Goal: Task Accomplishment & Management: Use online tool/utility

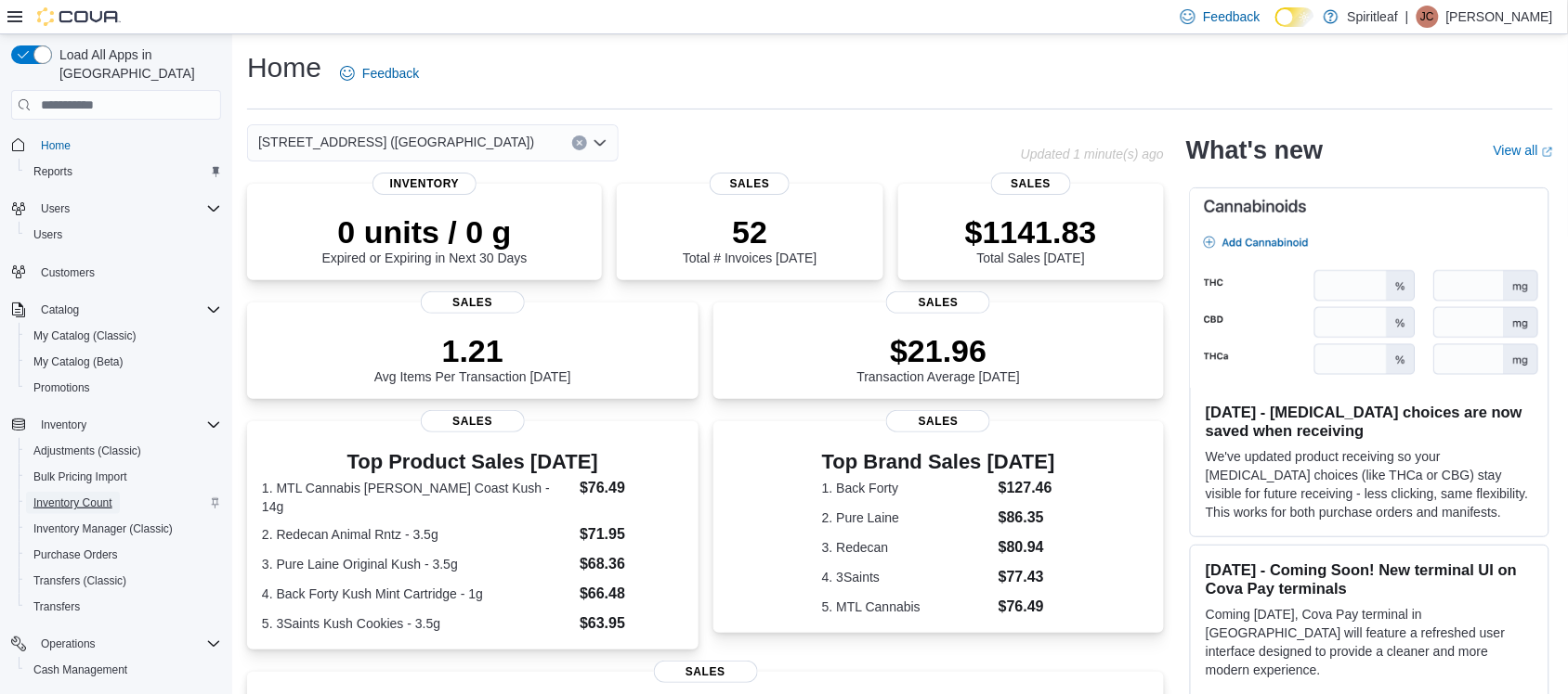
click at [76, 495] on span "Inventory Count" at bounding box center [72, 502] width 79 height 15
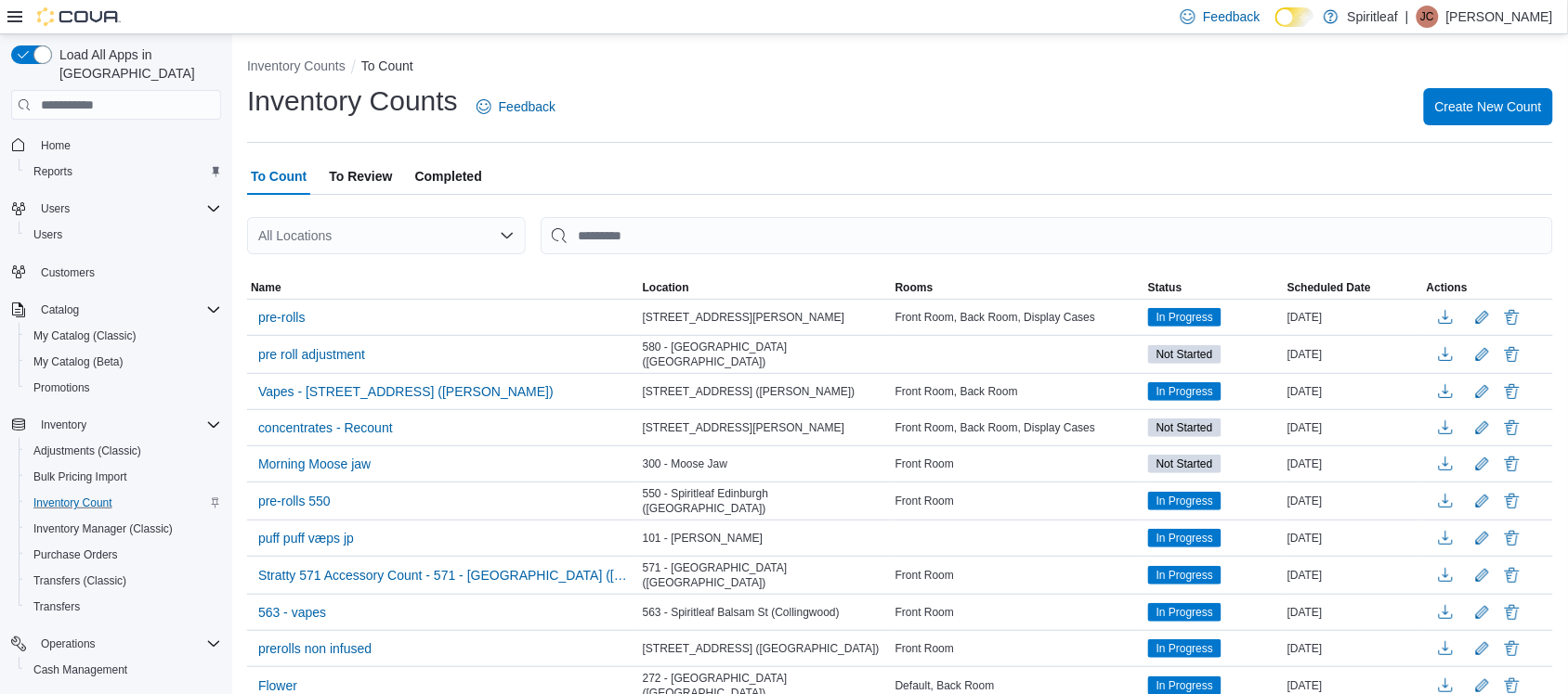
click at [461, 172] on span "Completed" at bounding box center [449, 176] width 67 height 37
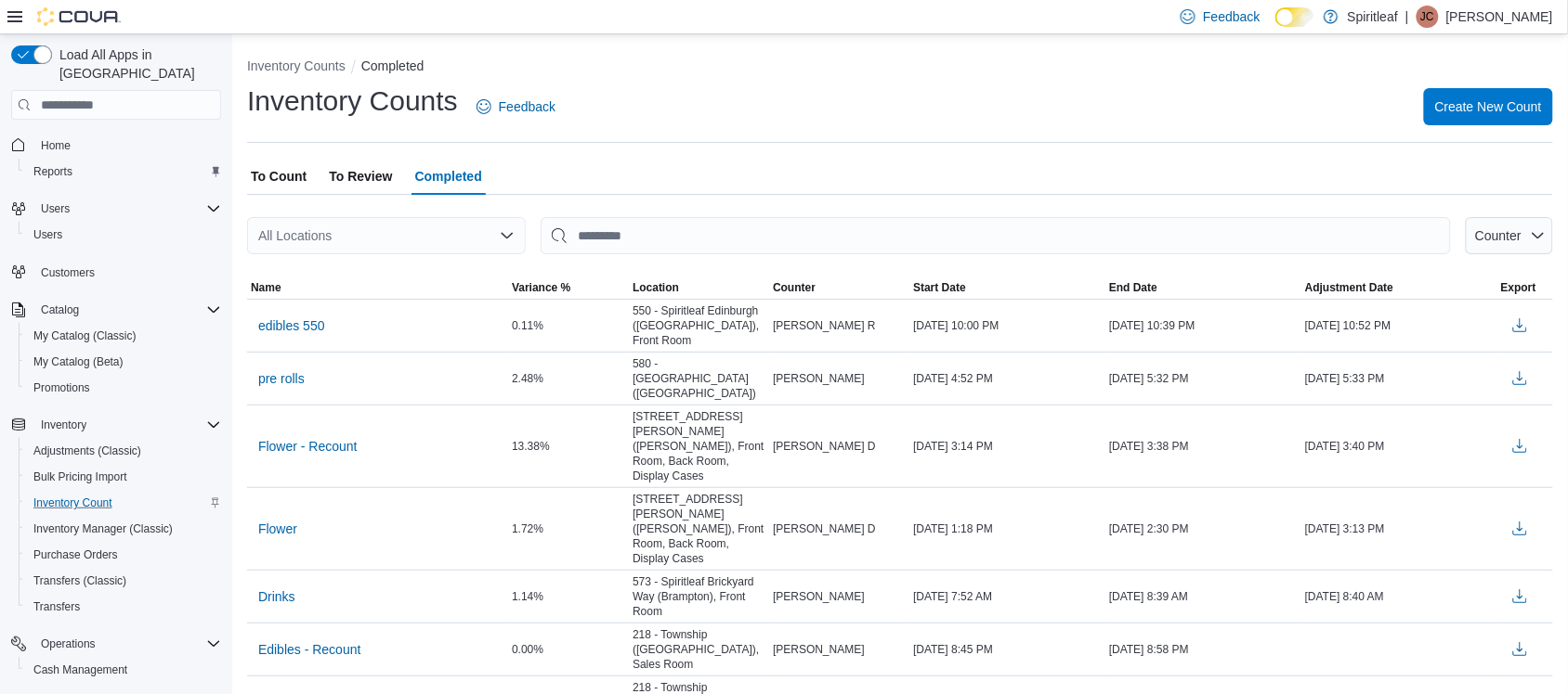
click at [474, 244] on div "All Locations" at bounding box center [386, 236] width 279 height 37
type input "***"
click at [460, 265] on span "[STREET_ADDRESS] ([GEOGRAPHIC_DATA])" at bounding box center [475, 267] width 276 height 19
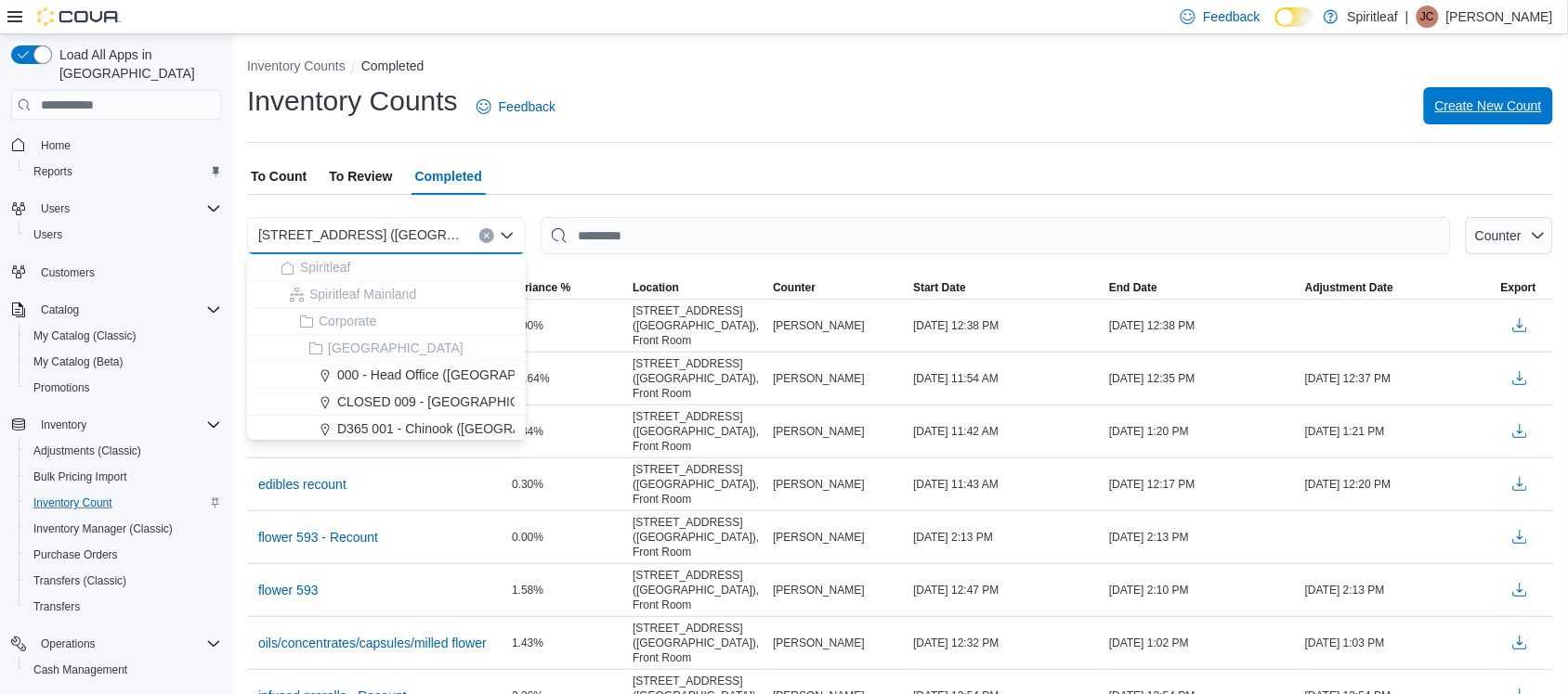
click at [1502, 103] on span "Create New Count" at bounding box center [1488, 106] width 107 height 19
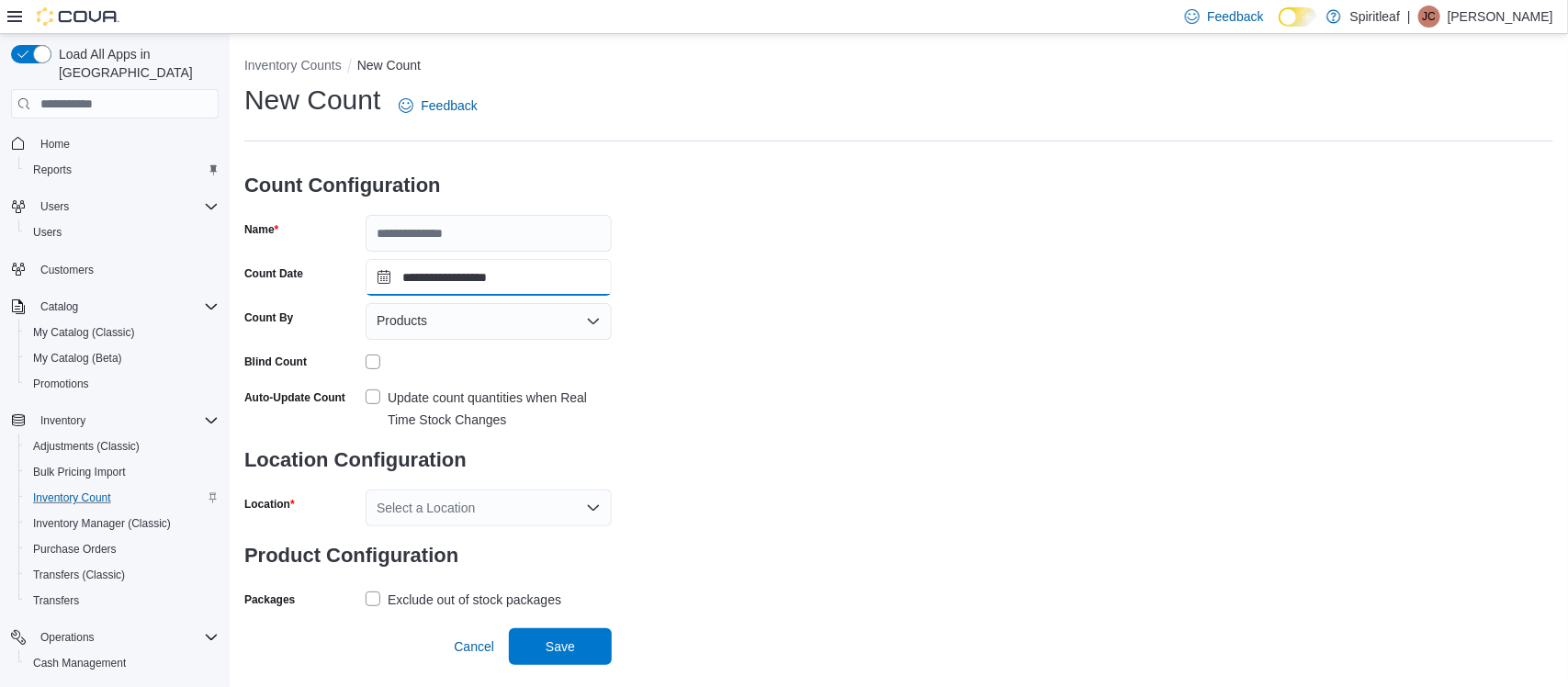
click at [429, 259] on input "**********" at bounding box center [488, 277] width 246 height 37
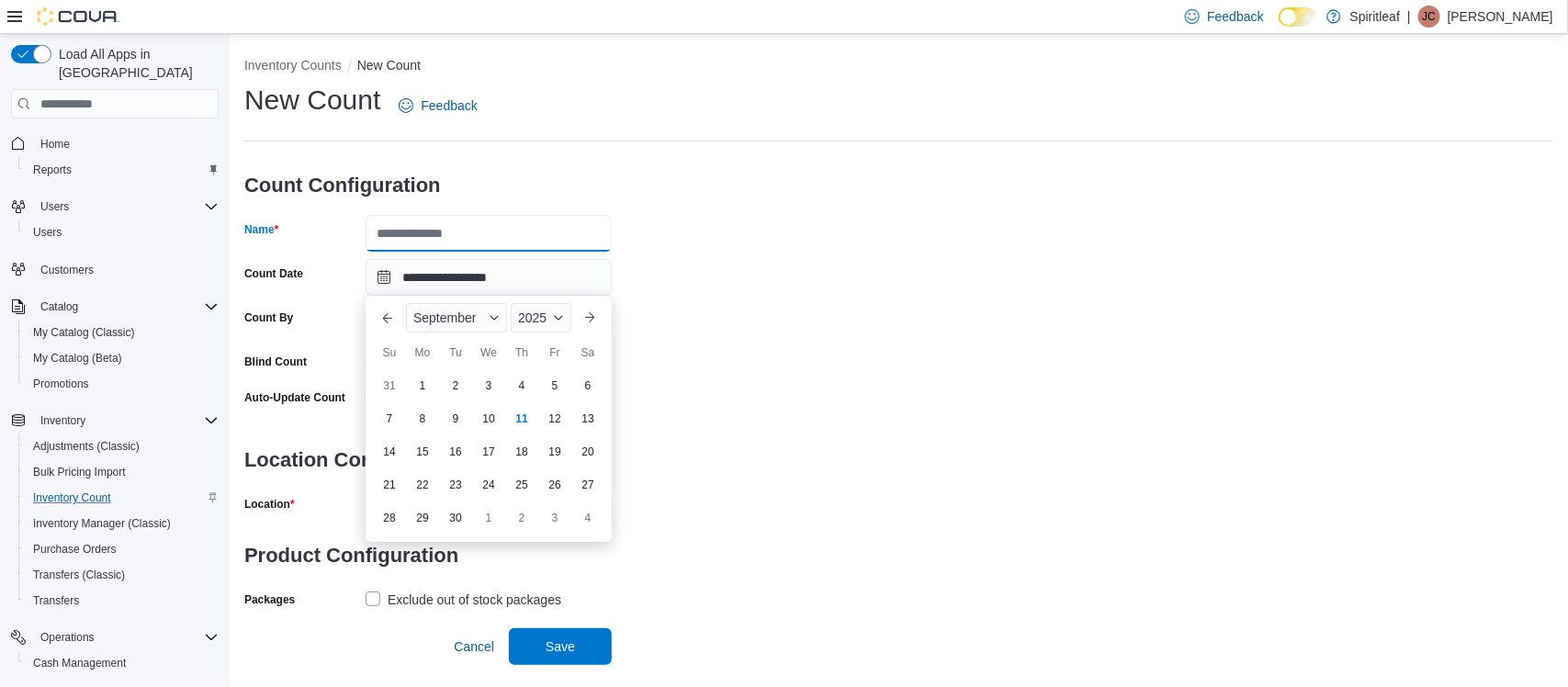
click at [429, 227] on input "Name" at bounding box center [488, 234] width 246 height 37
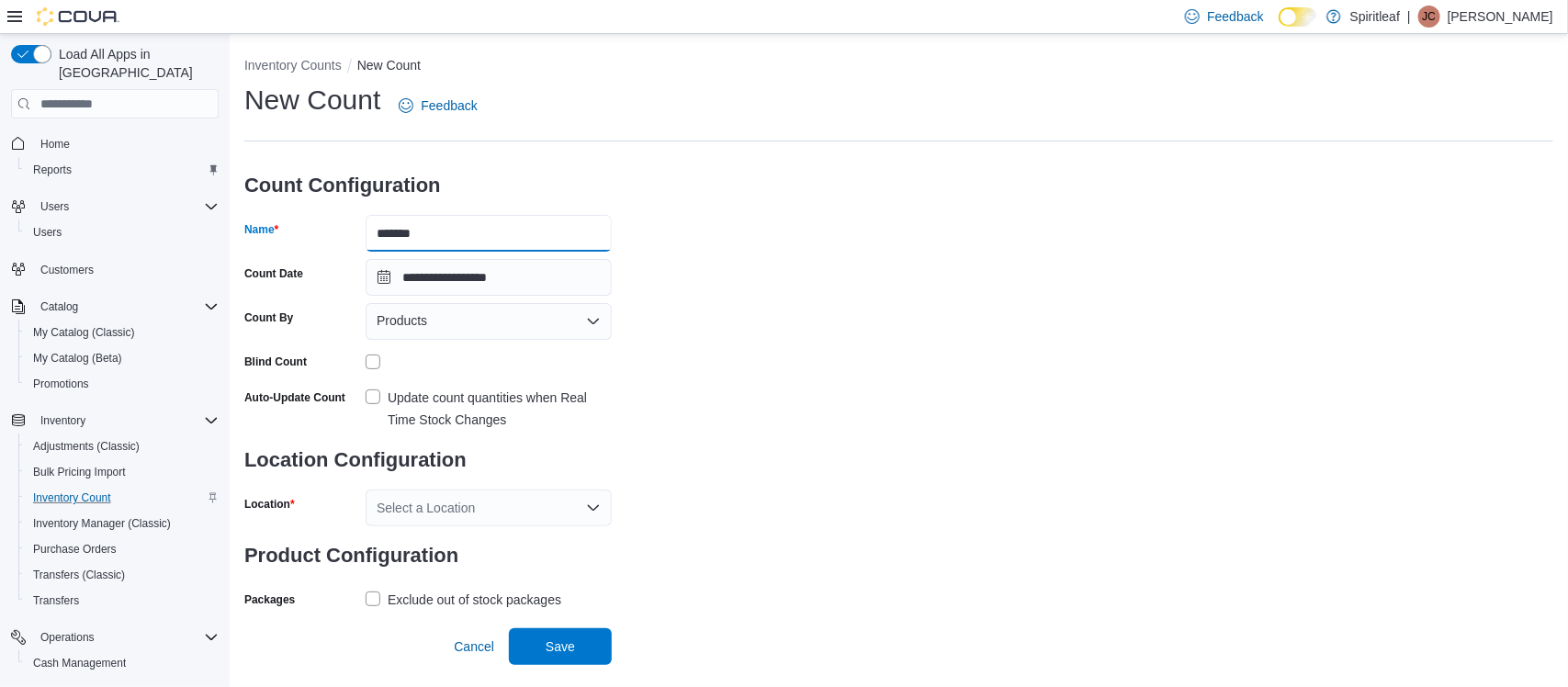
type input "**********"
click at [370, 384] on div "Update count quantities when Real Time Stock Changes" at bounding box center [488, 407] width 246 height 47
click at [370, 393] on label "Update count quantities when Real Time Stock Changes" at bounding box center [488, 409] width 246 height 45
click at [456, 519] on div "Select a Location" at bounding box center [488, 509] width 246 height 37
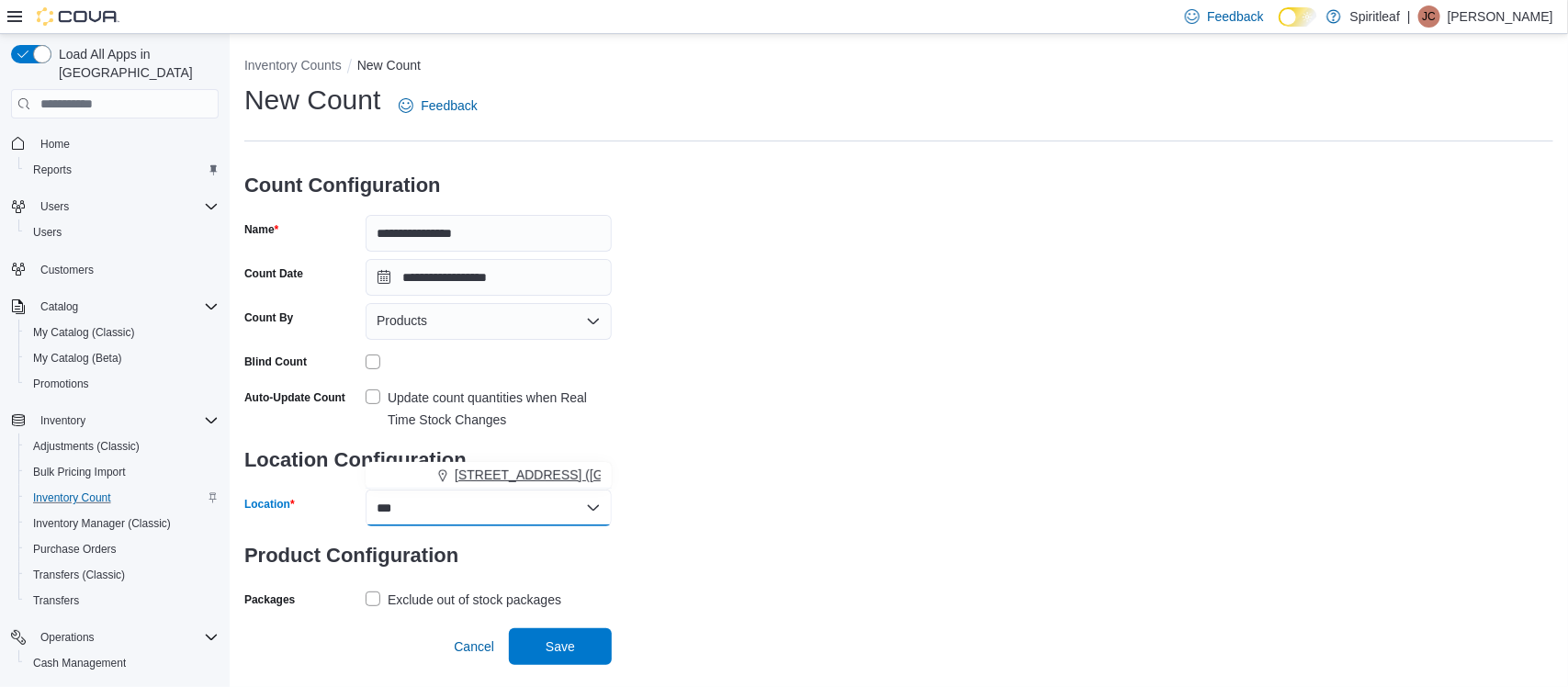
type input "***"
click at [479, 480] on span "[STREET_ADDRESS] ([GEOGRAPHIC_DATA])" at bounding box center [591, 475] width 273 height 18
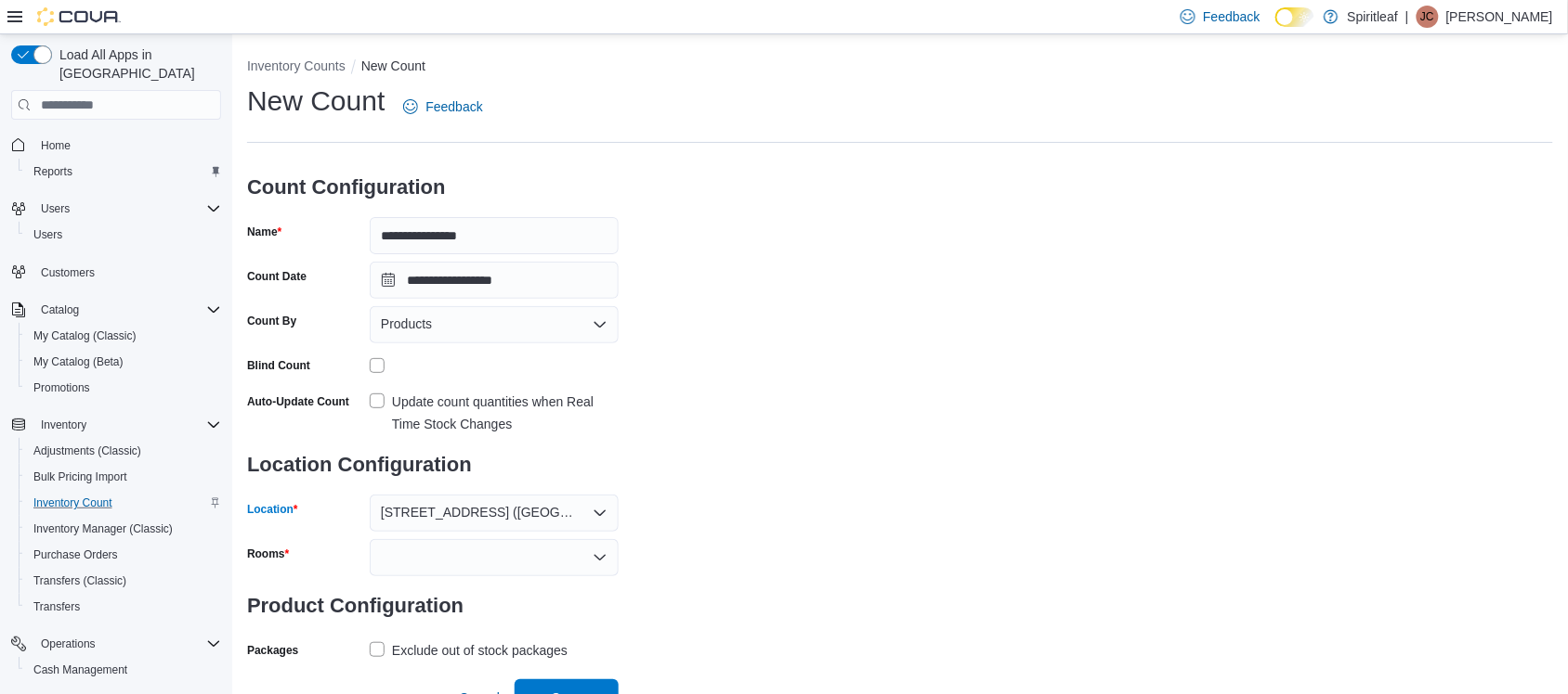
click at [460, 554] on div at bounding box center [494, 558] width 249 height 37
click at [447, 583] on span "Front Room" at bounding box center [494, 589] width 226 height 19
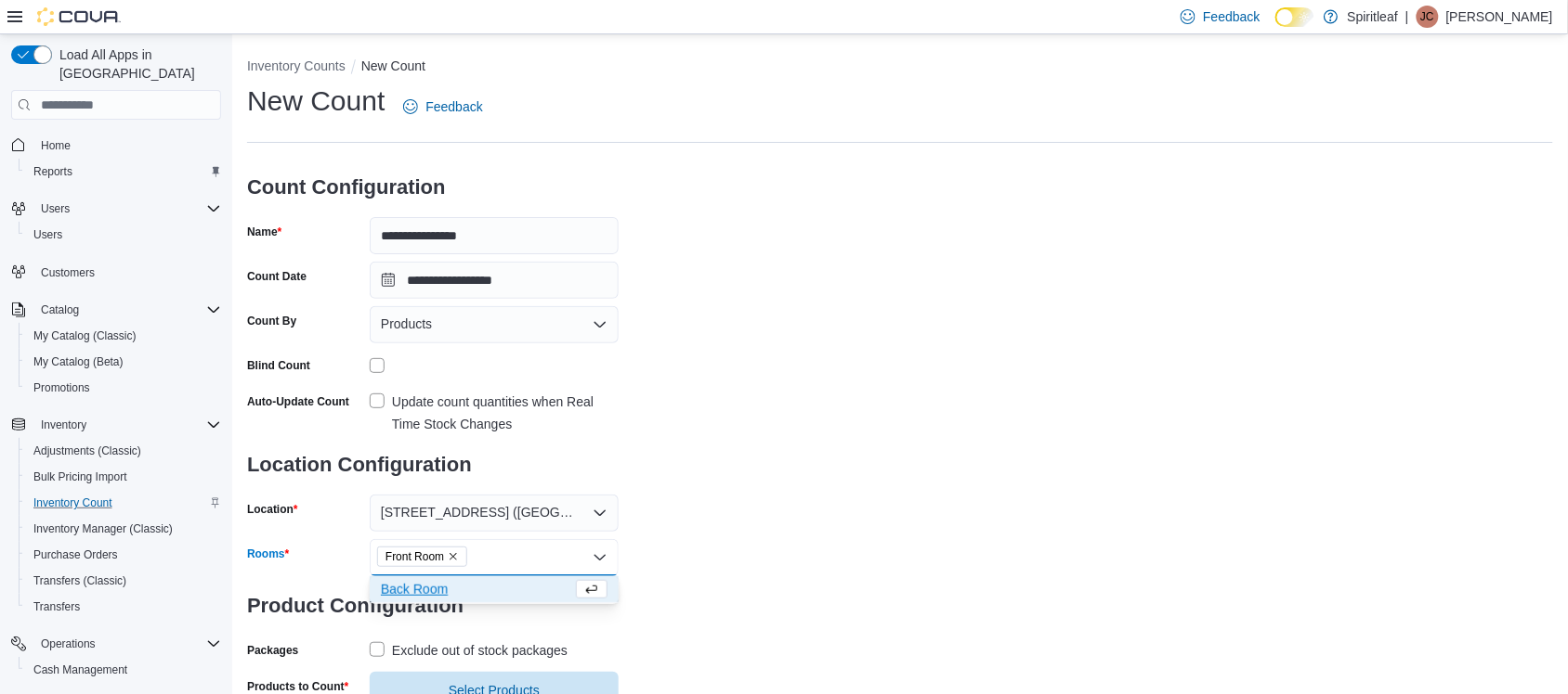
click at [720, 615] on div "**********" at bounding box center [900, 395] width 1307 height 626
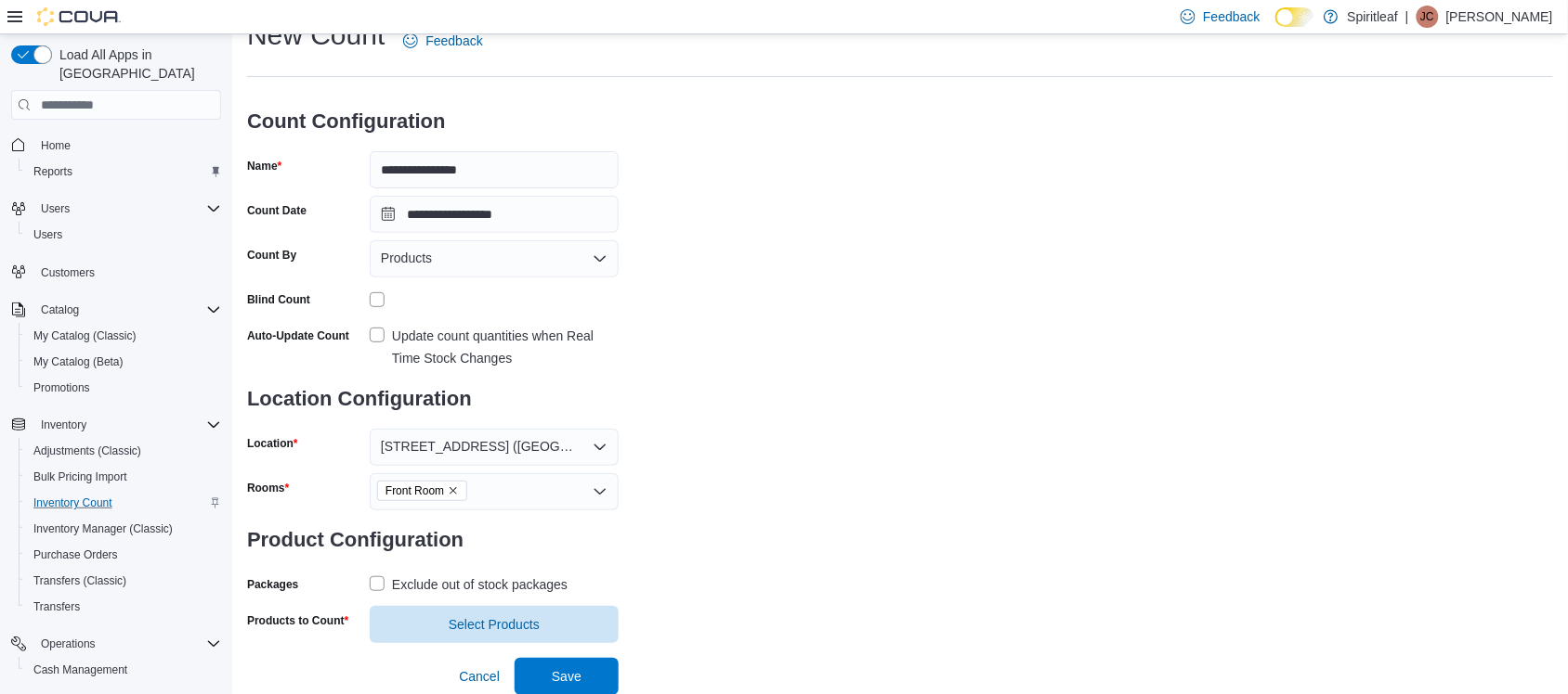
click at [383, 574] on label "Exclude out of stock packages" at bounding box center [468, 584] width 198 height 23
click at [442, 620] on span "Select Products" at bounding box center [494, 624] width 226 height 37
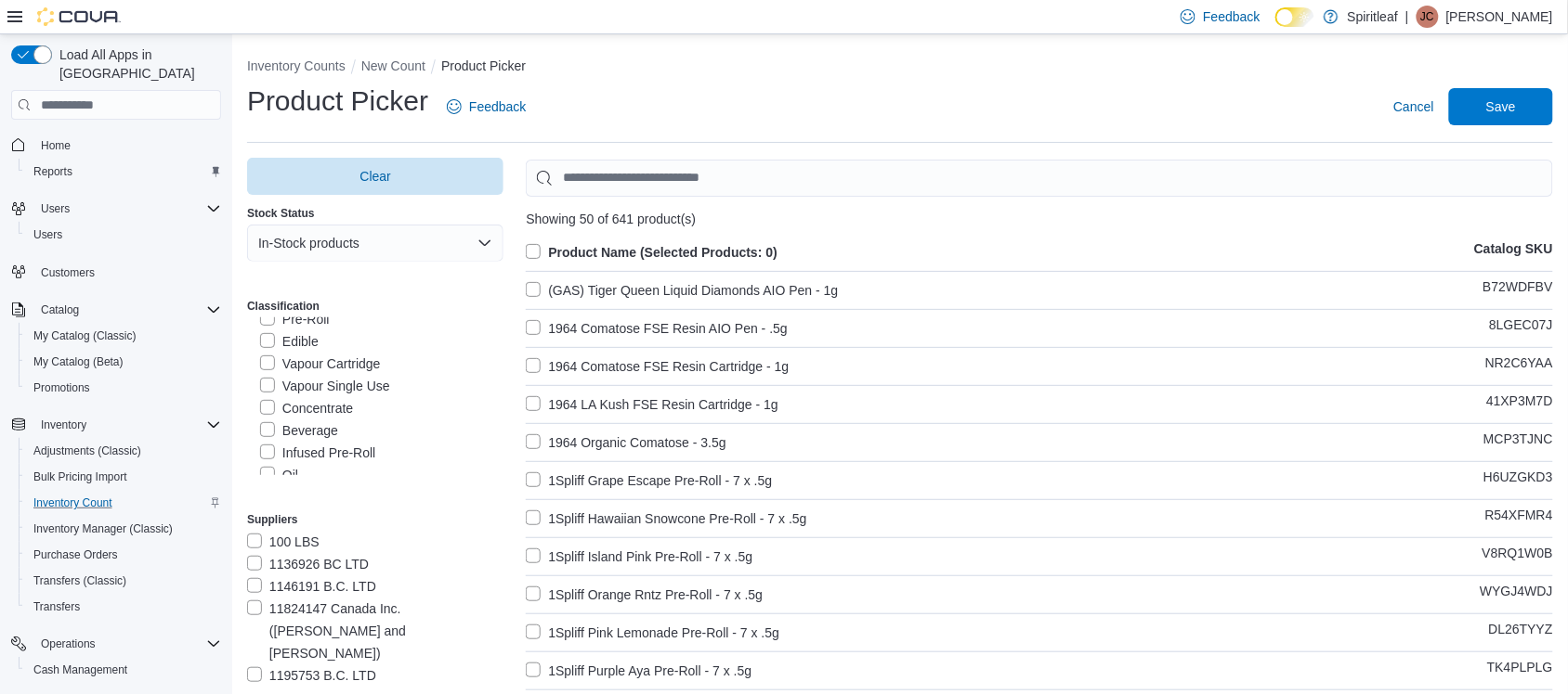
scroll to position [346, 0]
click at [270, 440] on label "Infused Pre-Roll" at bounding box center [318, 451] width 116 height 23
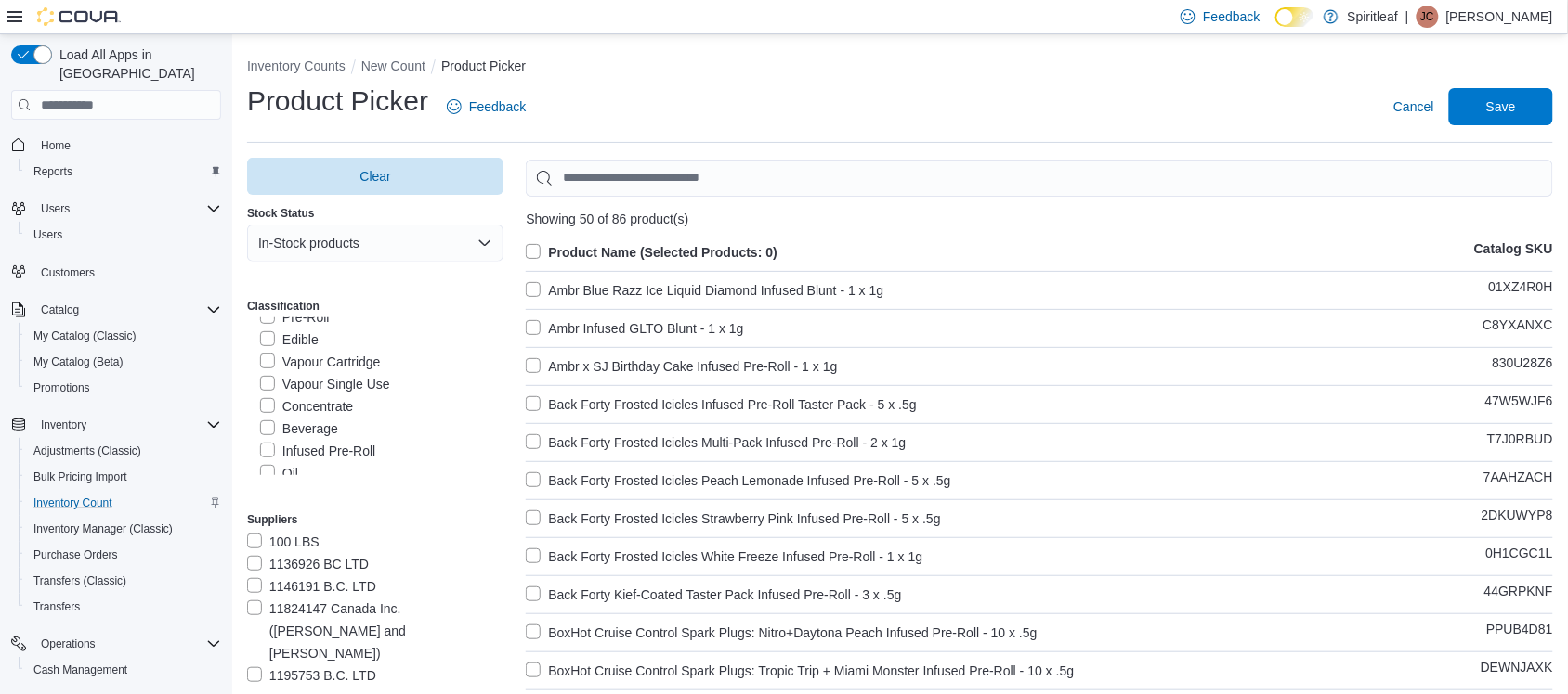
click at [532, 247] on label "Product Name (Selected Products: 0)" at bounding box center [651, 253] width 252 height 23
click at [1515, 99] on span "Save" at bounding box center [1501, 106] width 29 height 19
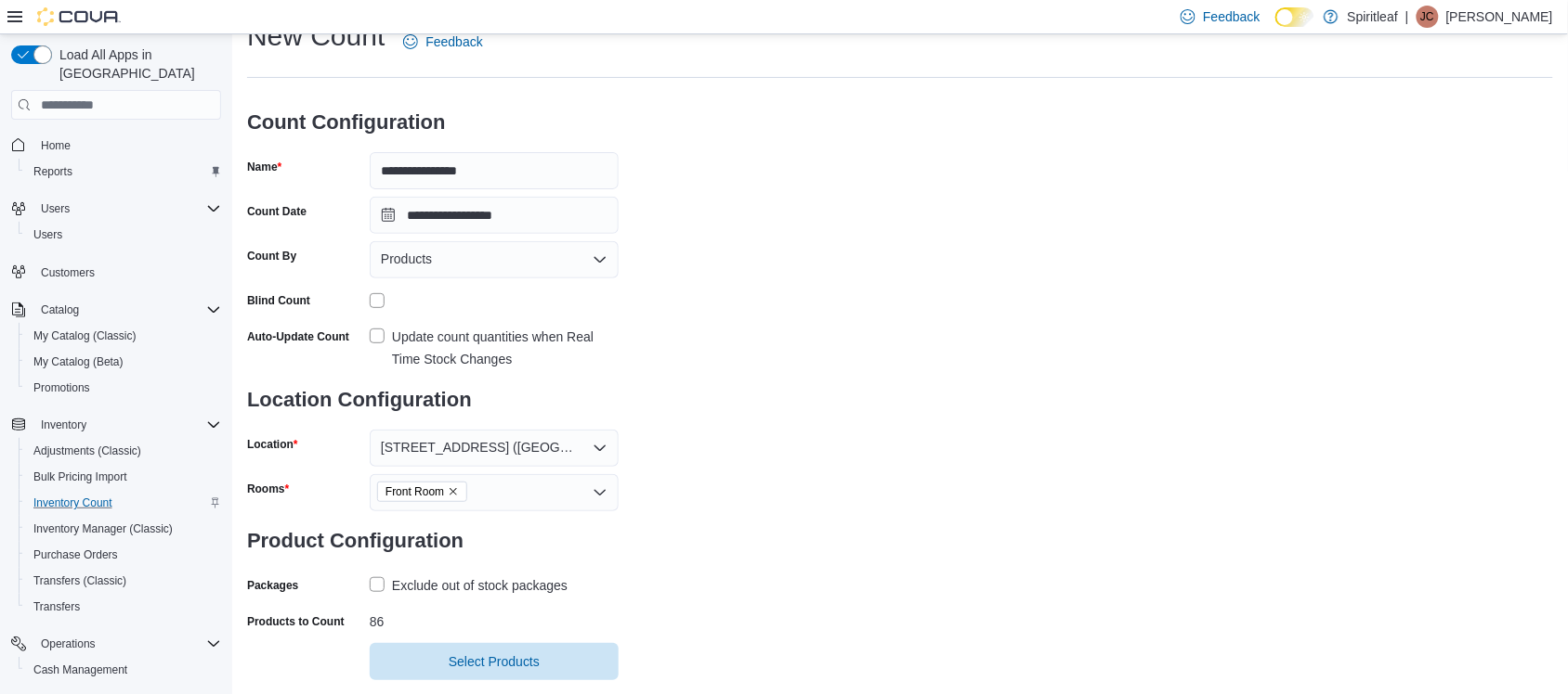
scroll to position [102, 0]
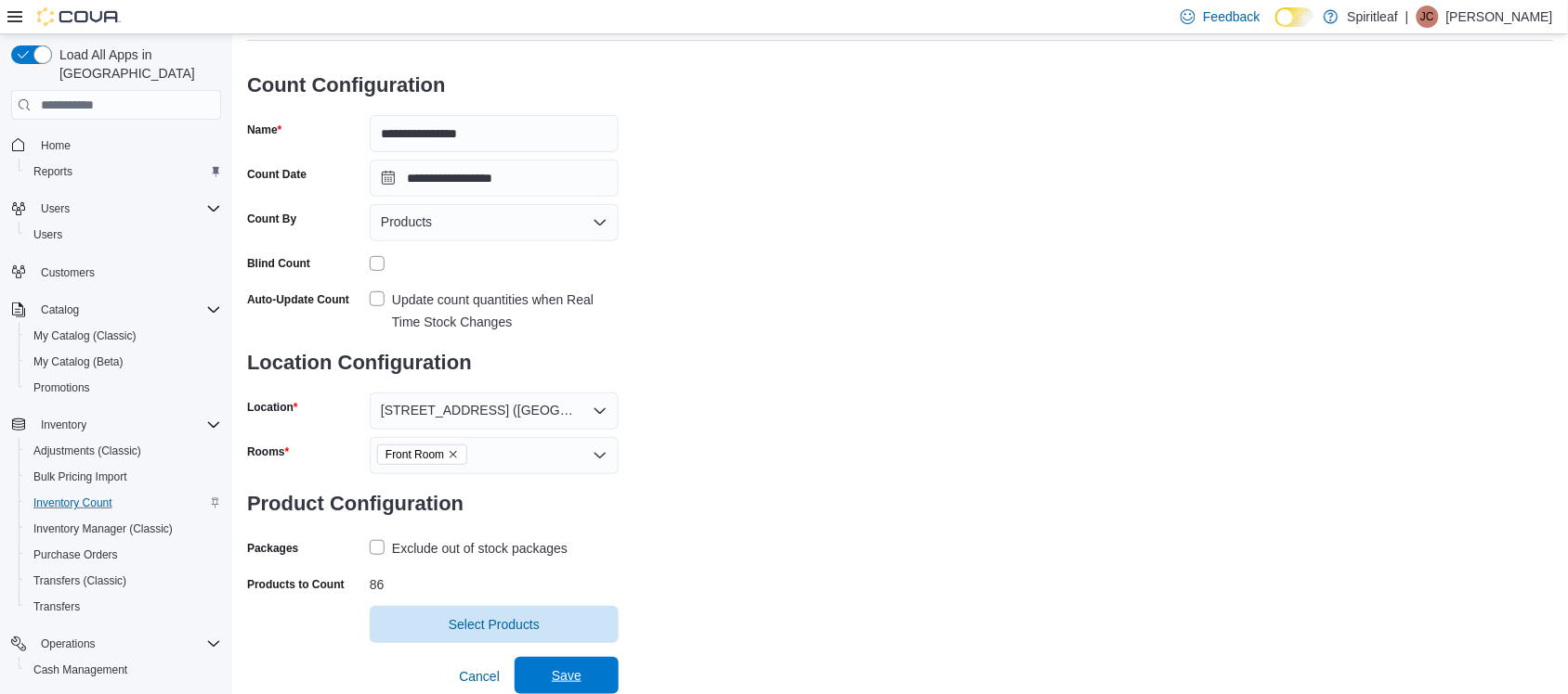
click at [572, 673] on span "Save" at bounding box center [566, 675] width 29 height 19
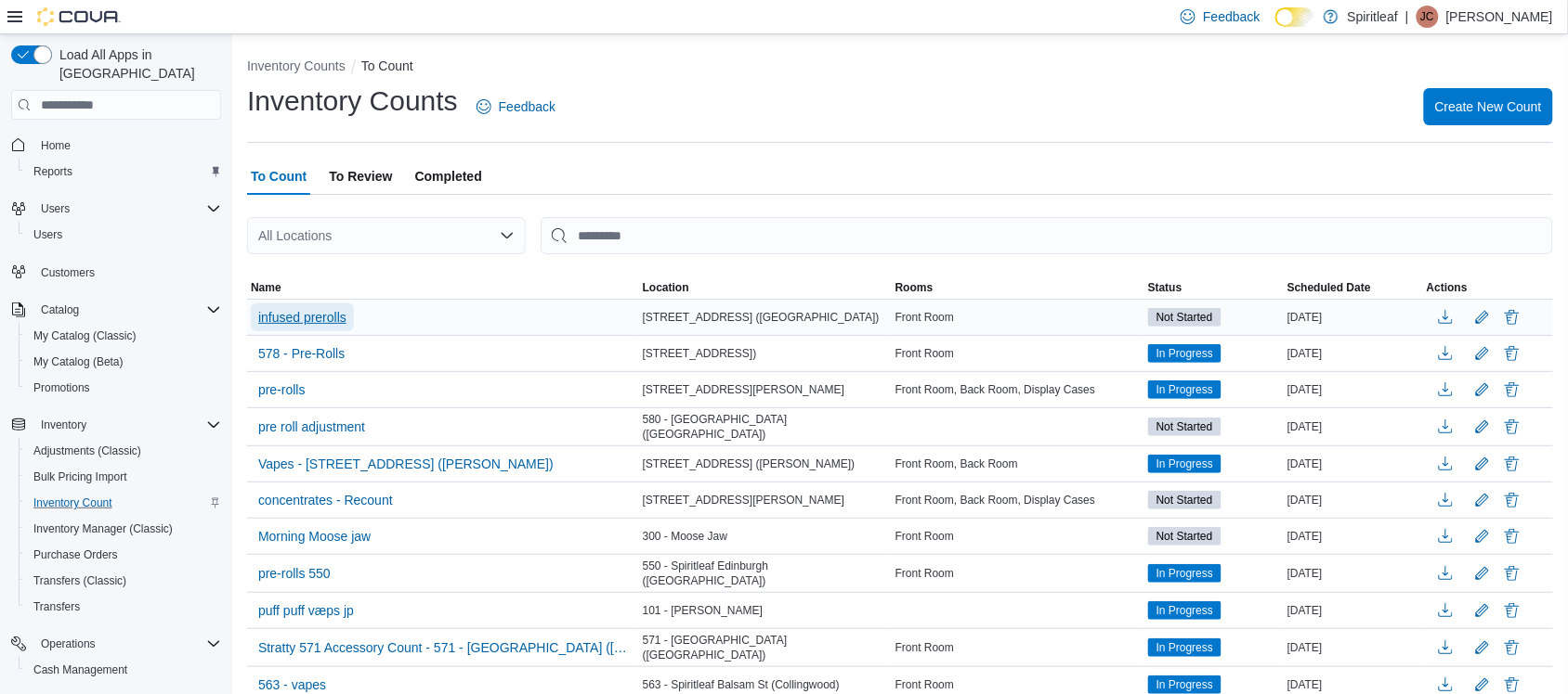
click at [336, 320] on span "infused prerolls" at bounding box center [303, 317] width 88 height 19
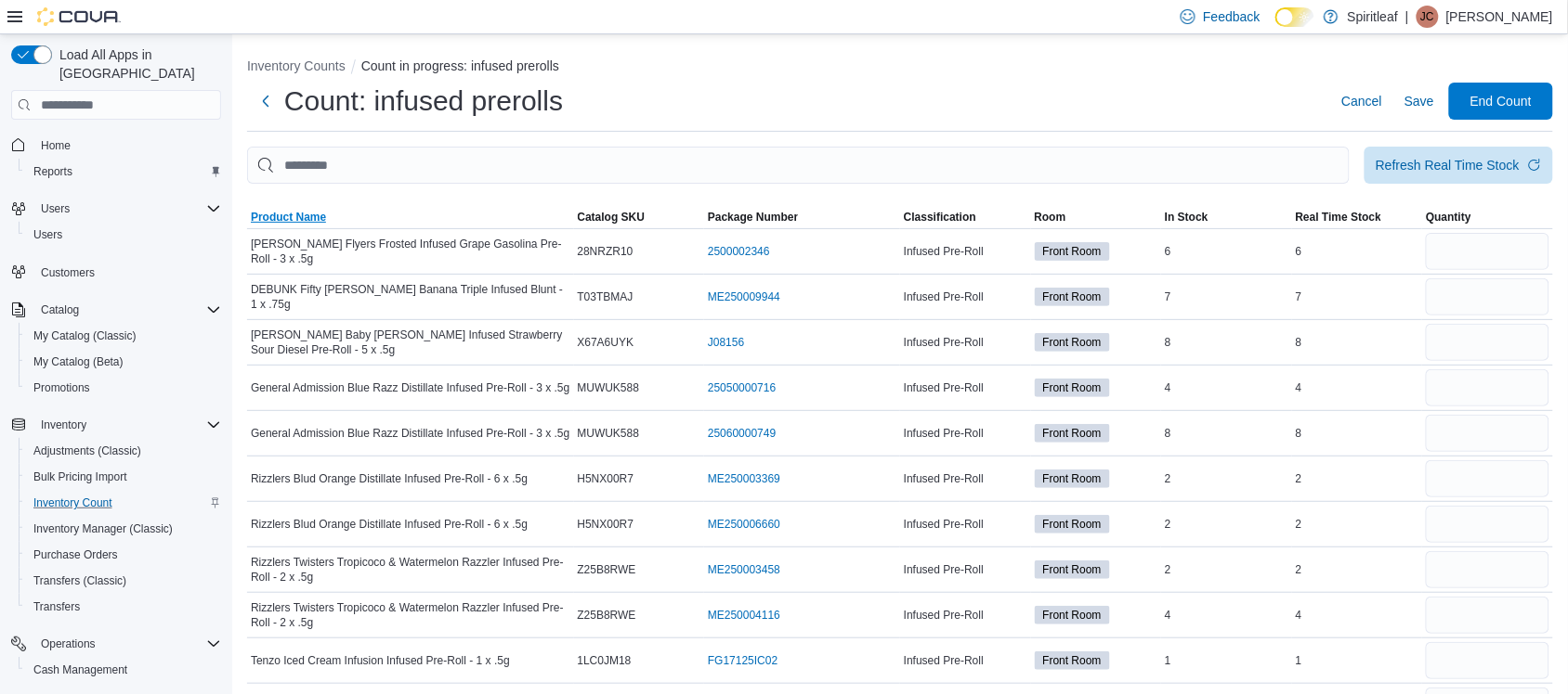
click at [334, 215] on span "Product Name" at bounding box center [410, 217] width 327 height 23
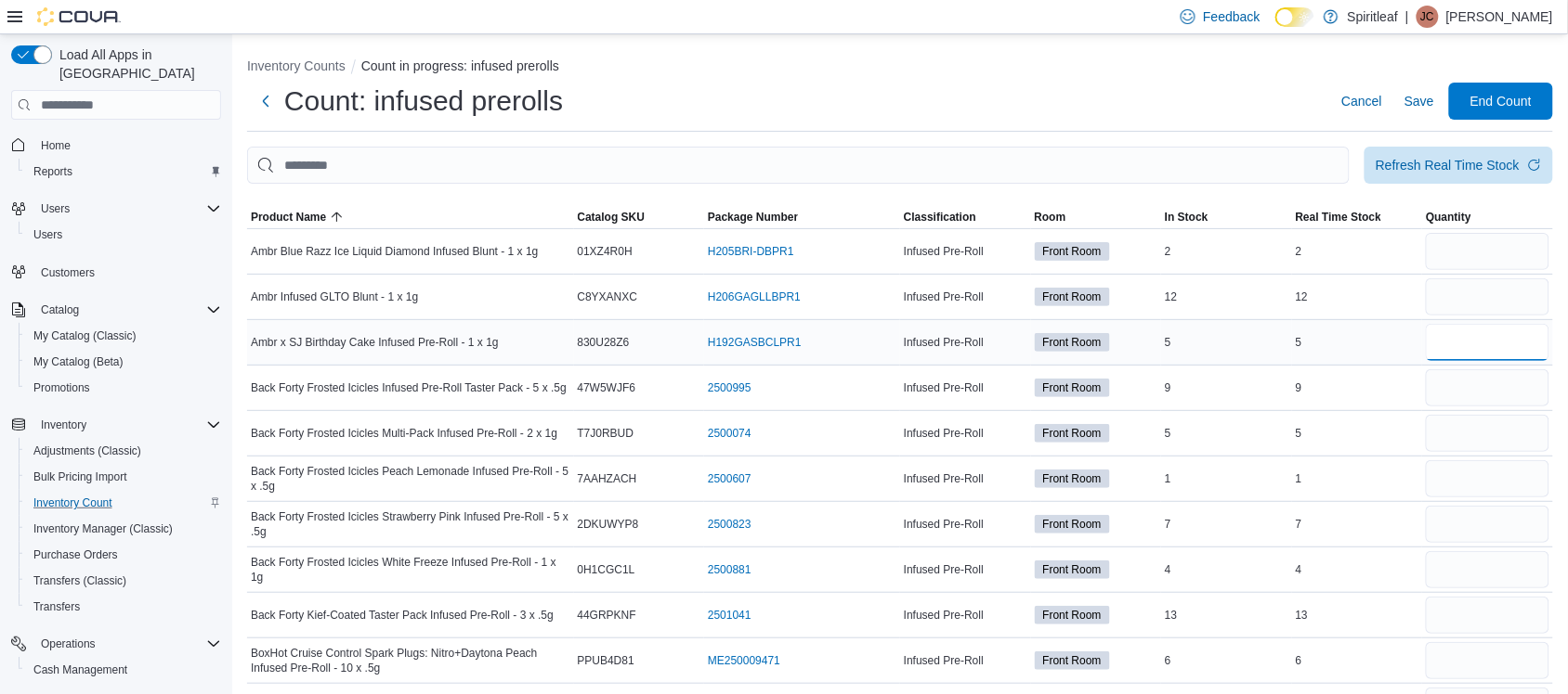
click at [1493, 349] on input "number" at bounding box center [1488, 343] width 123 height 37
type input "*"
click at [1502, 254] on input "number" at bounding box center [1488, 252] width 123 height 37
type input "*"
click at [1475, 303] on input "number" at bounding box center [1488, 298] width 123 height 37
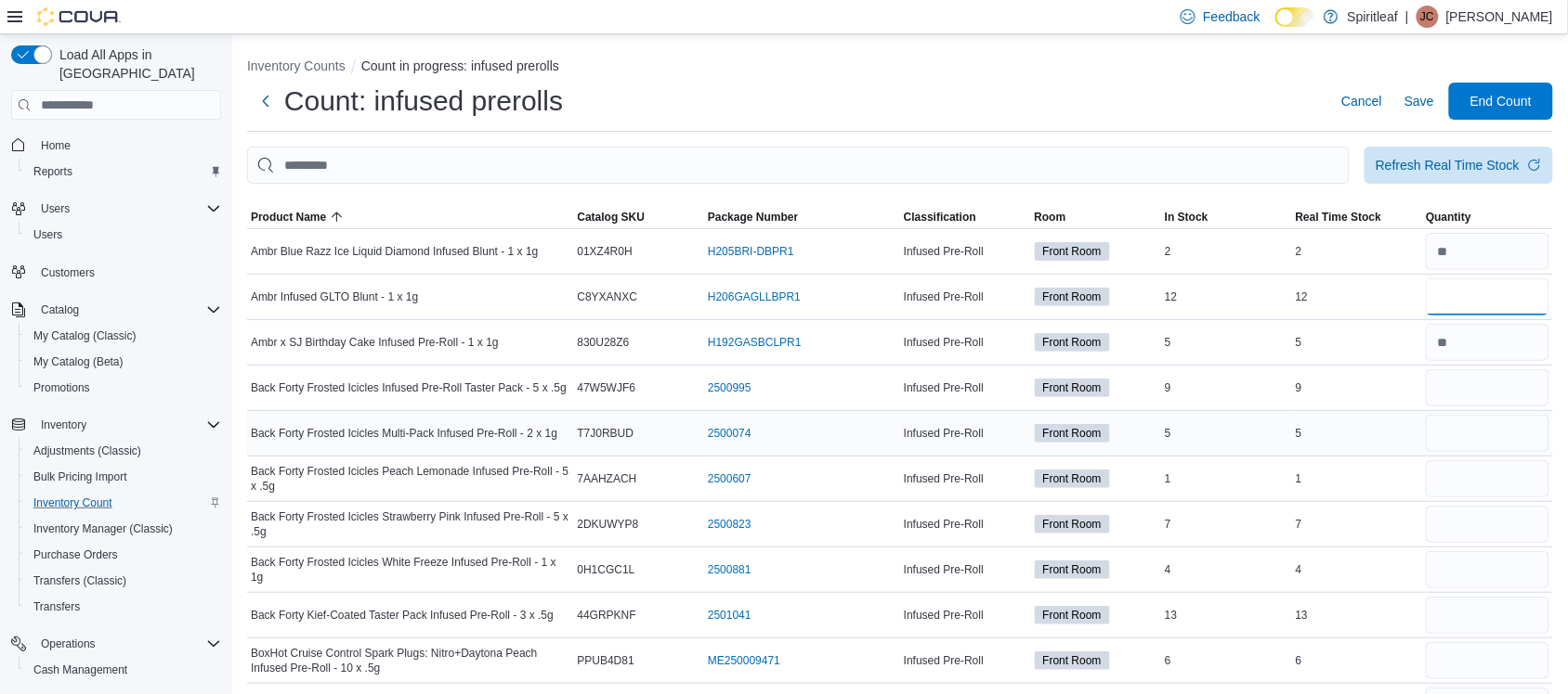
type input "**"
click at [1466, 414] on div at bounding box center [1488, 434] width 131 height 45
click at [1487, 392] on input "number" at bounding box center [1488, 388] width 123 height 37
type input "*"
click at [1468, 438] on input "number" at bounding box center [1488, 434] width 123 height 37
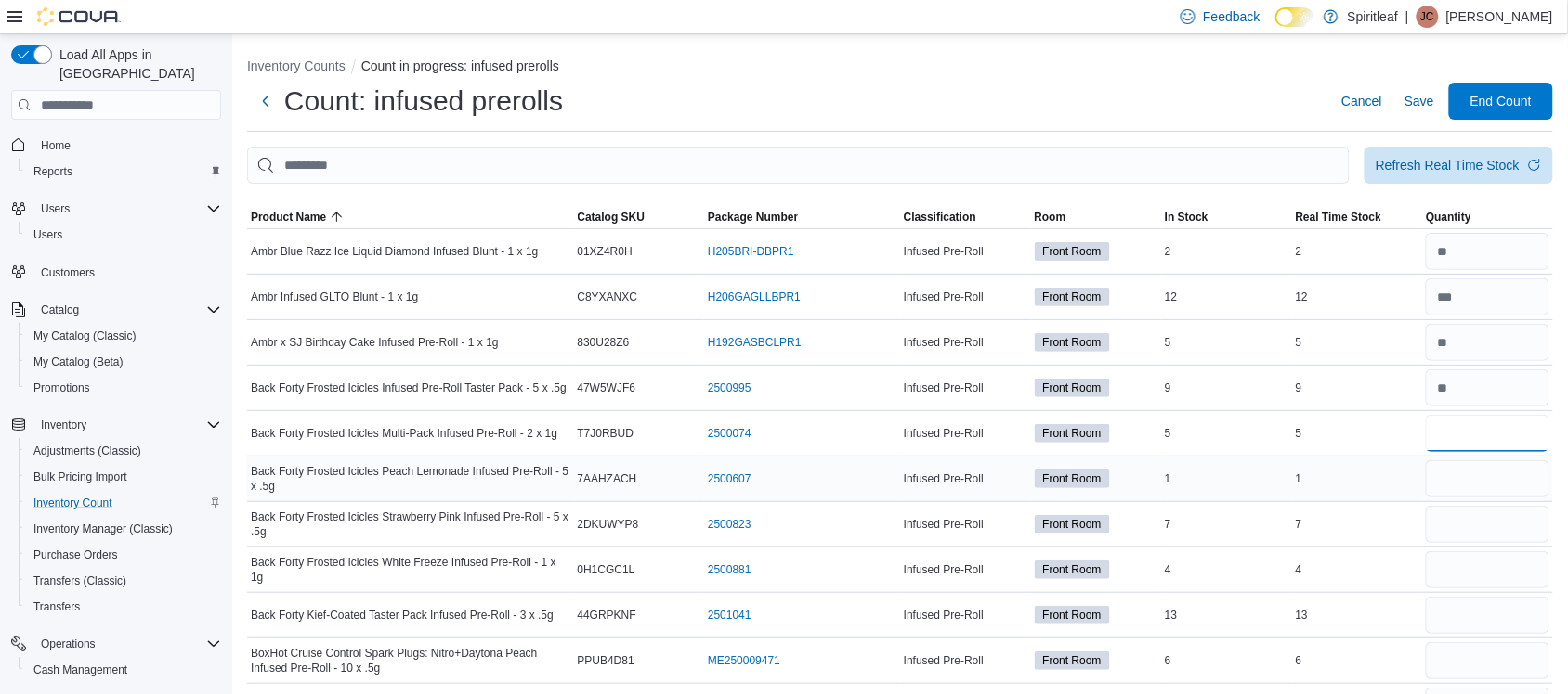
type input "*"
click at [1461, 480] on input "number" at bounding box center [1488, 479] width 123 height 37
type input "*"
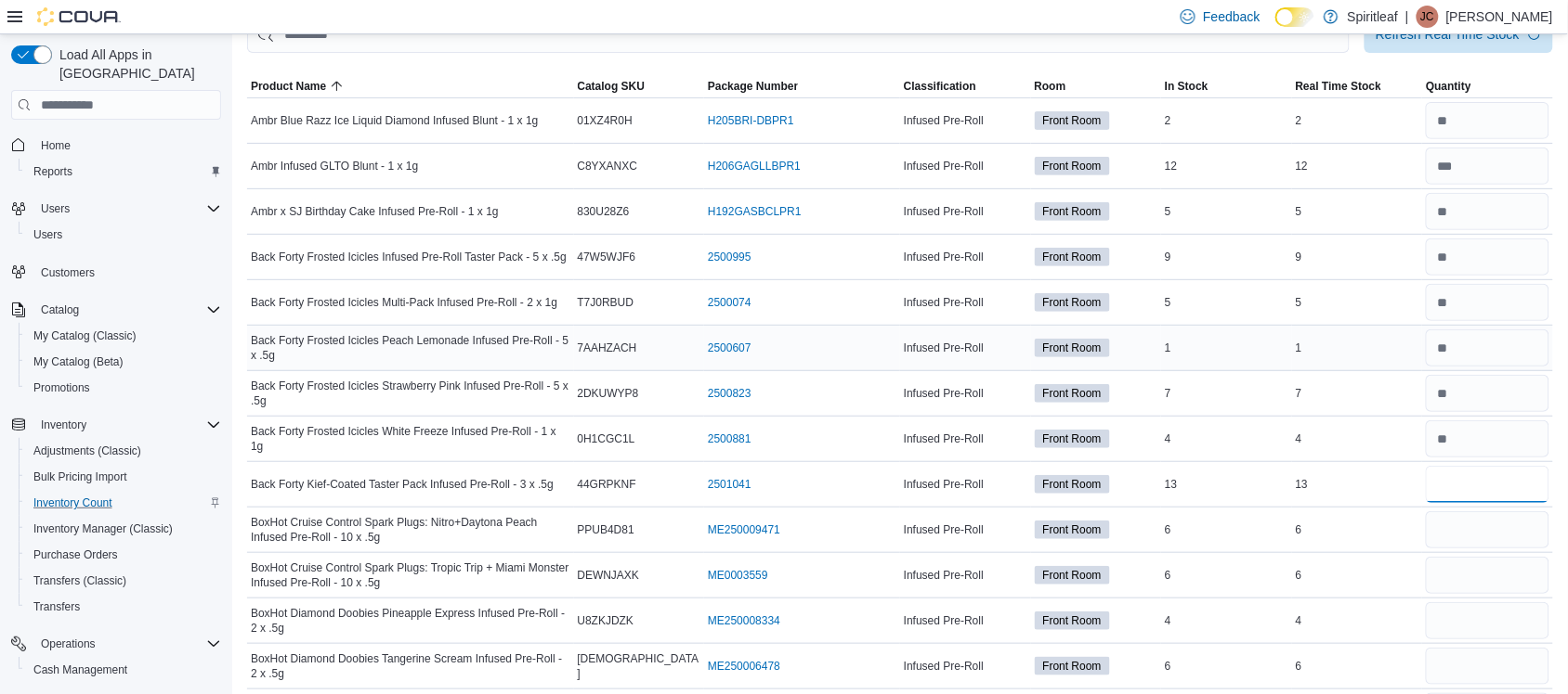
scroll to position [136, 0]
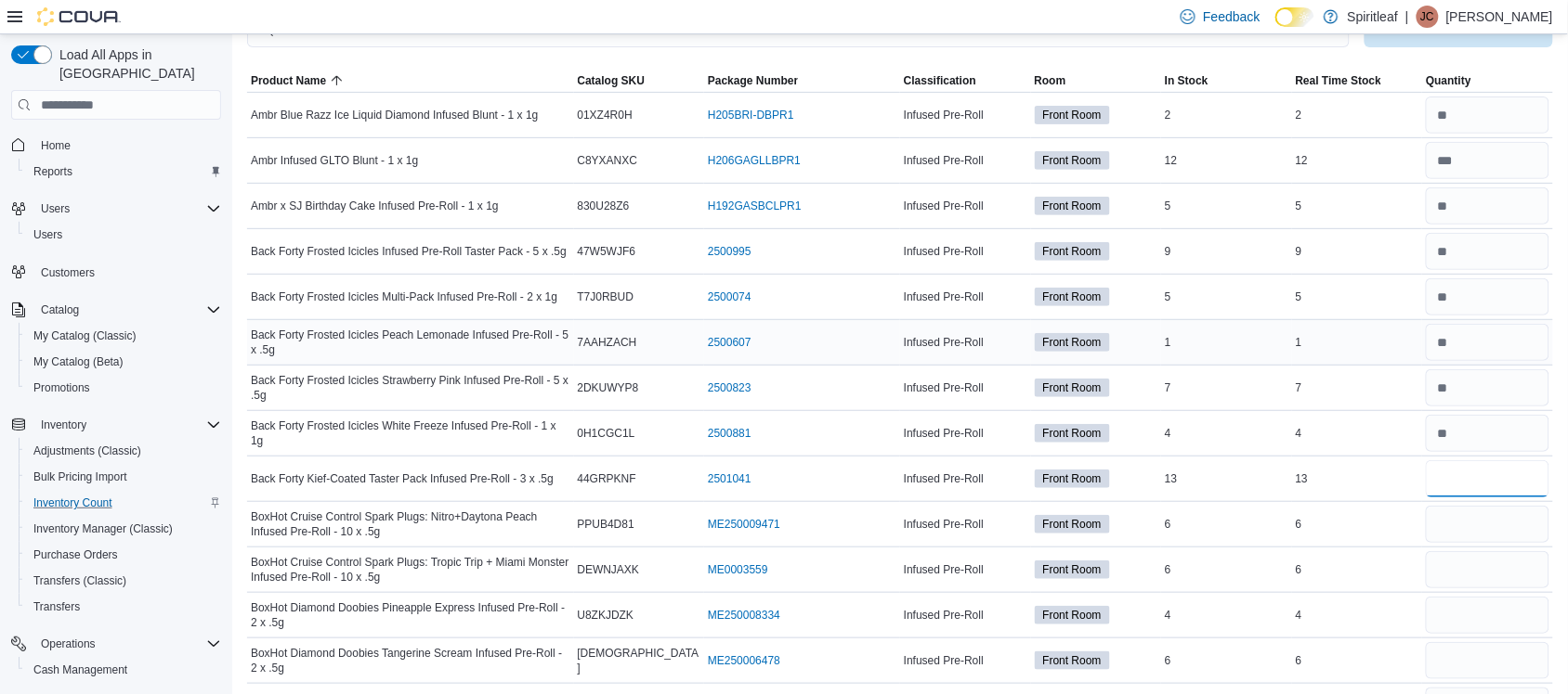
type input "**"
type input "*"
click at [1472, 573] on input "number" at bounding box center [1488, 570] width 123 height 37
type input "*"
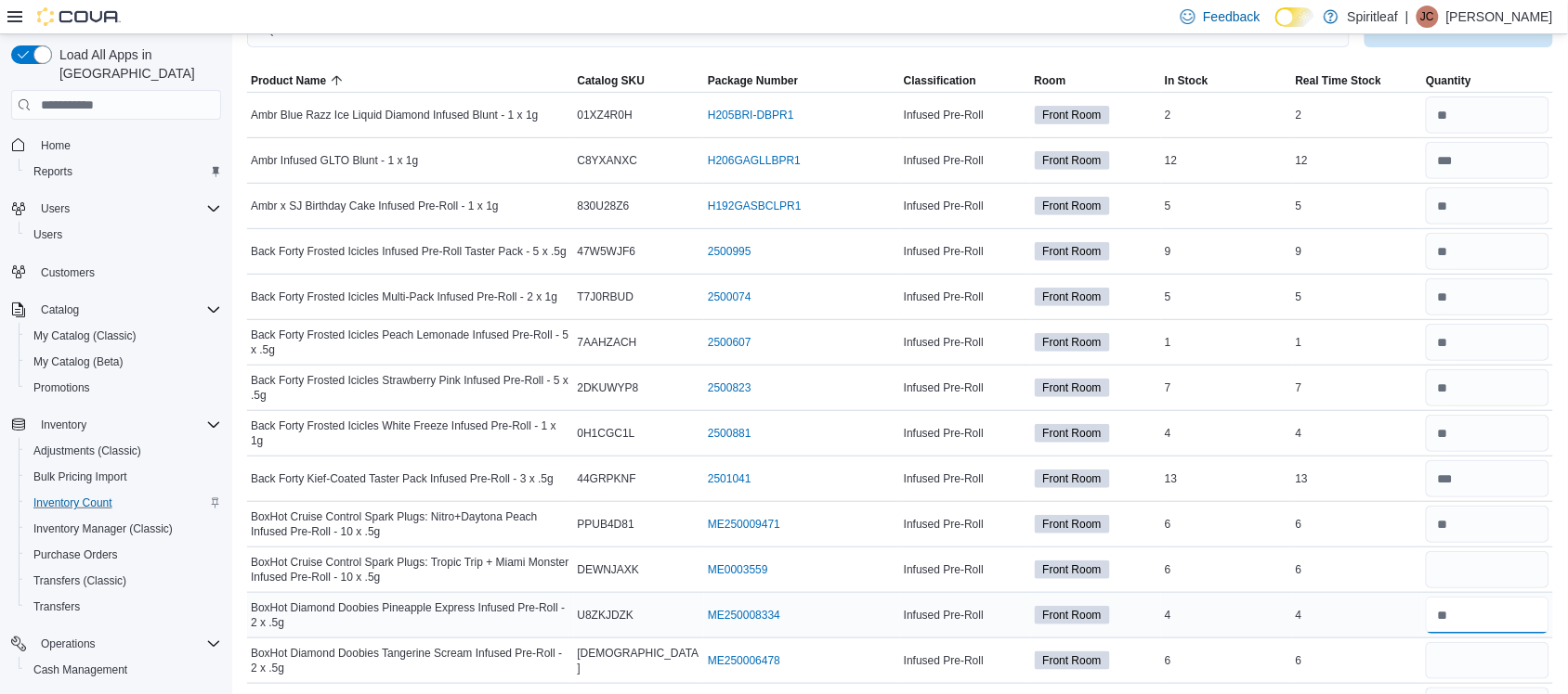
click at [1468, 614] on input "number" at bounding box center [1488, 616] width 123 height 37
type input "*"
click at [1455, 667] on input "number" at bounding box center [1488, 661] width 123 height 37
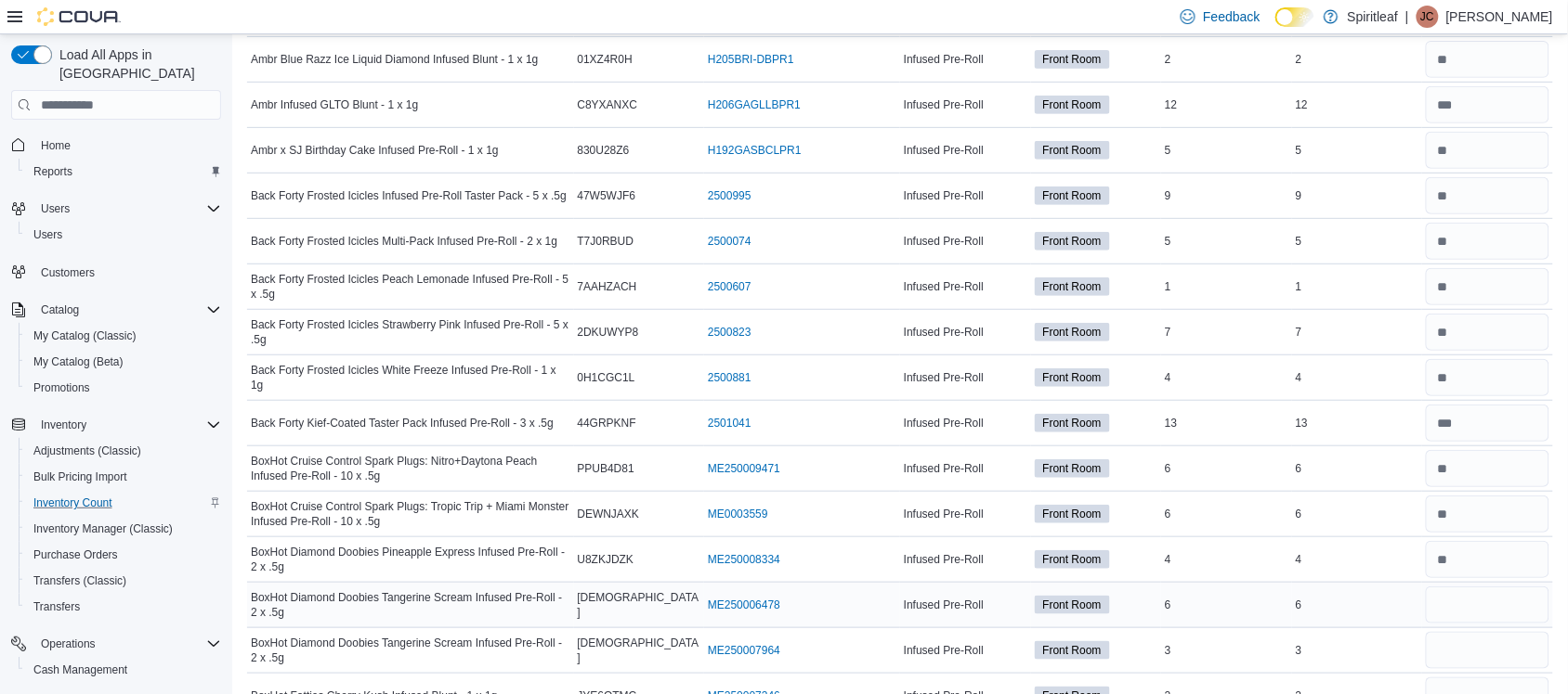
scroll to position [193, 0]
click at [1482, 605] on input "number" at bounding box center [1488, 604] width 123 height 37
type input "*"
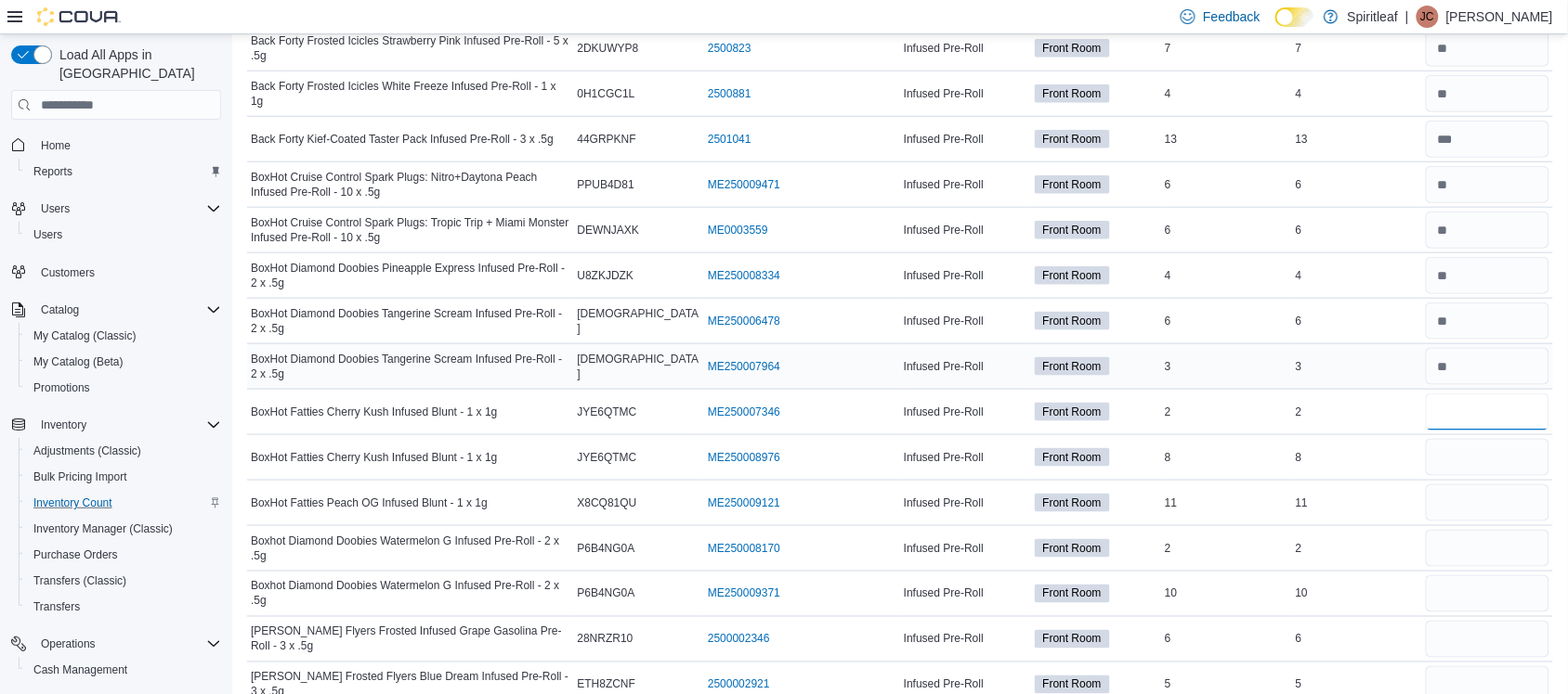
scroll to position [479, 0]
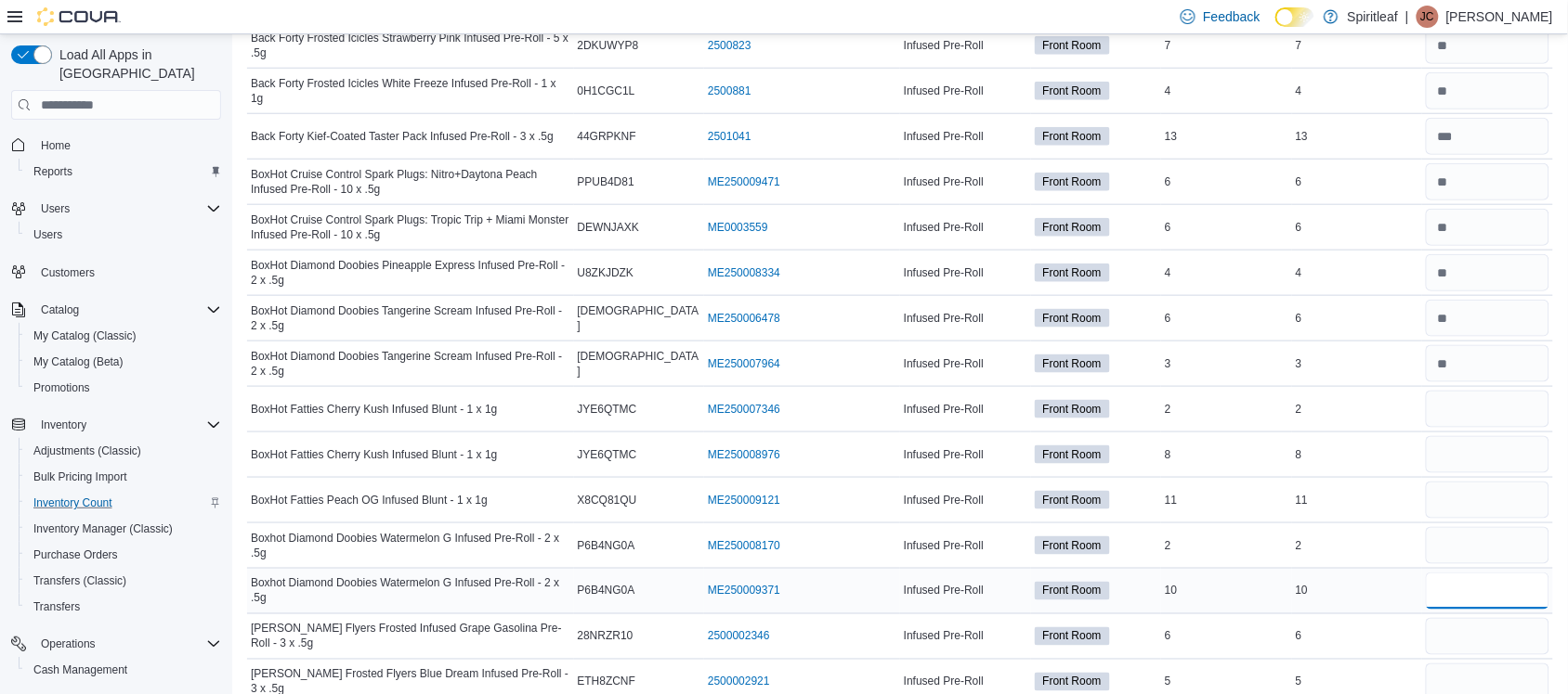
click at [1526, 586] on input "number" at bounding box center [1488, 591] width 123 height 37
type input "**"
click at [1504, 546] on input "number" at bounding box center [1488, 546] width 123 height 37
type input "*"
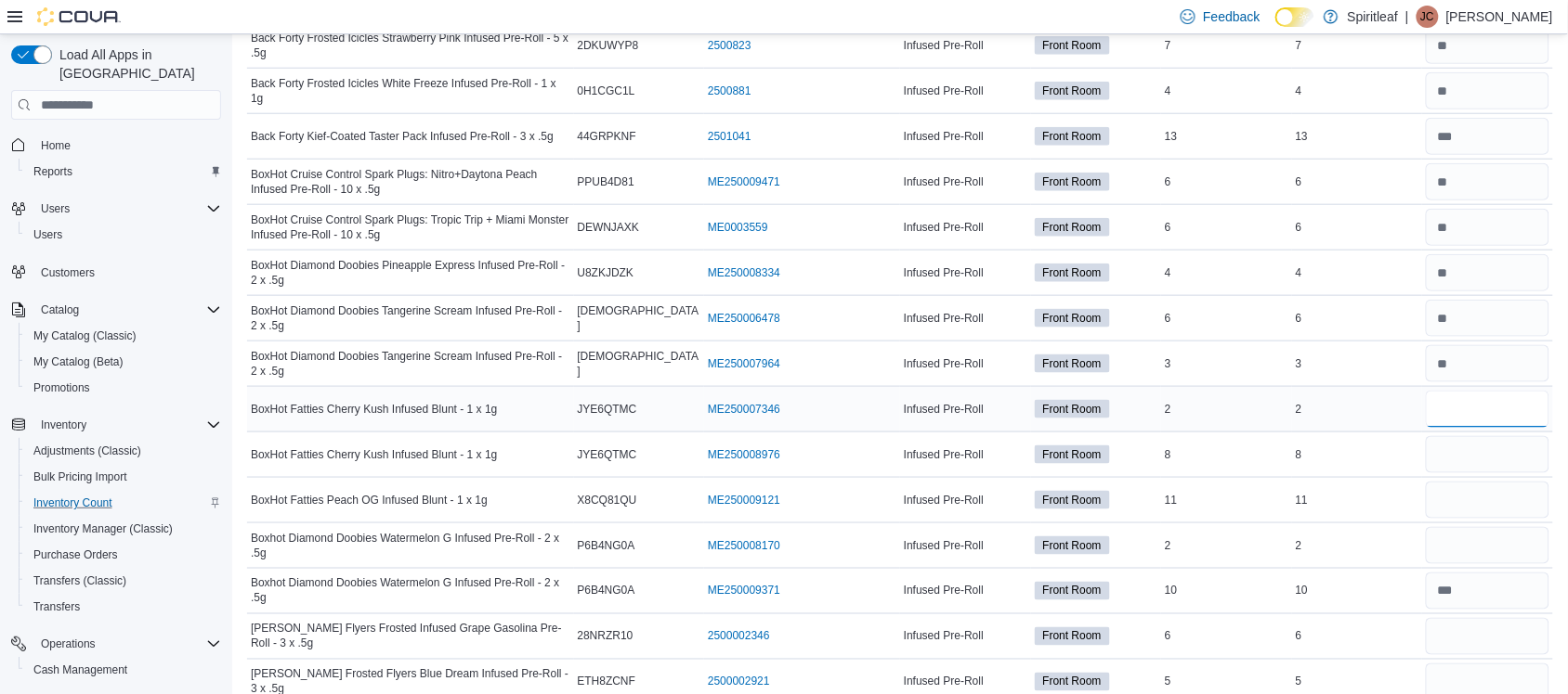
click at [1479, 408] on input "number" at bounding box center [1488, 409] width 123 height 37
type input "*"
click at [1468, 508] on input "number" at bounding box center [1488, 500] width 123 height 37
type input "**"
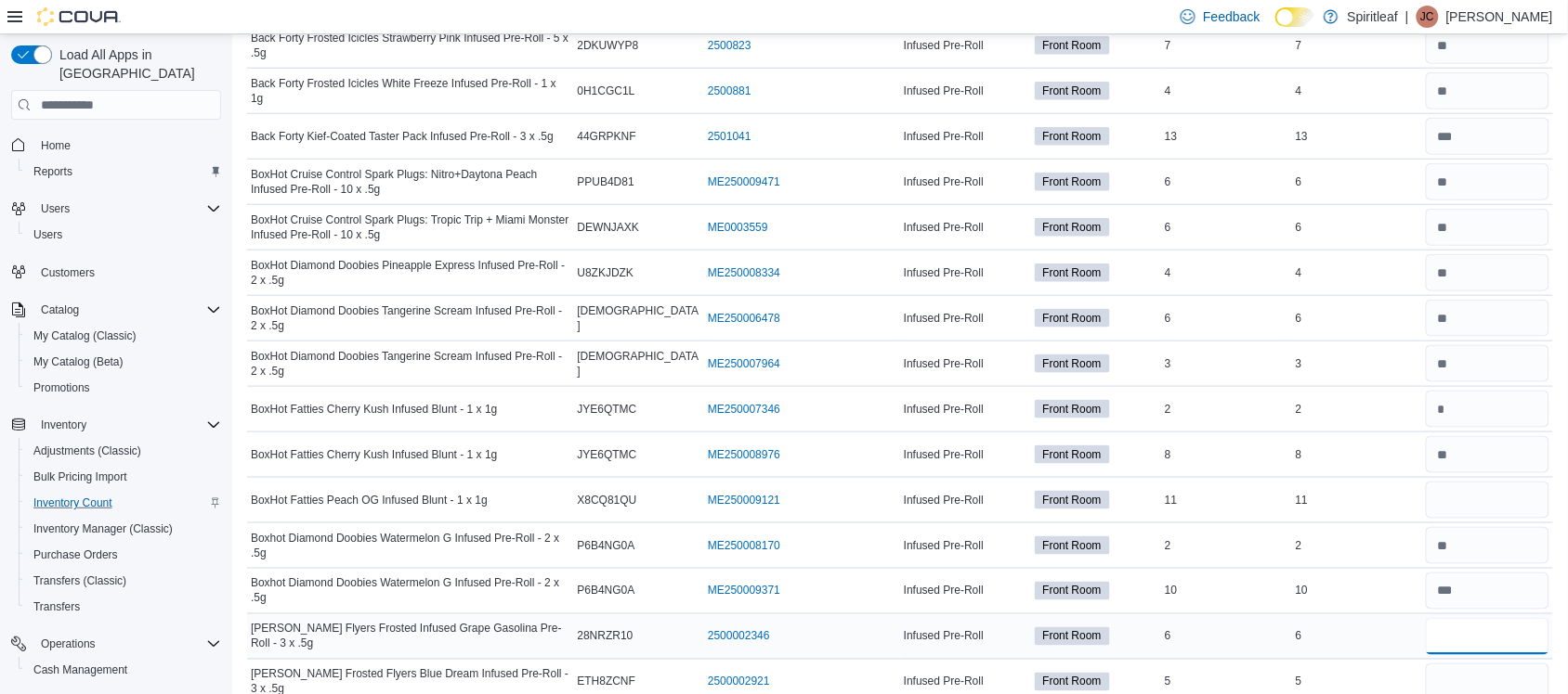
click at [1493, 643] on input "number" at bounding box center [1488, 637] width 123 height 37
type input "*"
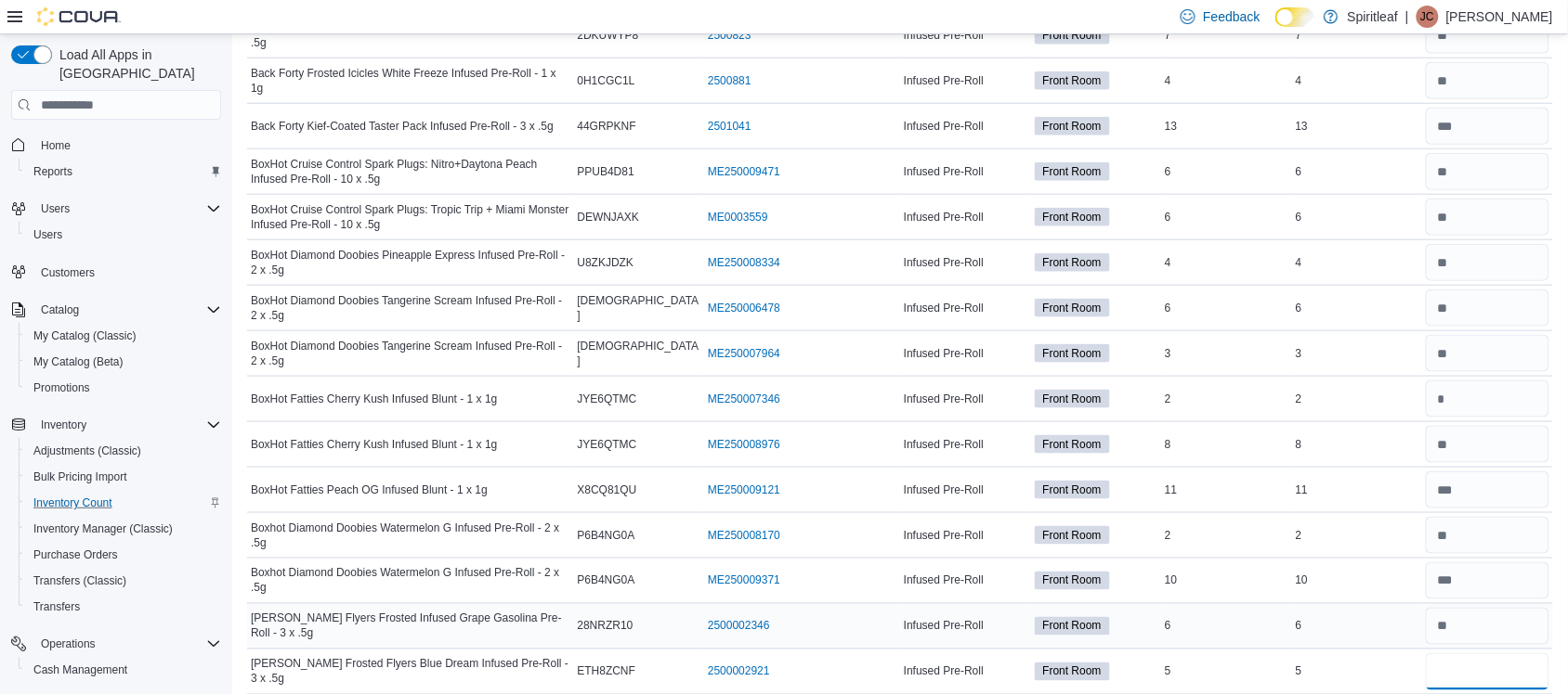
type input "*"
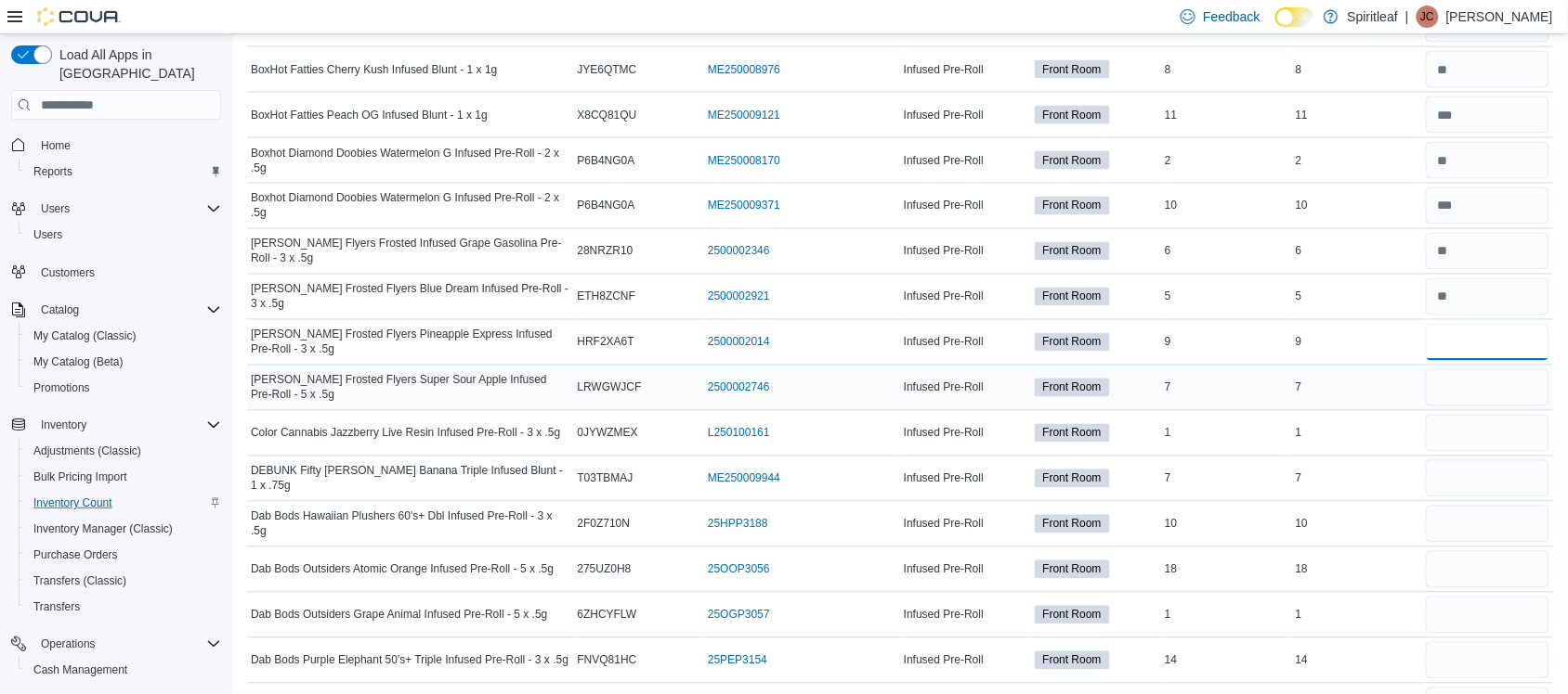
type input "*"
click at [1504, 405] on input "number" at bounding box center [1488, 388] width 123 height 37
type input "*"
click at [1498, 435] on input "number" at bounding box center [1488, 434] width 123 height 37
type input "*"
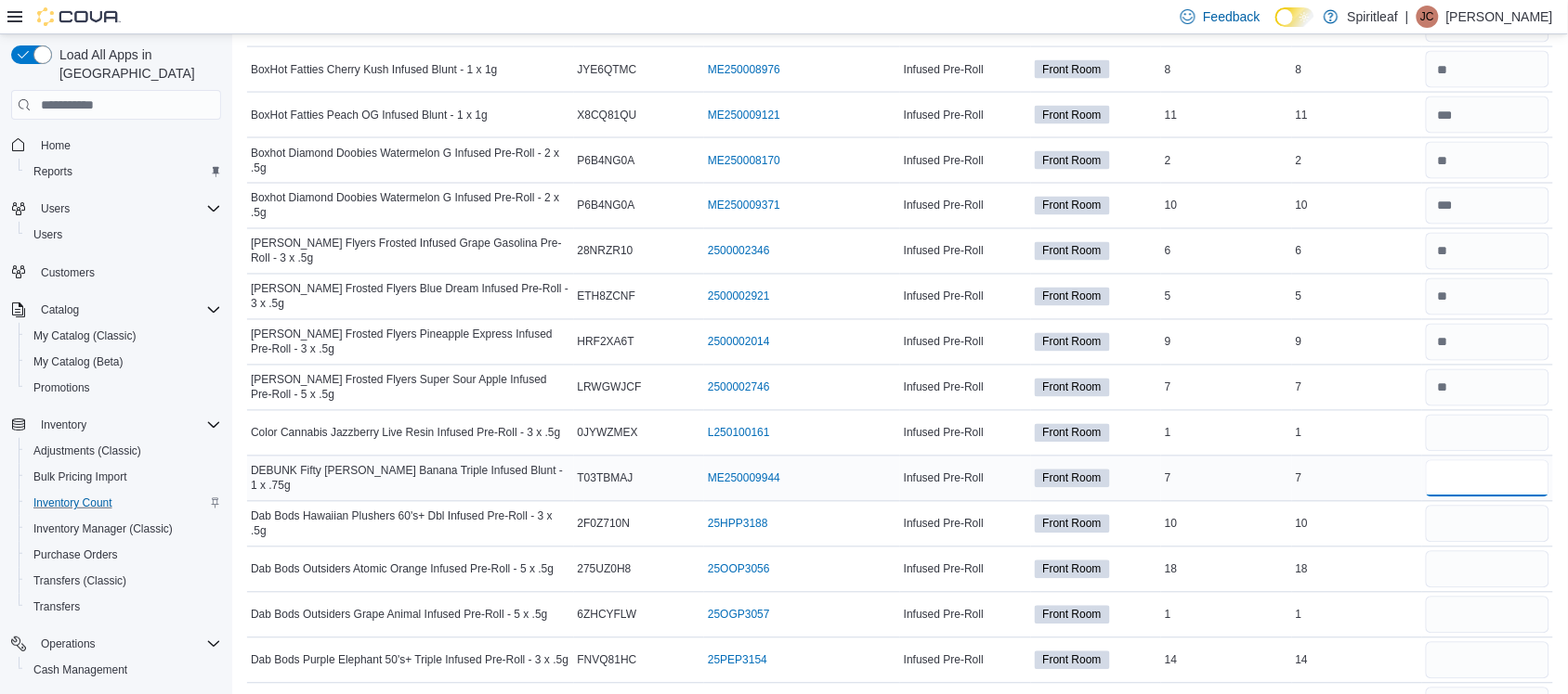
click at [1470, 492] on input "number" at bounding box center [1488, 479] width 123 height 37
type input "*"
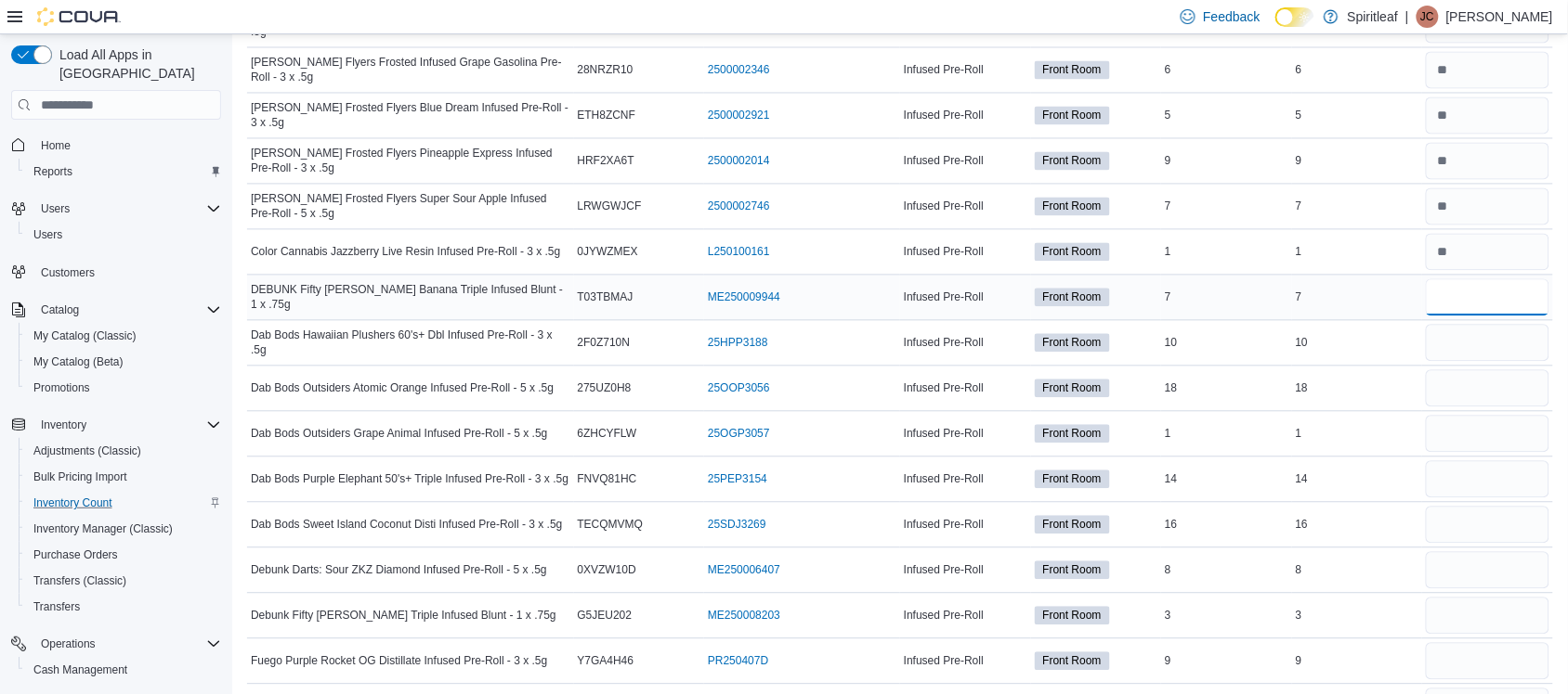
scroll to position [1047, 0]
type input "*"
click at [1505, 610] on input "number" at bounding box center [1488, 615] width 123 height 37
type input "*"
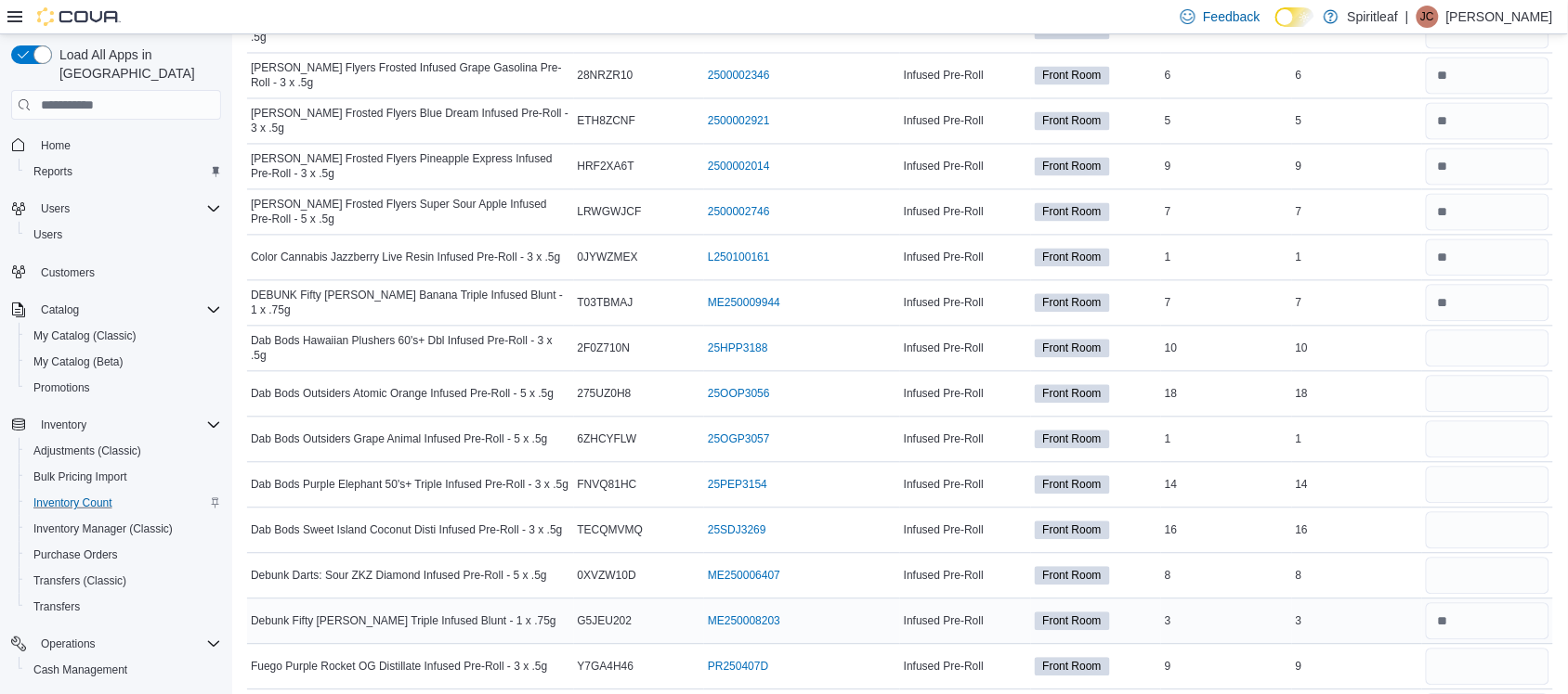
scroll to position [1037, 0]
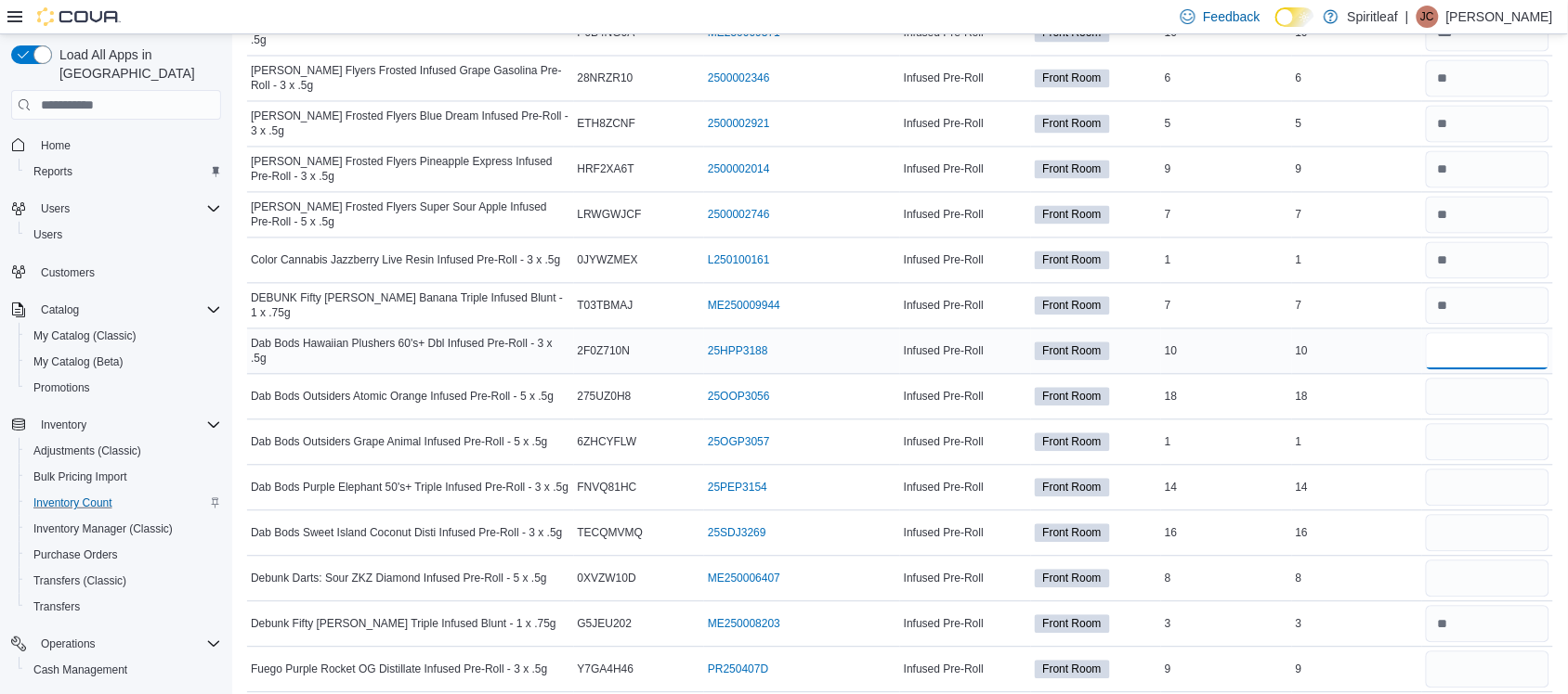
click at [1517, 365] on input "number" at bounding box center [1488, 351] width 123 height 37
type input "**"
click at [1501, 399] on input "number" at bounding box center [1488, 397] width 123 height 37
type input "*"
click at [1500, 450] on input "number" at bounding box center [1488, 442] width 123 height 37
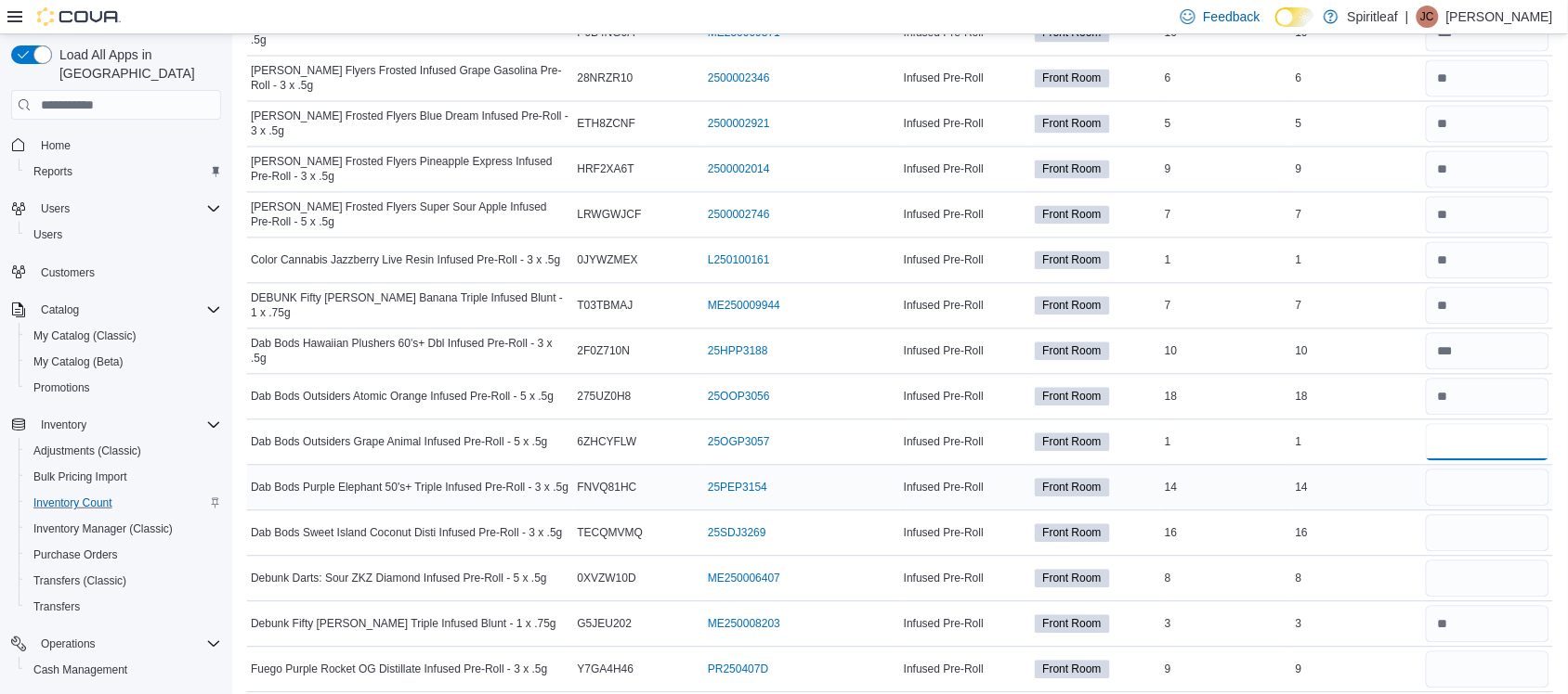
type input "*"
click at [1502, 497] on input "number" at bounding box center [1488, 488] width 123 height 37
click at [1549, 388] on input "number" at bounding box center [1488, 397] width 123 height 37
type input "**"
click at [1517, 484] on input "number" at bounding box center [1488, 488] width 123 height 37
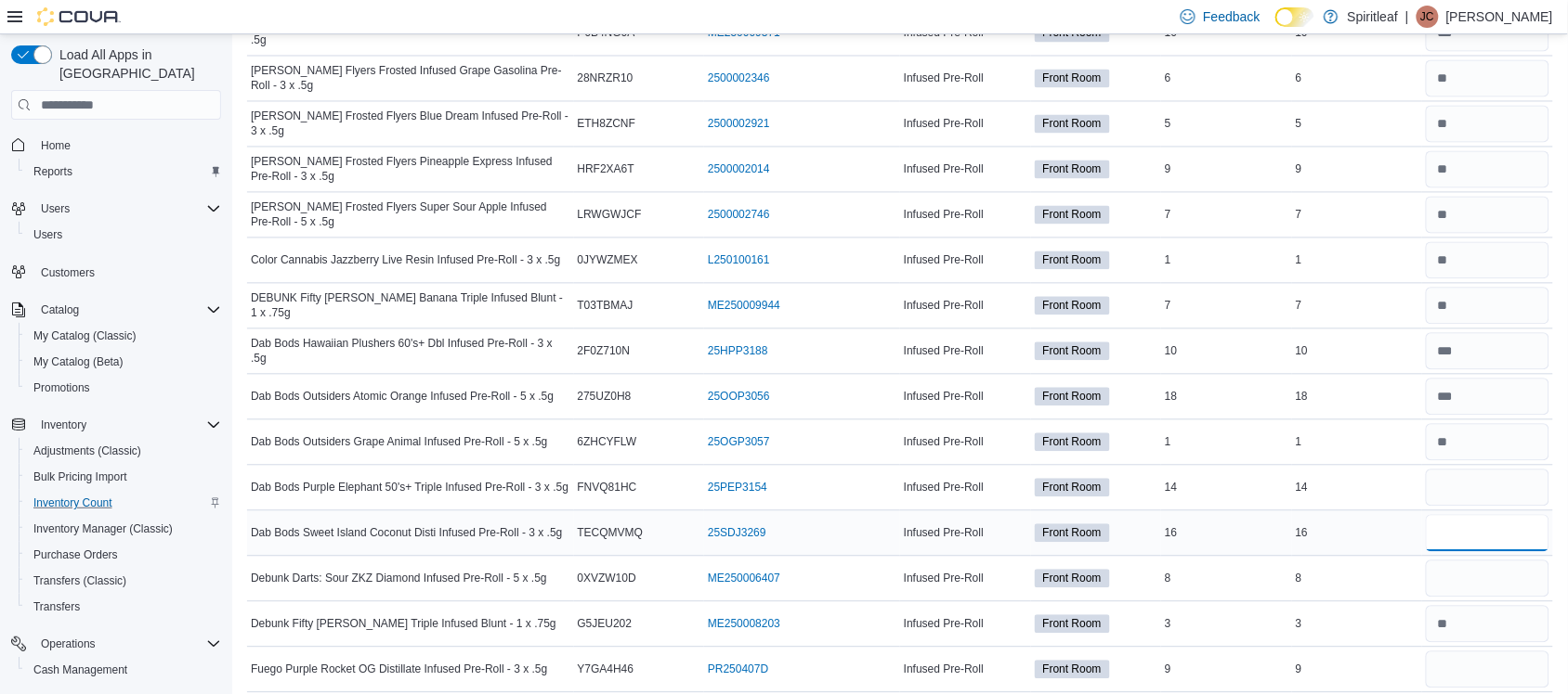
click at [1510, 531] on input "number" at bounding box center [1488, 533] width 123 height 37
type input "**"
click at [1487, 611] on input "number" at bounding box center [1488, 625] width 123 height 37
click at [1487, 580] on input "number" at bounding box center [1488, 579] width 123 height 37
click at [1477, 486] on input "number" at bounding box center [1488, 488] width 123 height 37
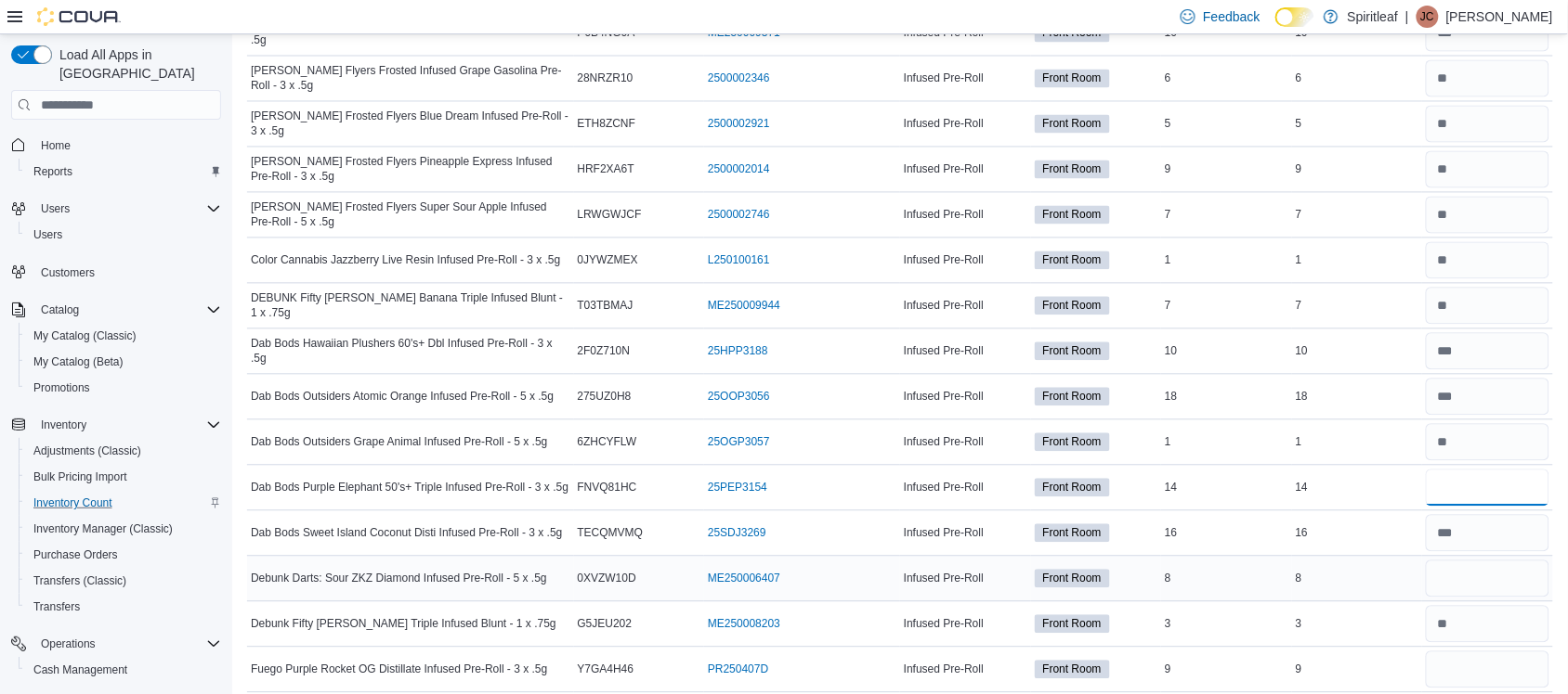
type input "**"
click at [1468, 591] on input "number" at bounding box center [1488, 579] width 123 height 37
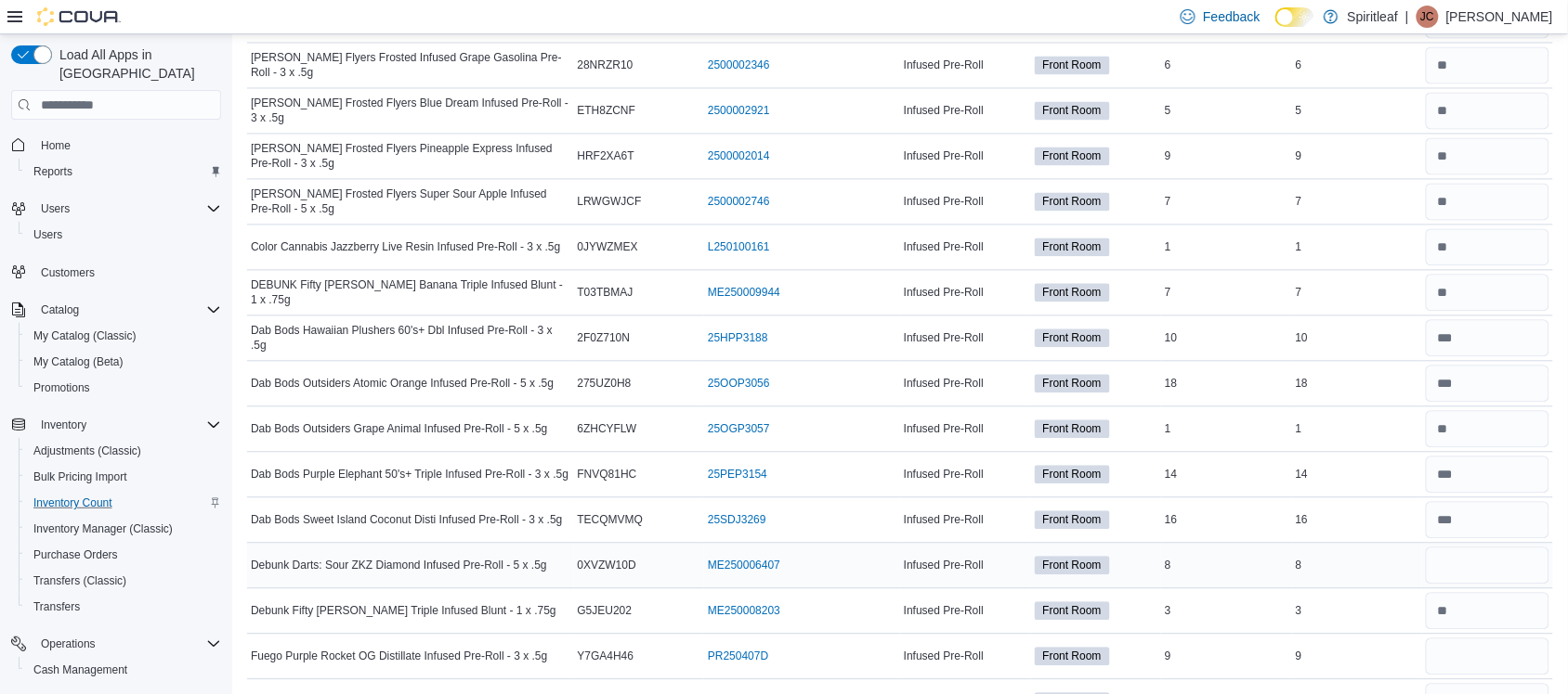
scroll to position [1052, 0]
click at [1472, 554] on input "number" at bounding box center [1488, 565] width 123 height 37
type input "*"
click at [1479, 641] on div at bounding box center [1488, 656] width 131 height 45
click at [1479, 664] on input "number" at bounding box center [1488, 656] width 123 height 37
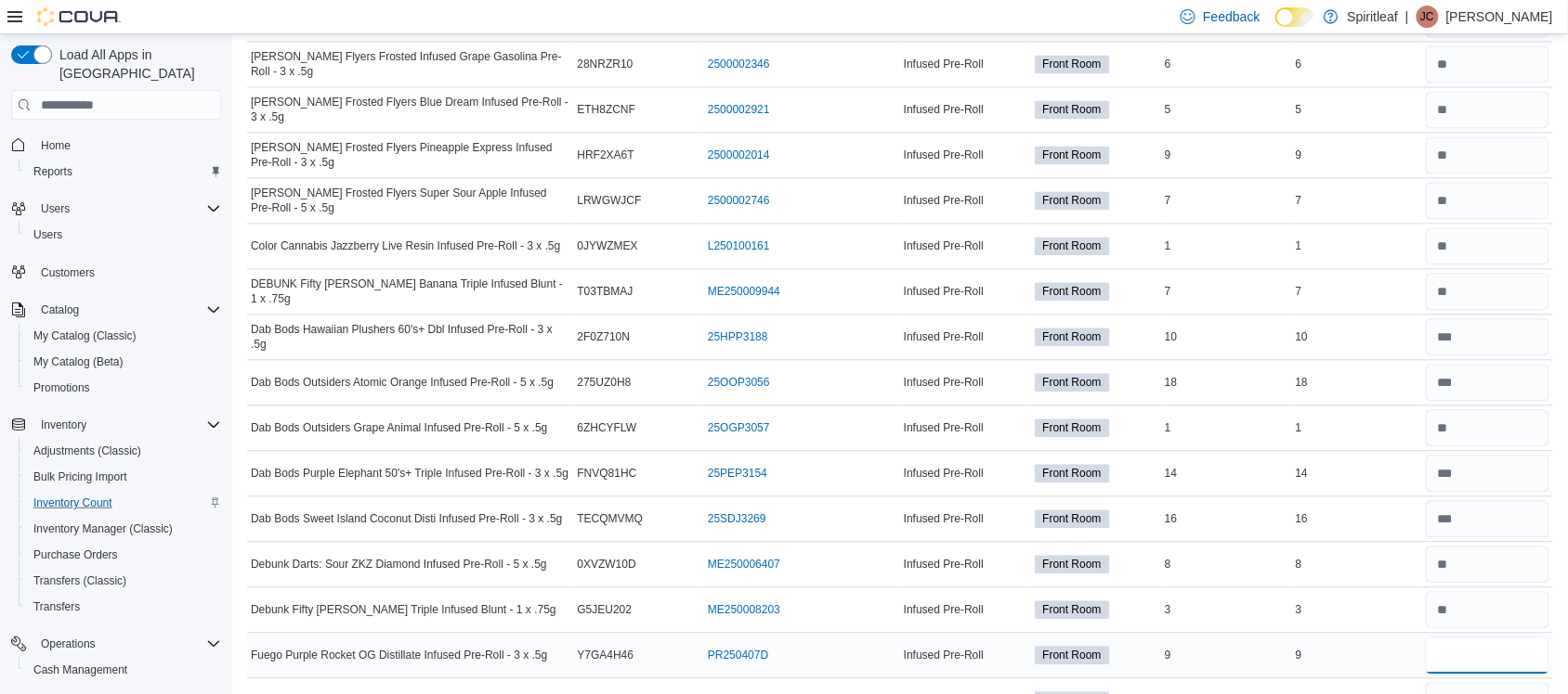
type input "**"
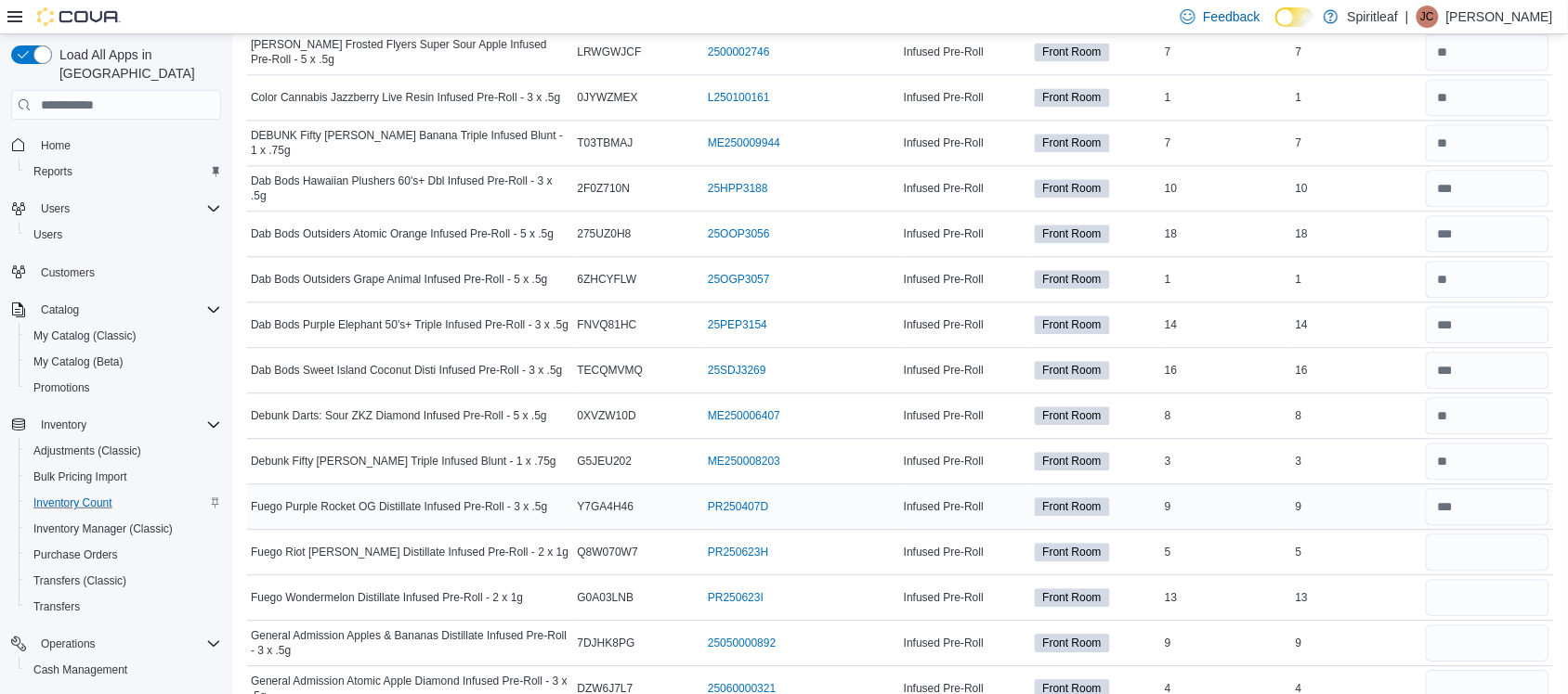
scroll to position [1203, 0]
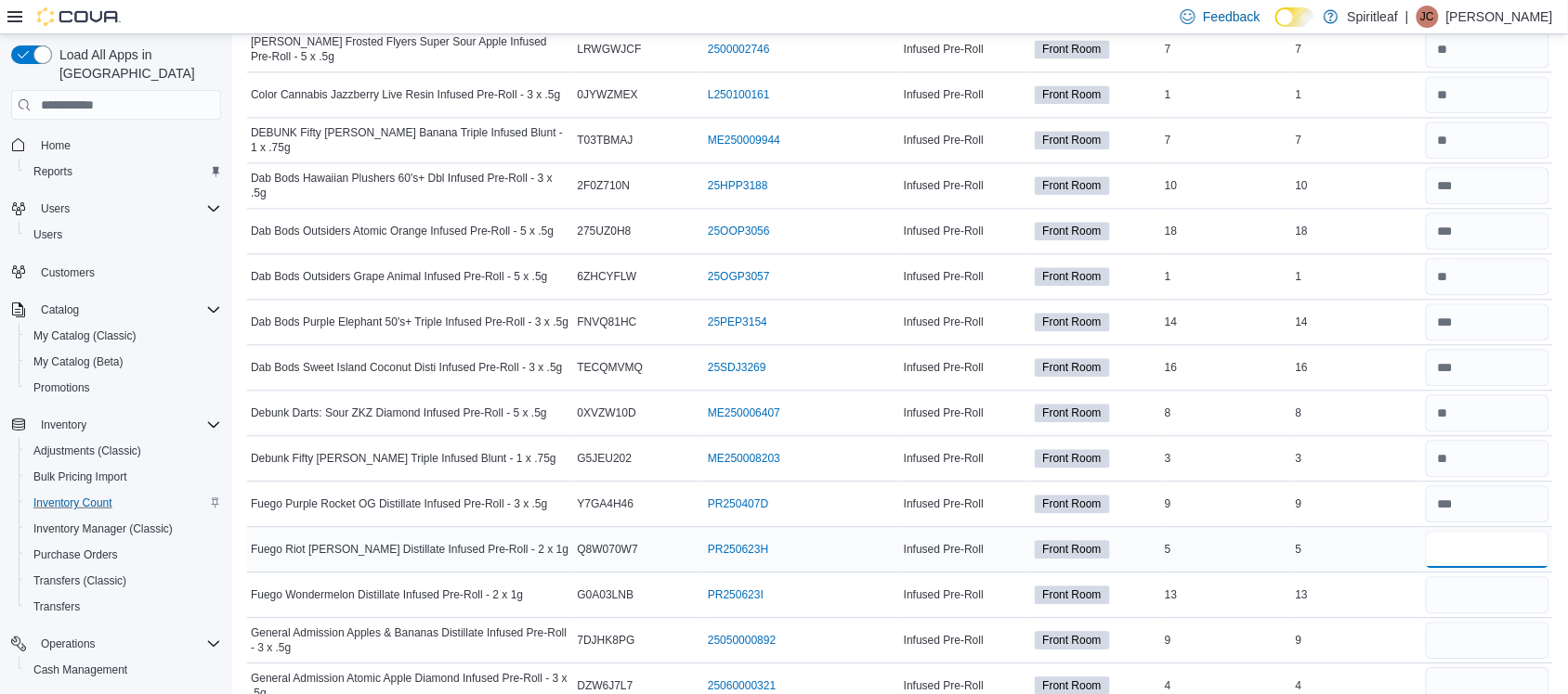
click at [1515, 567] on input "number" at bounding box center [1488, 550] width 123 height 37
type input "*"
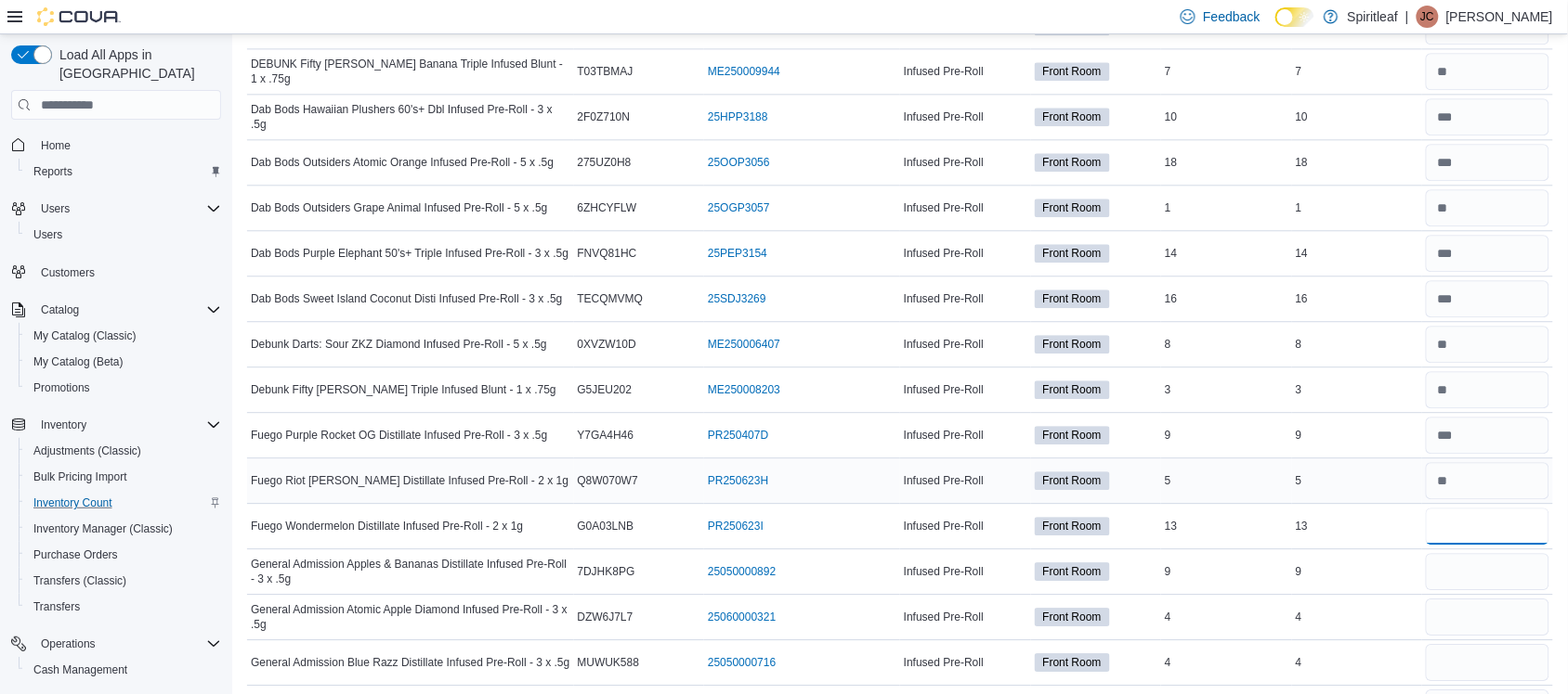
scroll to position [1279, 0]
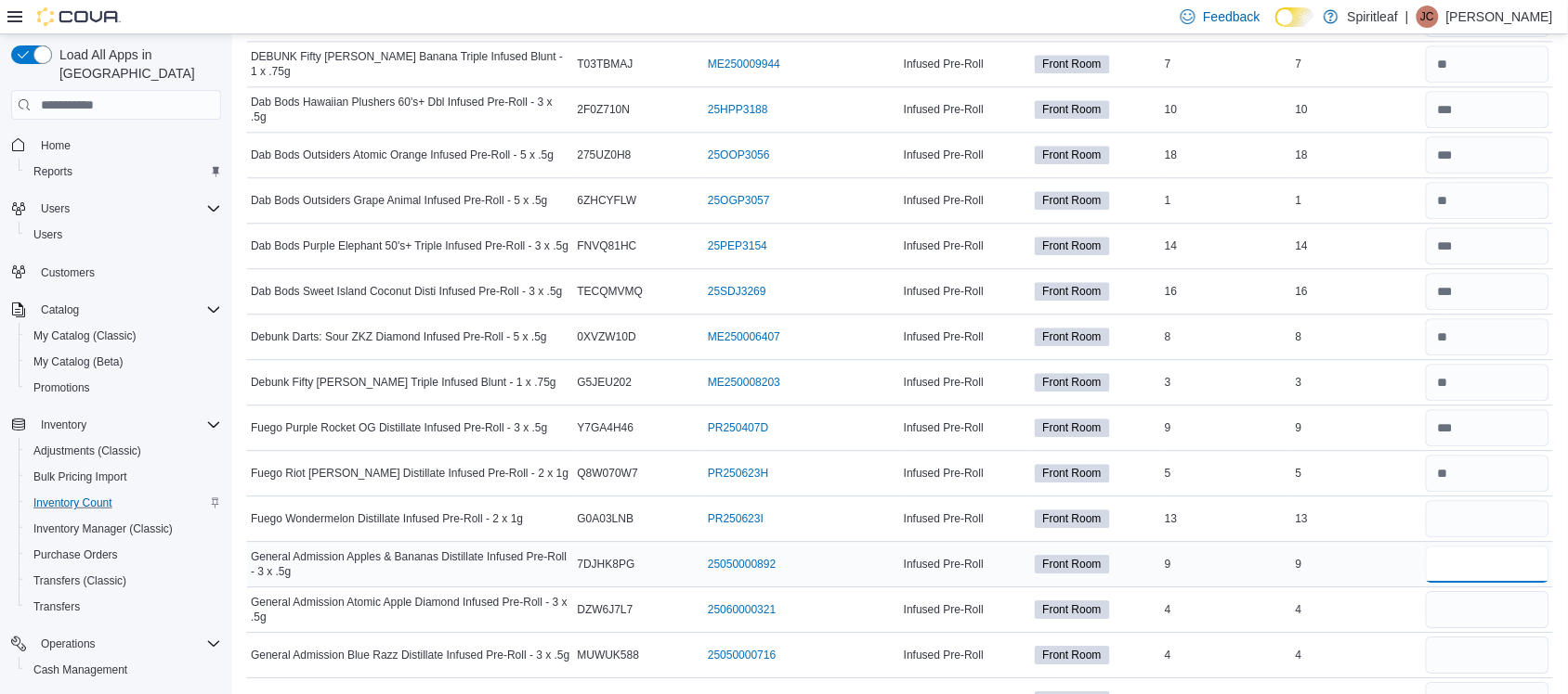
click at [1494, 583] on input "number" at bounding box center [1488, 565] width 123 height 37
type input "**"
click at [1484, 521] on input "number" at bounding box center [1488, 519] width 123 height 37
type input "**"
click at [1515, 624] on input "number" at bounding box center [1488, 610] width 123 height 37
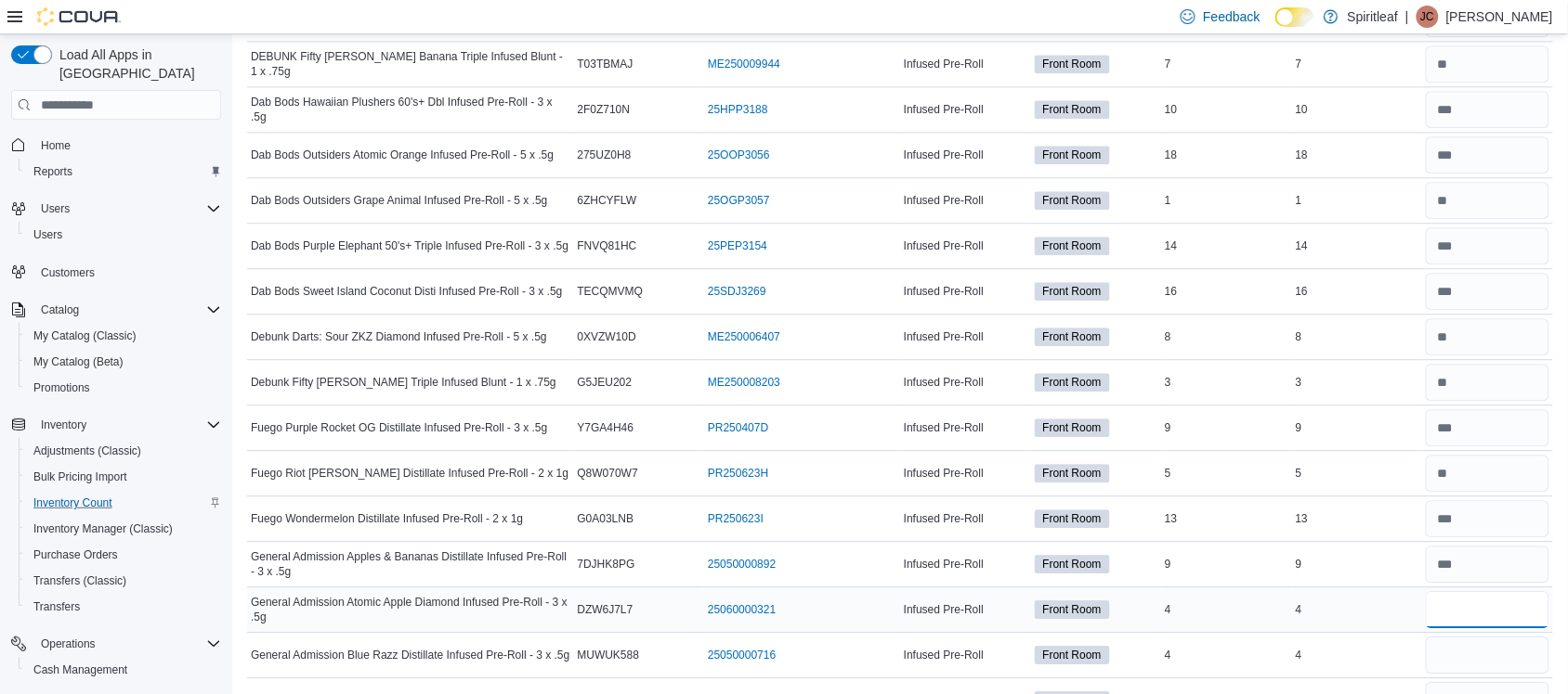
type input "*"
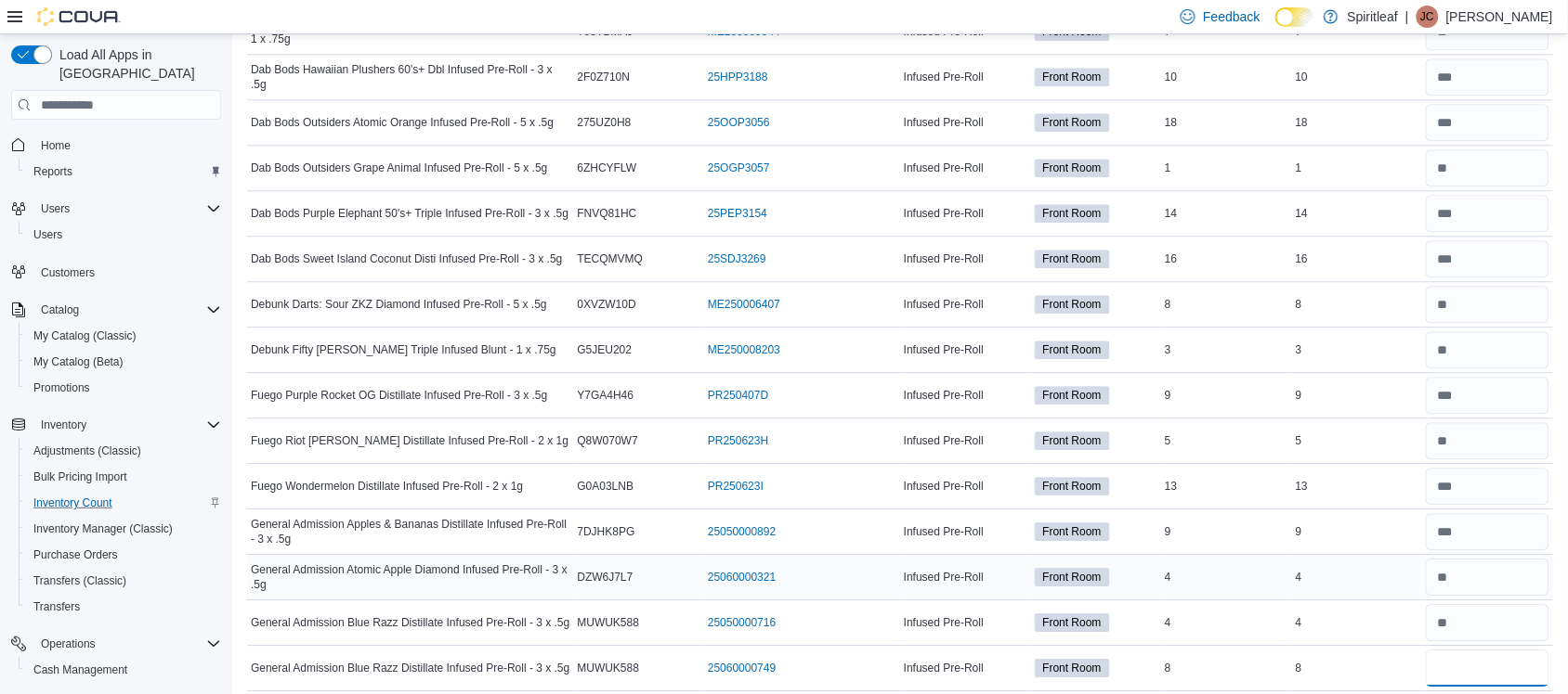
type input "*"
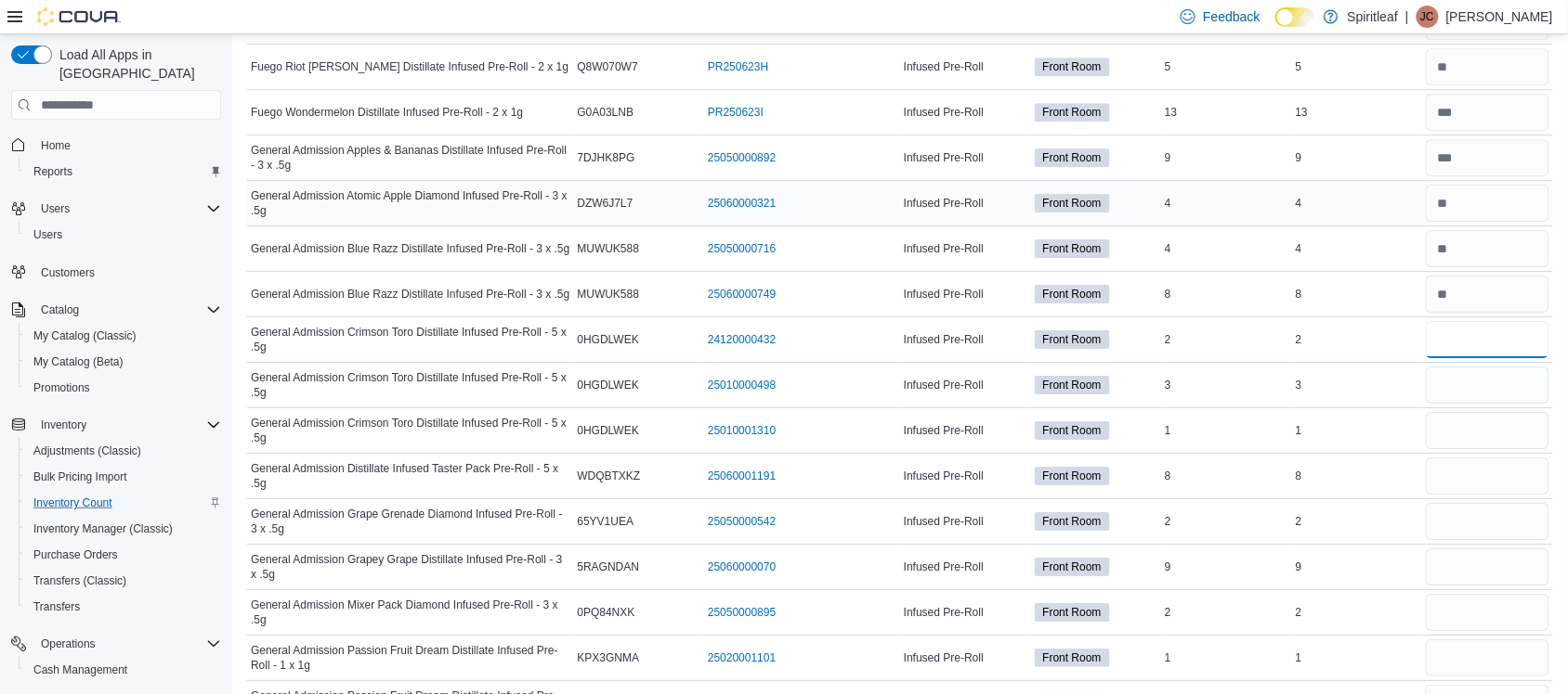
type input "*"
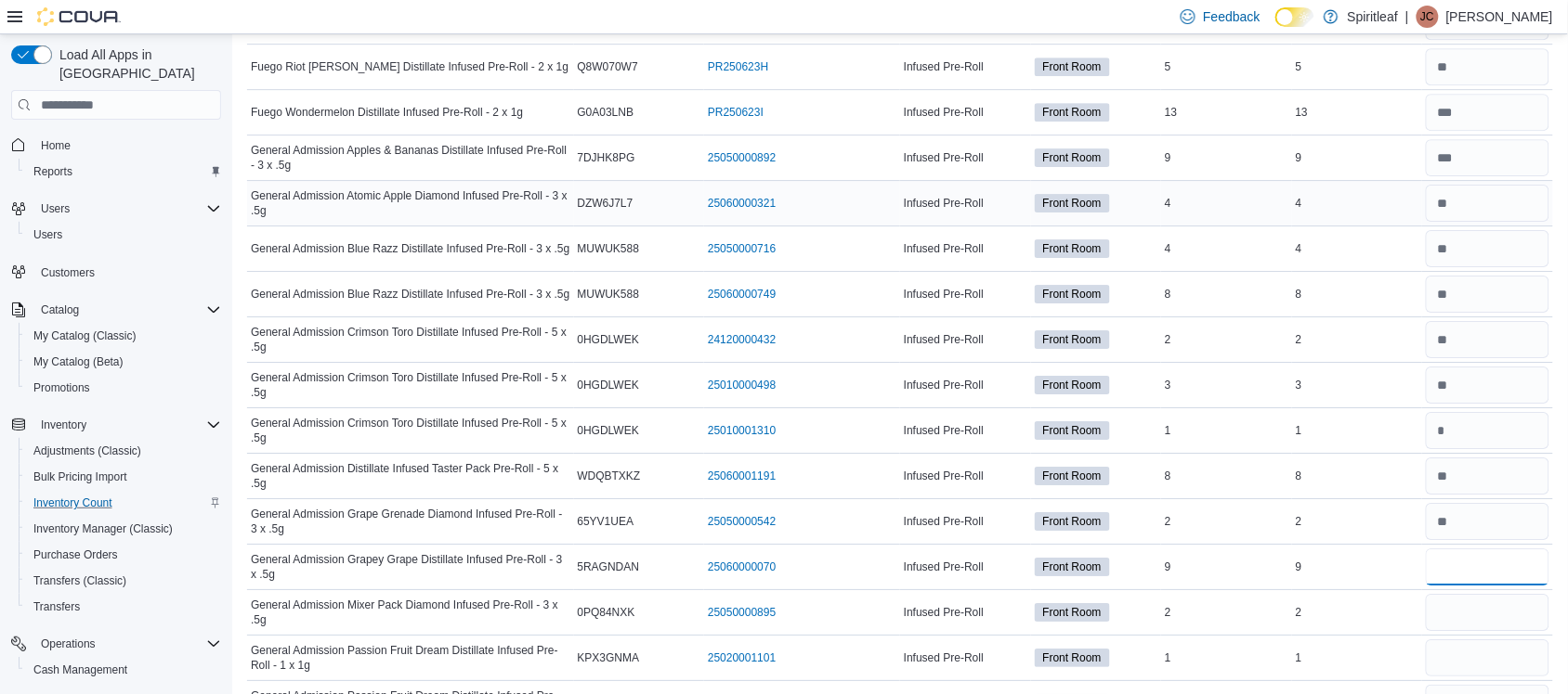
type input "*"
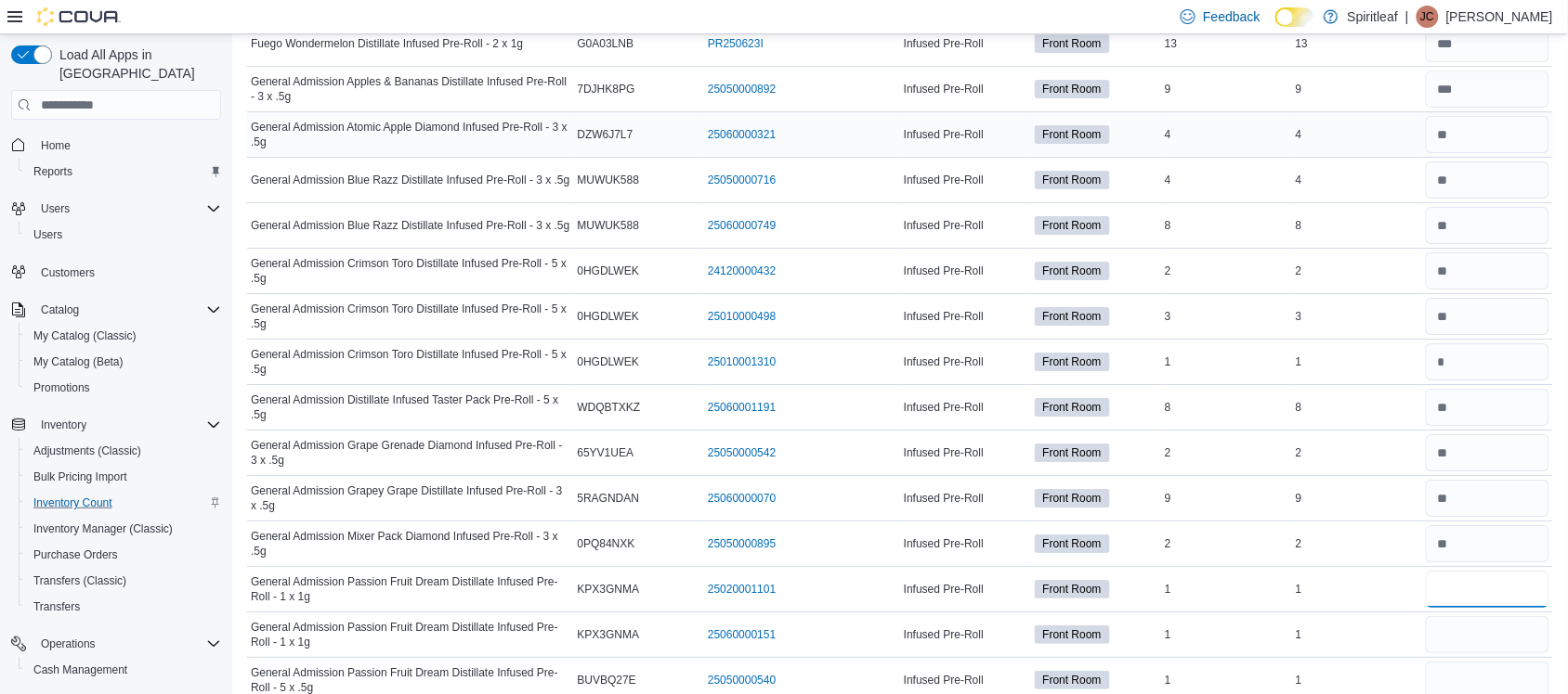
scroll to position [1756, 0]
type input "*"
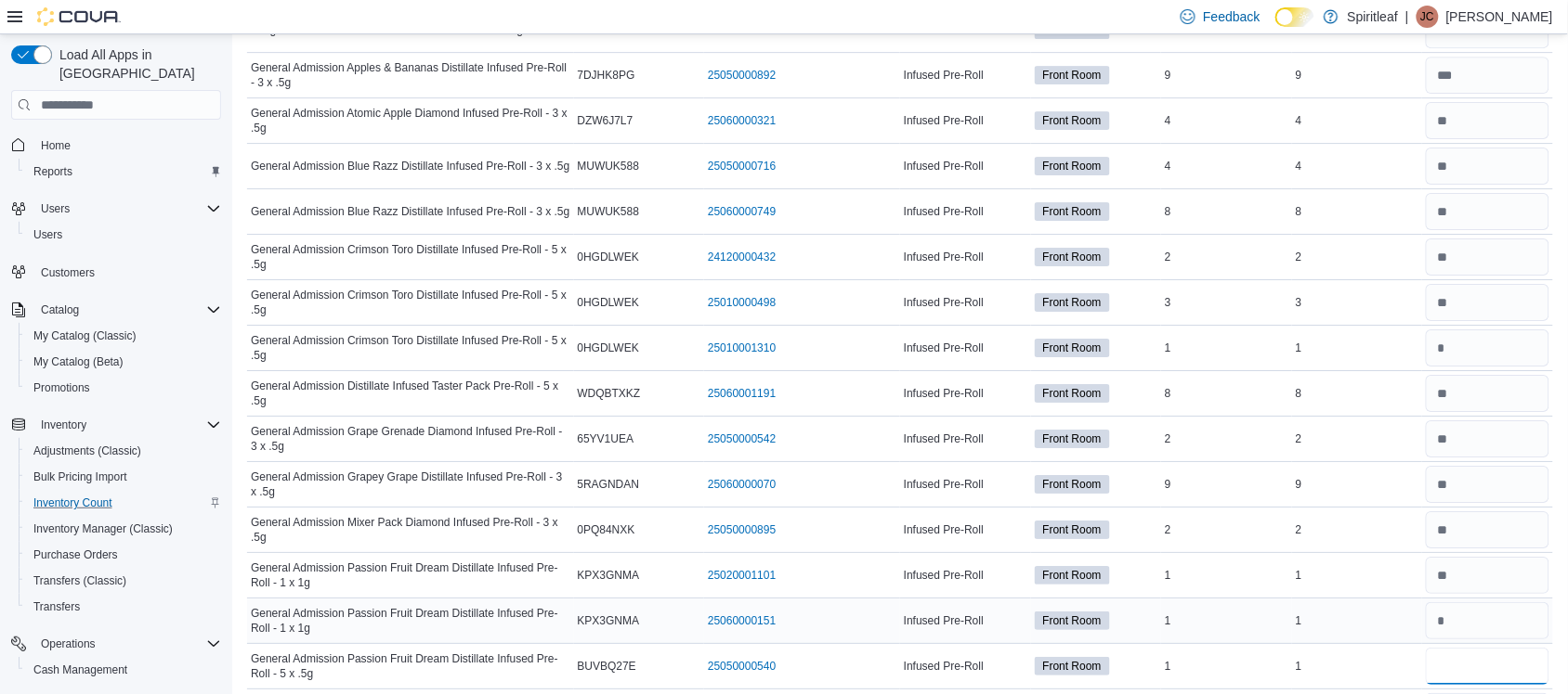
type input "*"
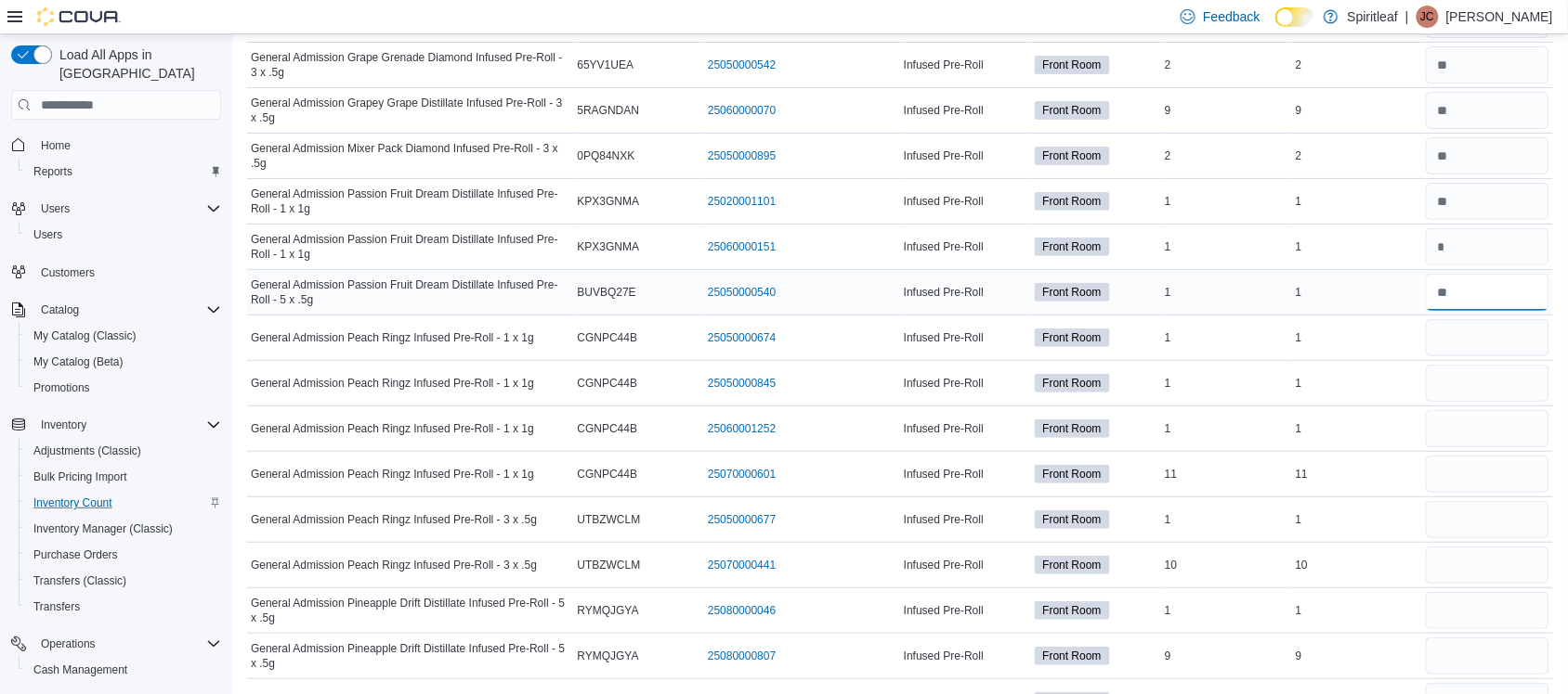
click at [1487, 311] on input "number" at bounding box center [1488, 293] width 123 height 37
type input "*"
click at [1469, 342] on input "number" at bounding box center [1488, 338] width 123 height 37
click at [1458, 356] on input "*" at bounding box center [1488, 338] width 123 height 37
type input "*"
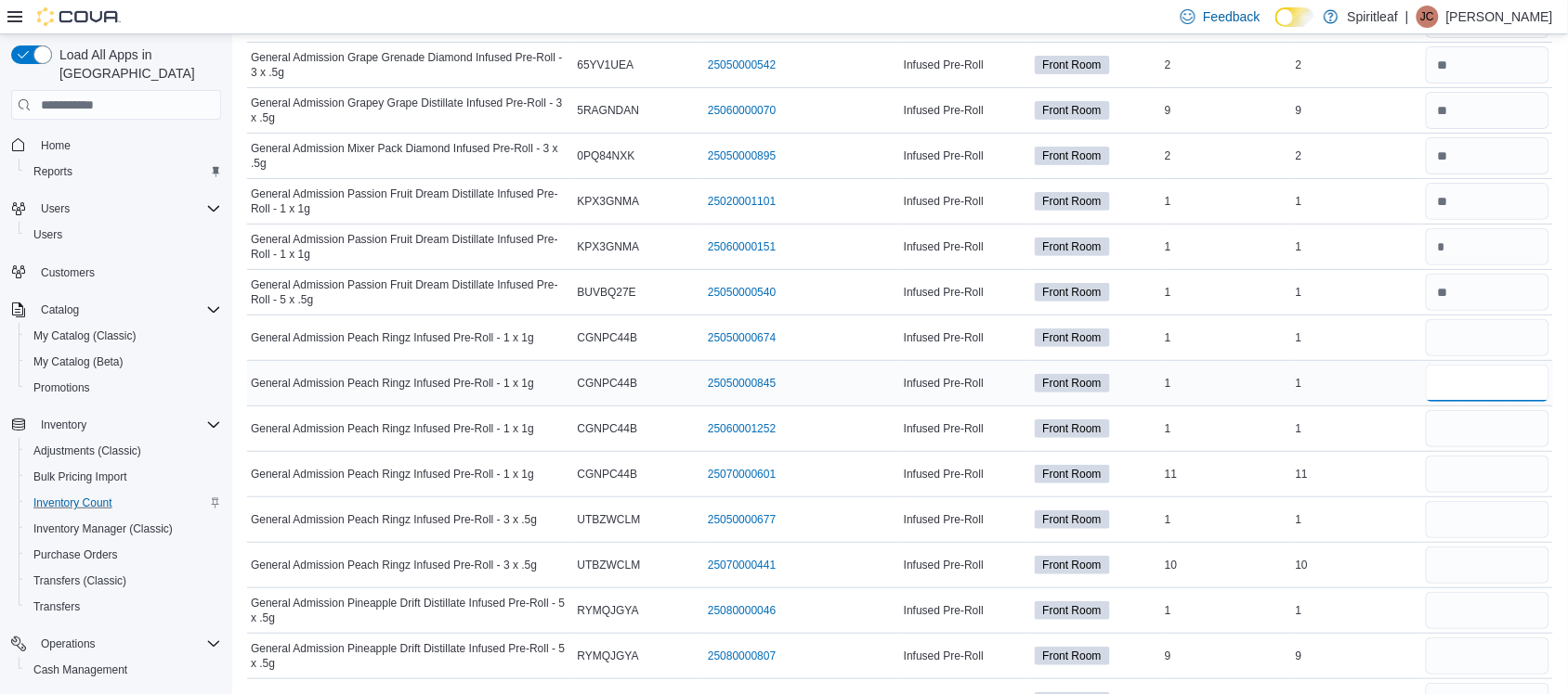
click at [1463, 377] on input "number" at bounding box center [1488, 384] width 123 height 37
type input "*"
click at [1460, 423] on input "number" at bounding box center [1488, 429] width 123 height 37
type input "*"
click at [1463, 493] on input "number" at bounding box center [1488, 475] width 123 height 37
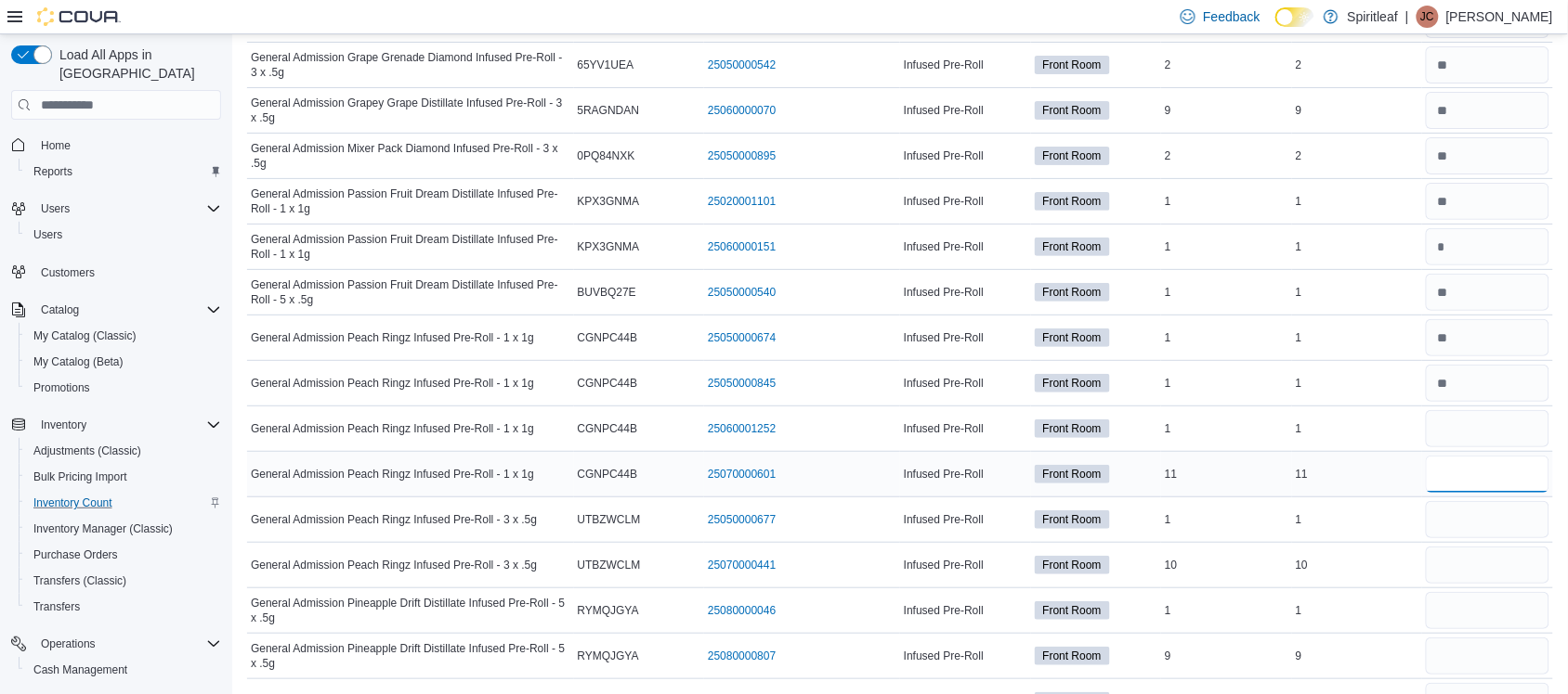
type input "*"
type input "**"
click at [1466, 528] on input "number" at bounding box center [1488, 520] width 123 height 37
type input "*"
click at [1463, 584] on input "number" at bounding box center [1488, 566] width 123 height 37
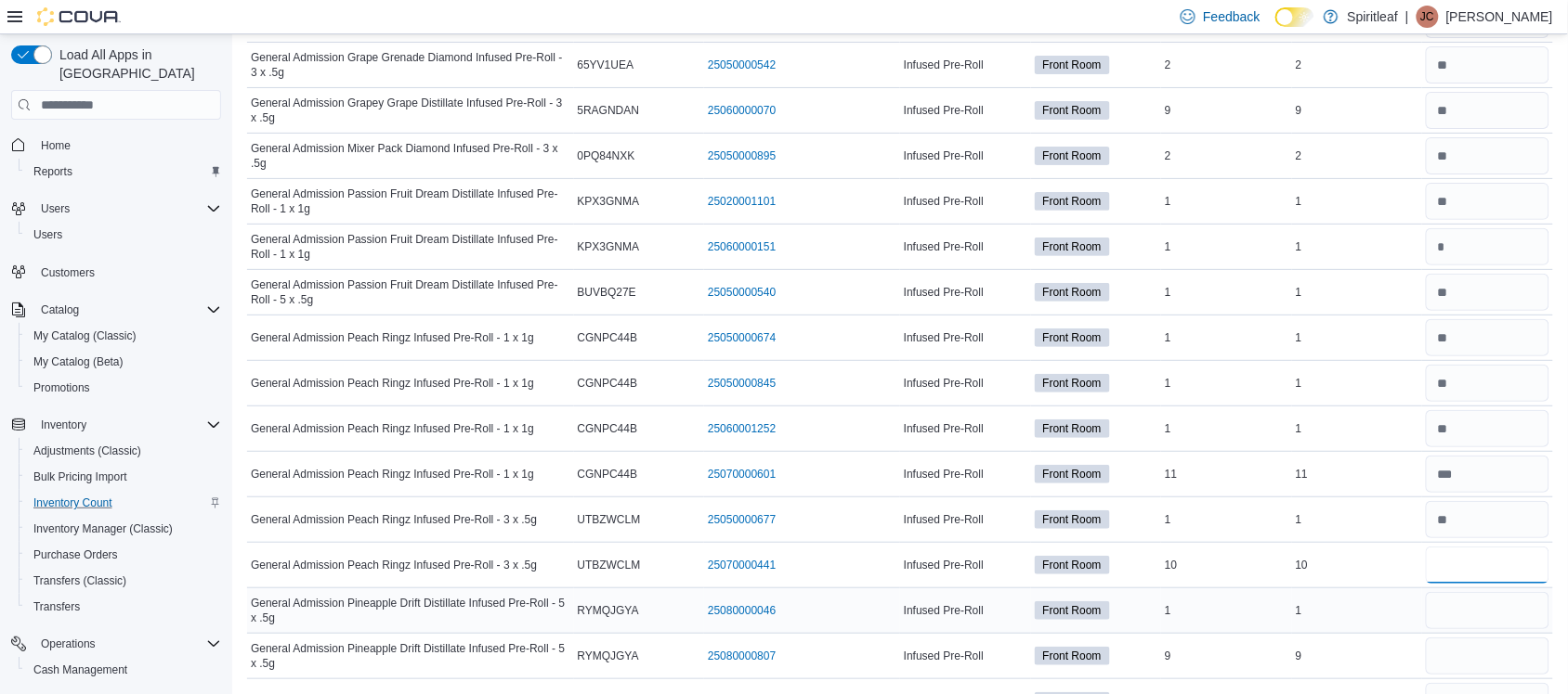
type input "**"
click at [1460, 629] on input "number" at bounding box center [1488, 611] width 123 height 37
type input "*"
click at [1460, 656] on input "number" at bounding box center [1488, 657] width 123 height 37
type input "*"
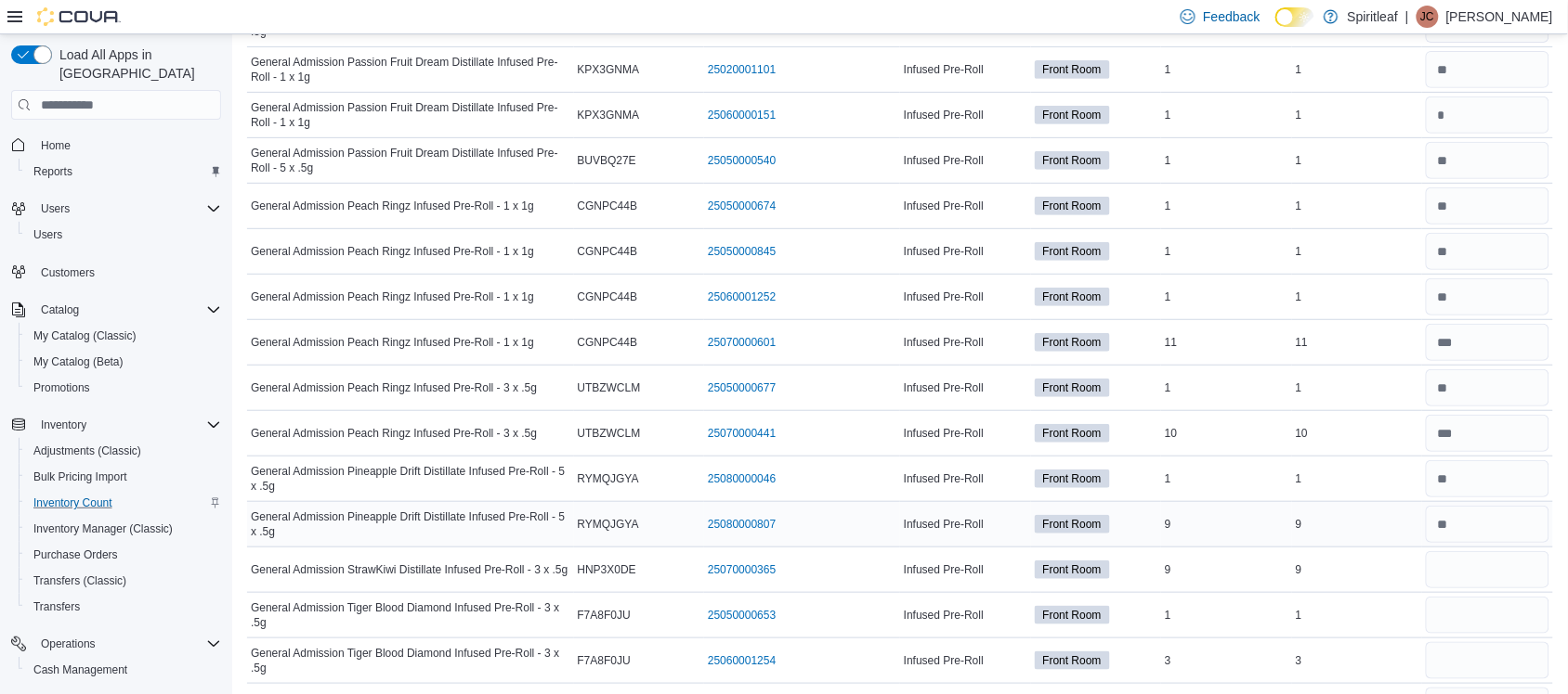
scroll to position [2285, 0]
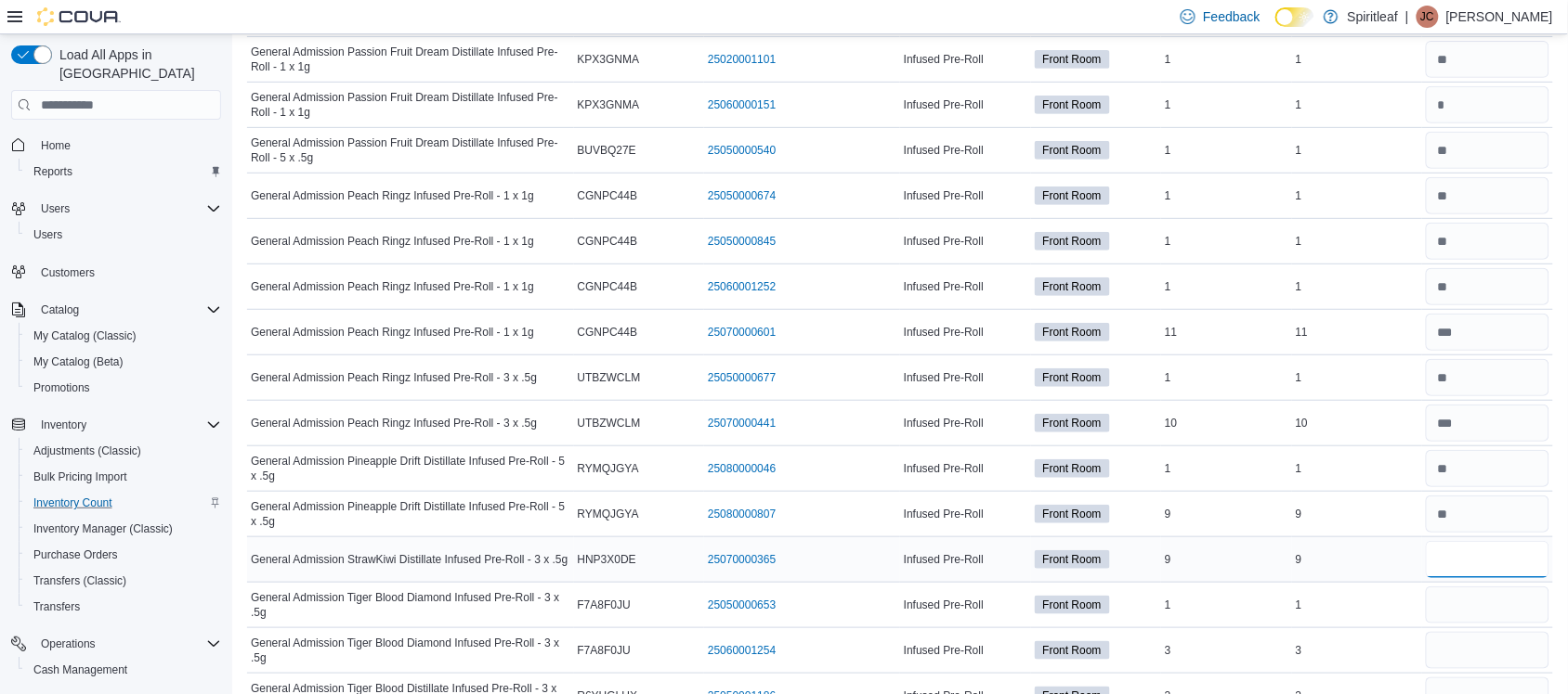
click at [1483, 569] on input "number" at bounding box center [1488, 560] width 123 height 37
type input "*"
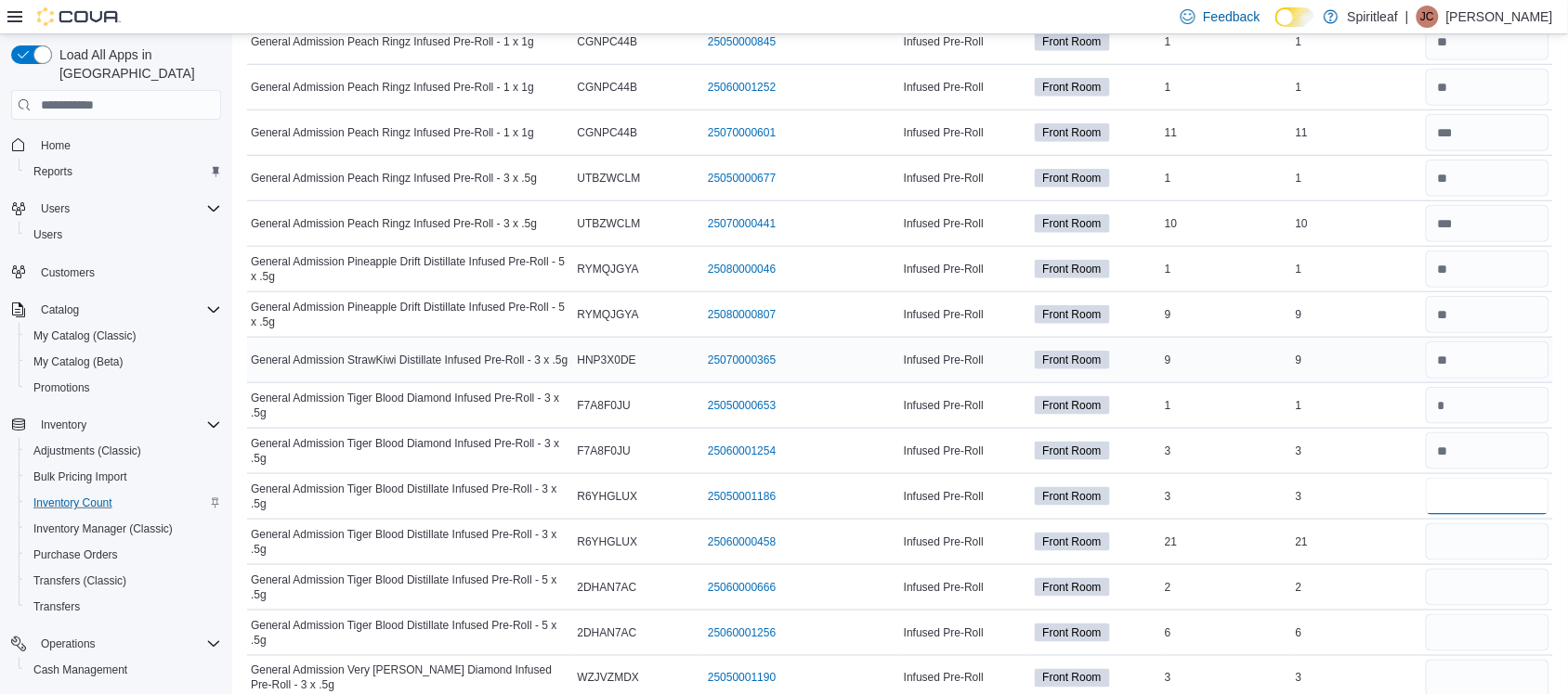
scroll to position [2485, 0]
click at [1492, 549] on input "number" at bounding box center [1488, 541] width 123 height 37
type input "**"
click at [1485, 509] on input "number" at bounding box center [1488, 495] width 123 height 37
type input "*"
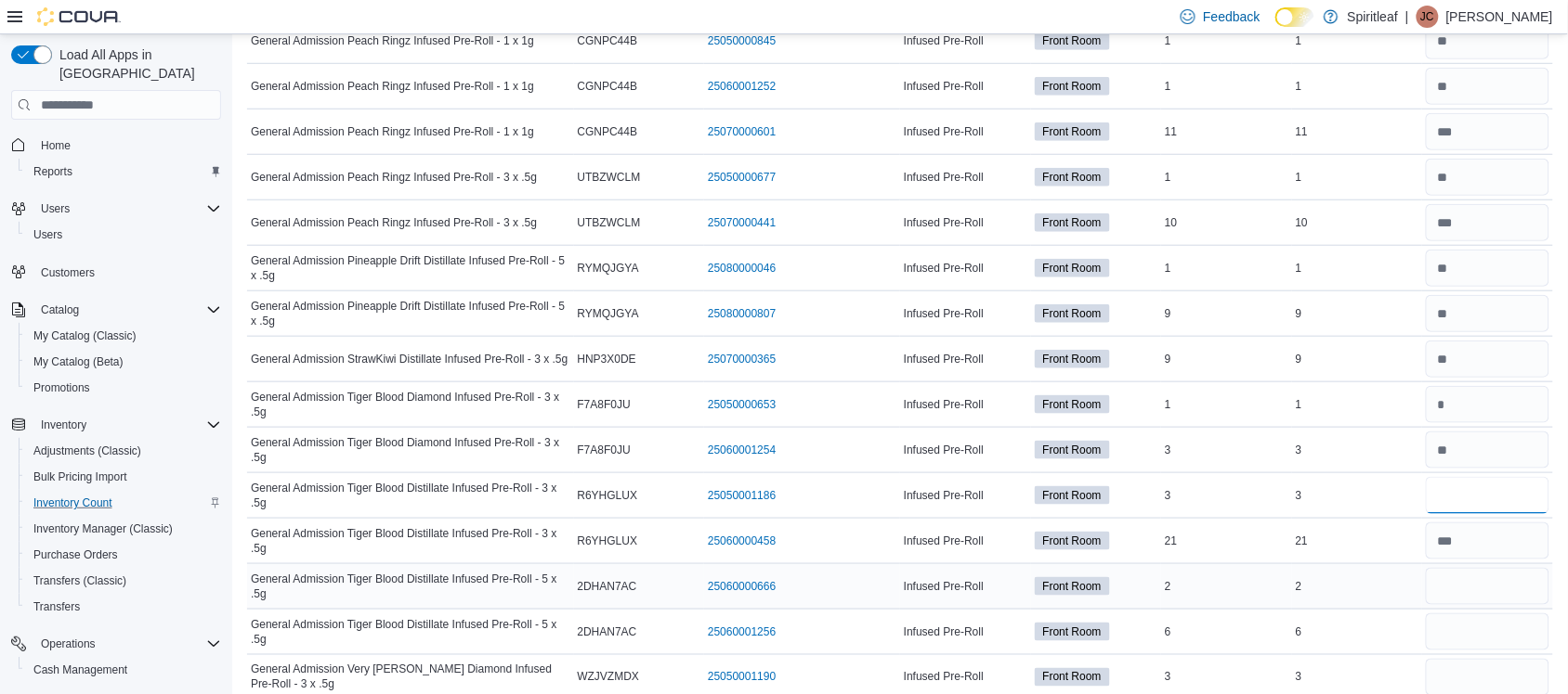
type input "*"
click at [1460, 601] on input "number" at bounding box center [1488, 586] width 123 height 37
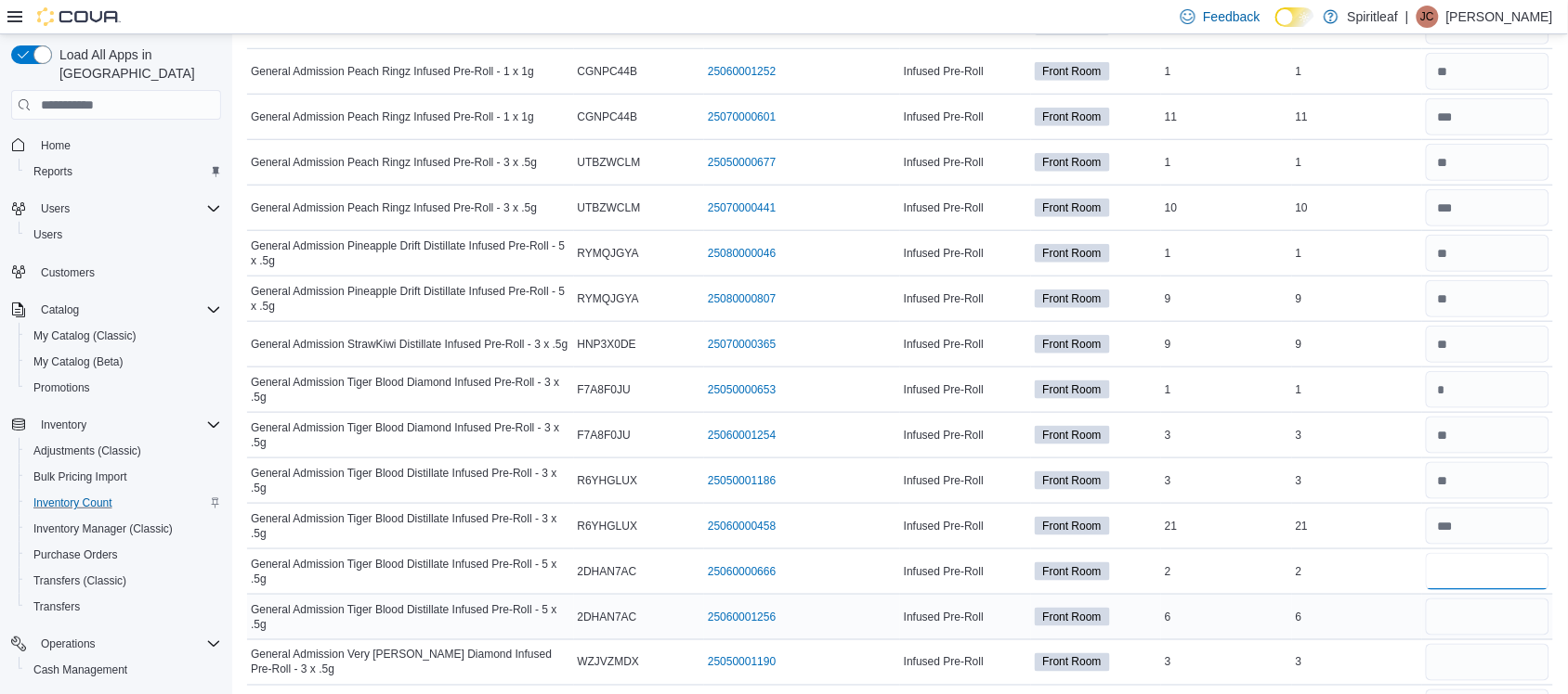
scroll to position [2502, 0]
type input "*"
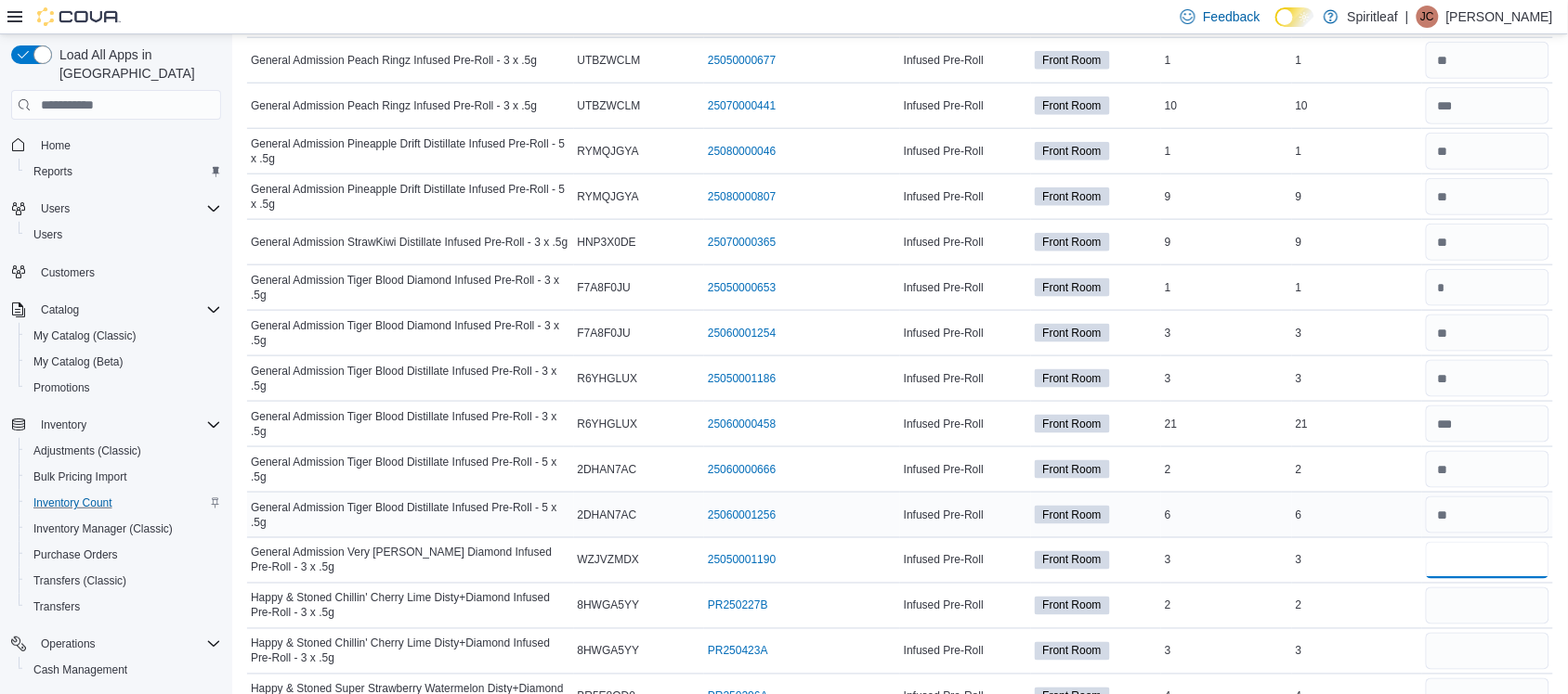
scroll to position [2604, 0]
click at [1502, 578] on input "number" at bounding box center [1488, 559] width 123 height 37
click at [1487, 517] on input "number" at bounding box center [1488, 514] width 123 height 37
type input "*"
click at [1480, 563] on input "number" at bounding box center [1488, 559] width 123 height 37
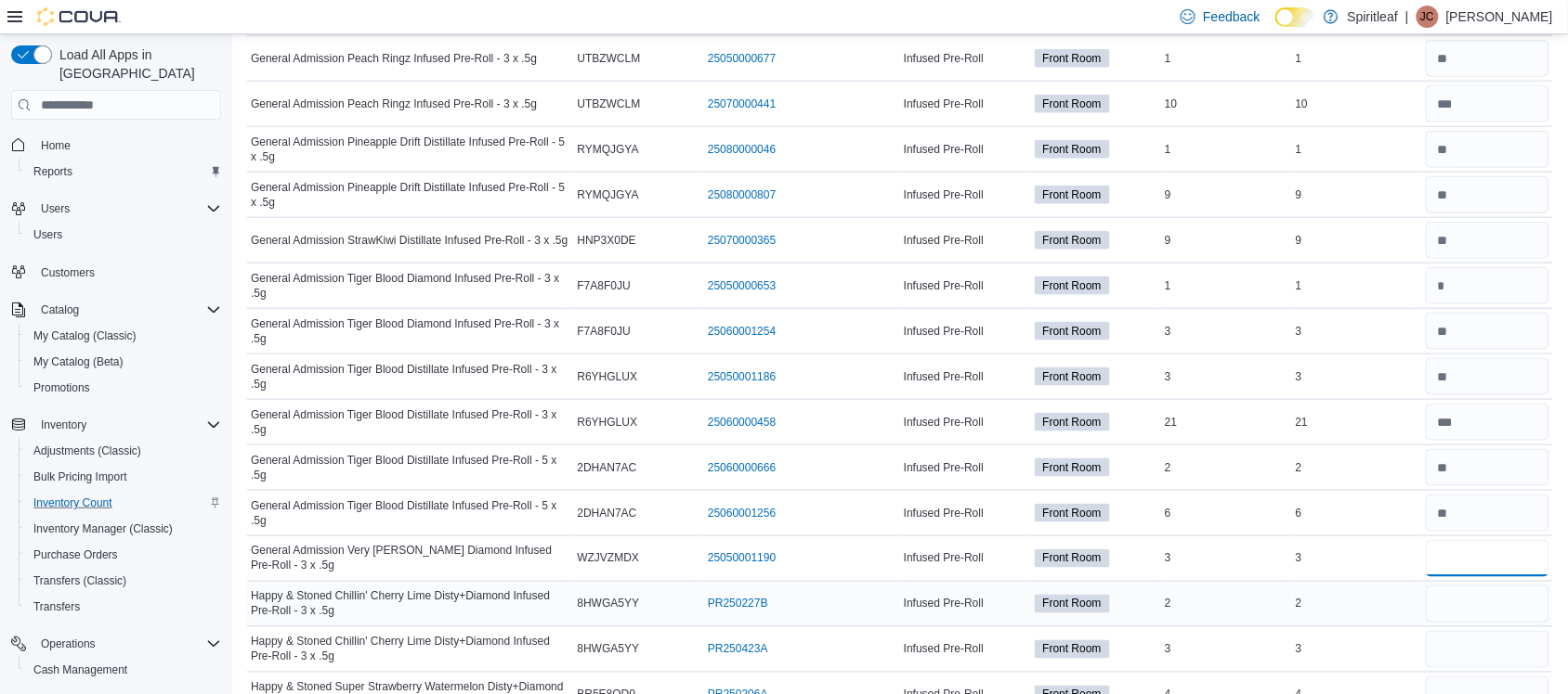
type input "*"
click at [1479, 615] on input "number" at bounding box center [1488, 604] width 123 height 37
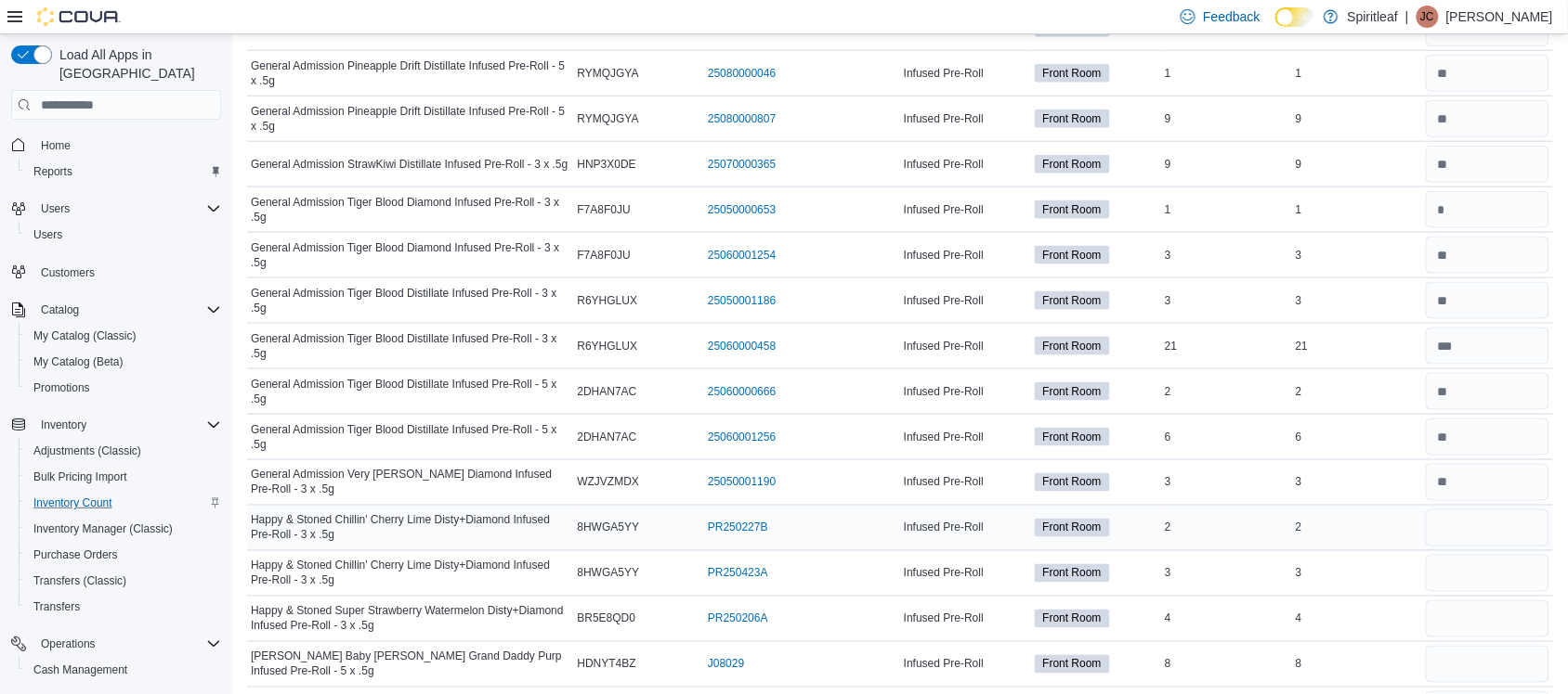
scroll to position [2734, 0]
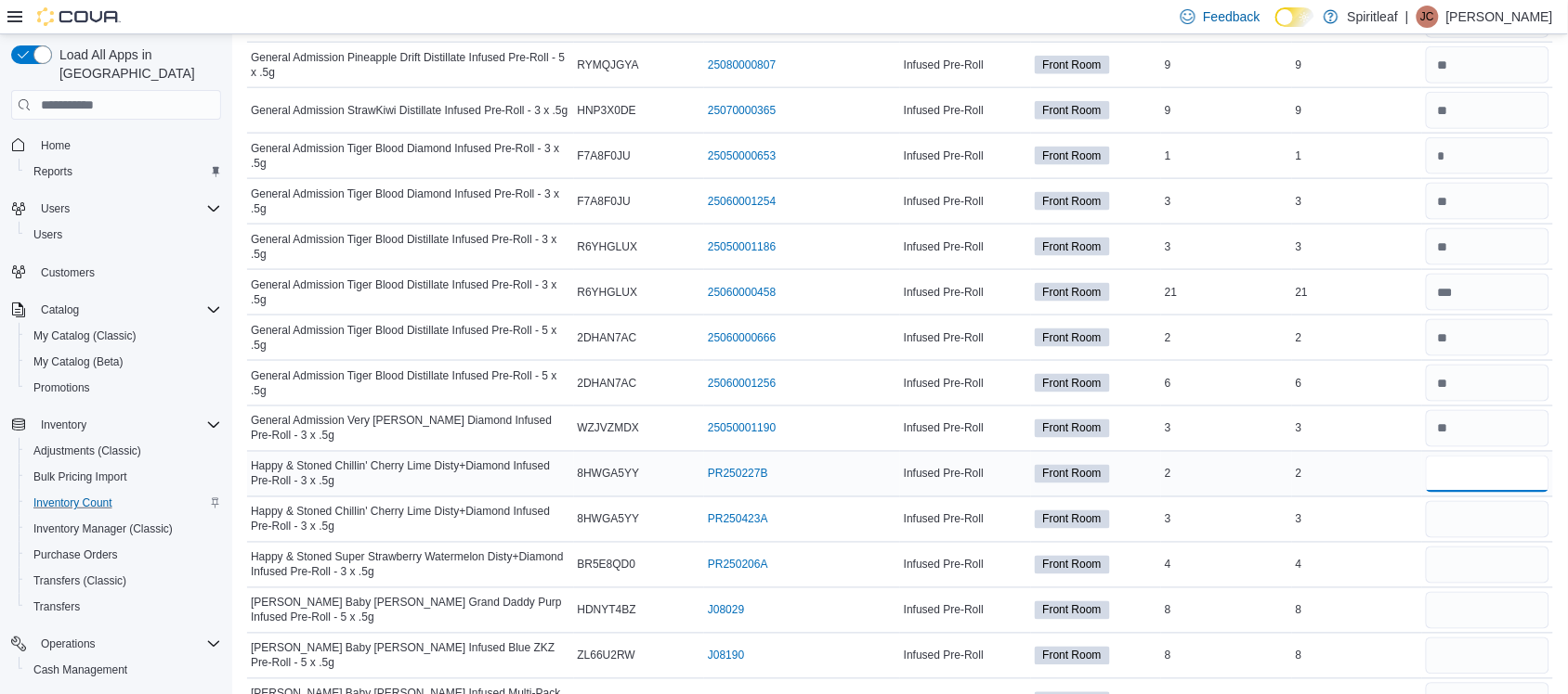
click at [1455, 490] on input "number" at bounding box center [1488, 475] width 123 height 37
type input "*"
click at [1475, 584] on input "number" at bounding box center [1488, 566] width 123 height 37
type input "*"
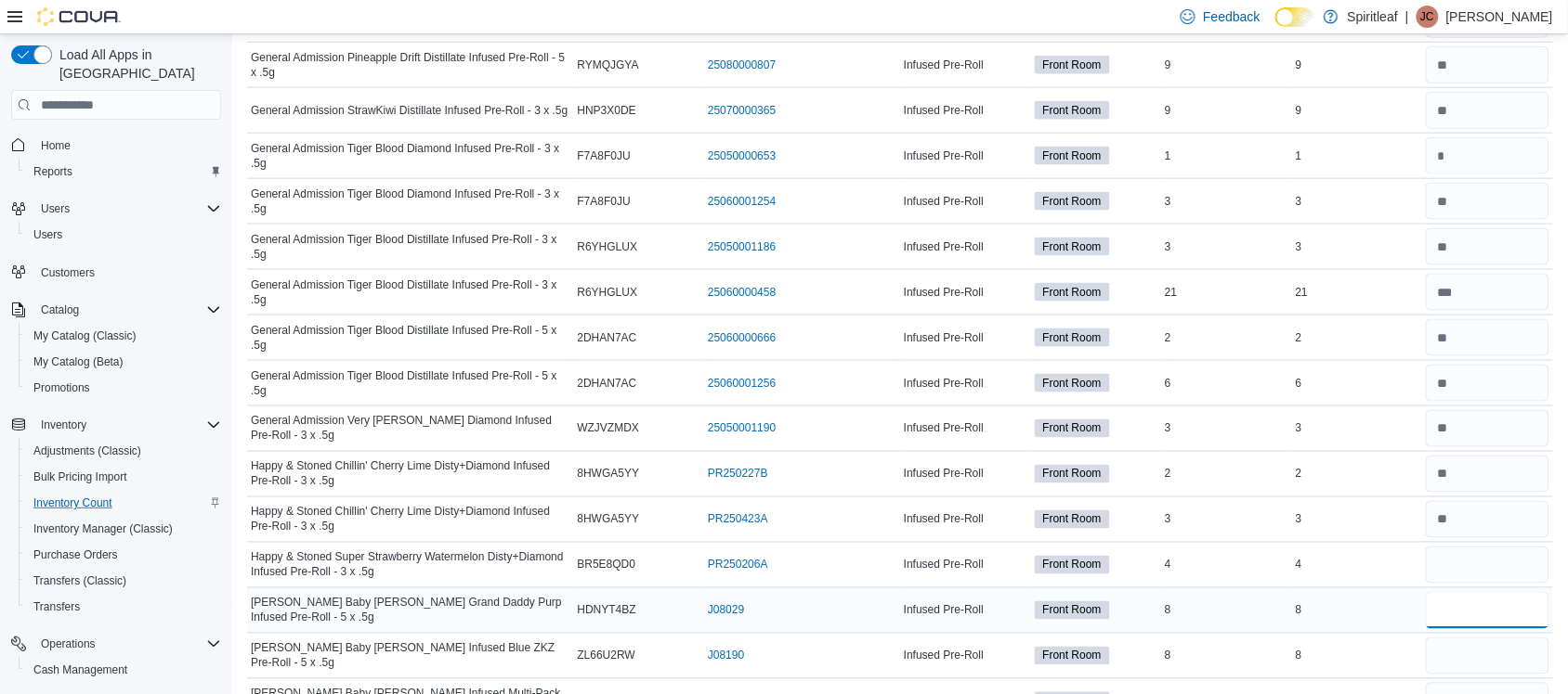
click at [1469, 622] on input "number" at bounding box center [1488, 611] width 123 height 37
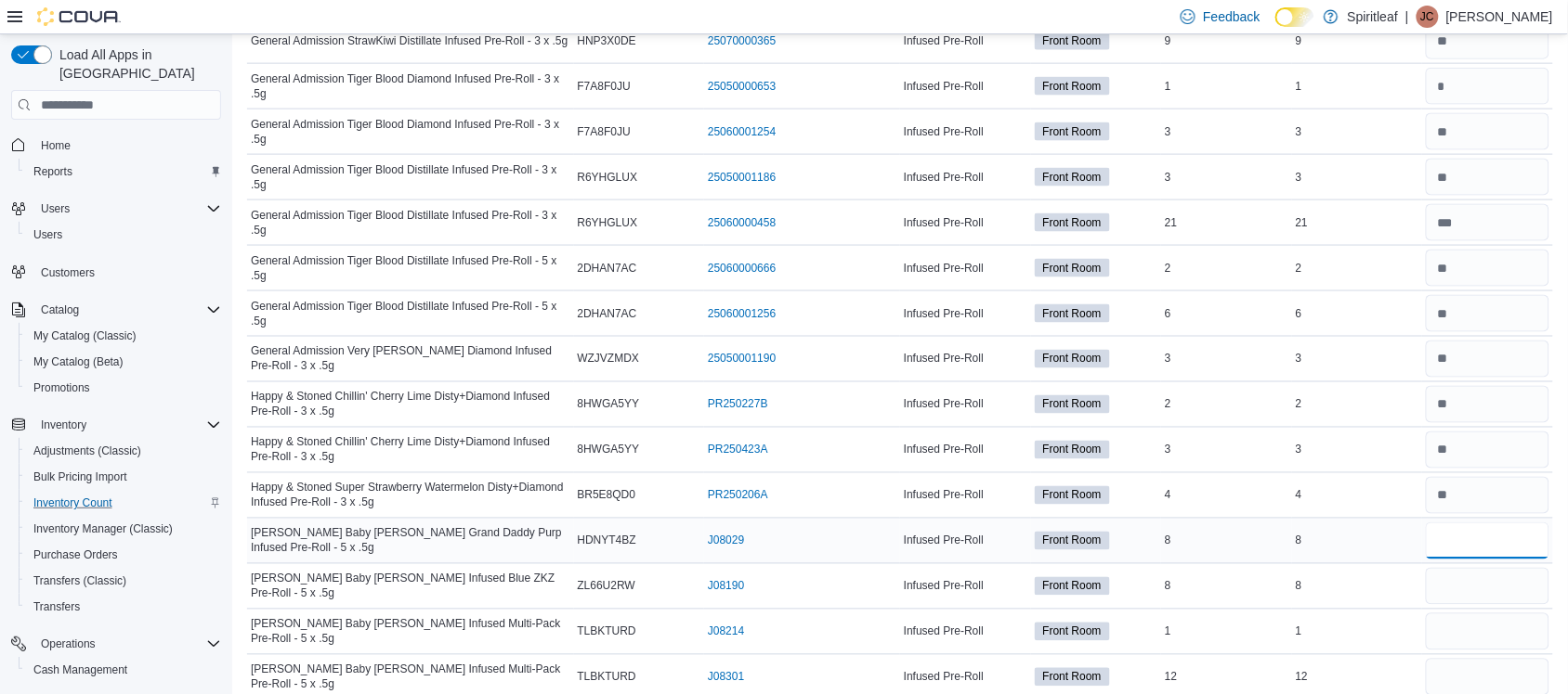
scroll to position [2804, 0]
click at [1491, 549] on input "number" at bounding box center [1488, 540] width 123 height 37
type input "*"
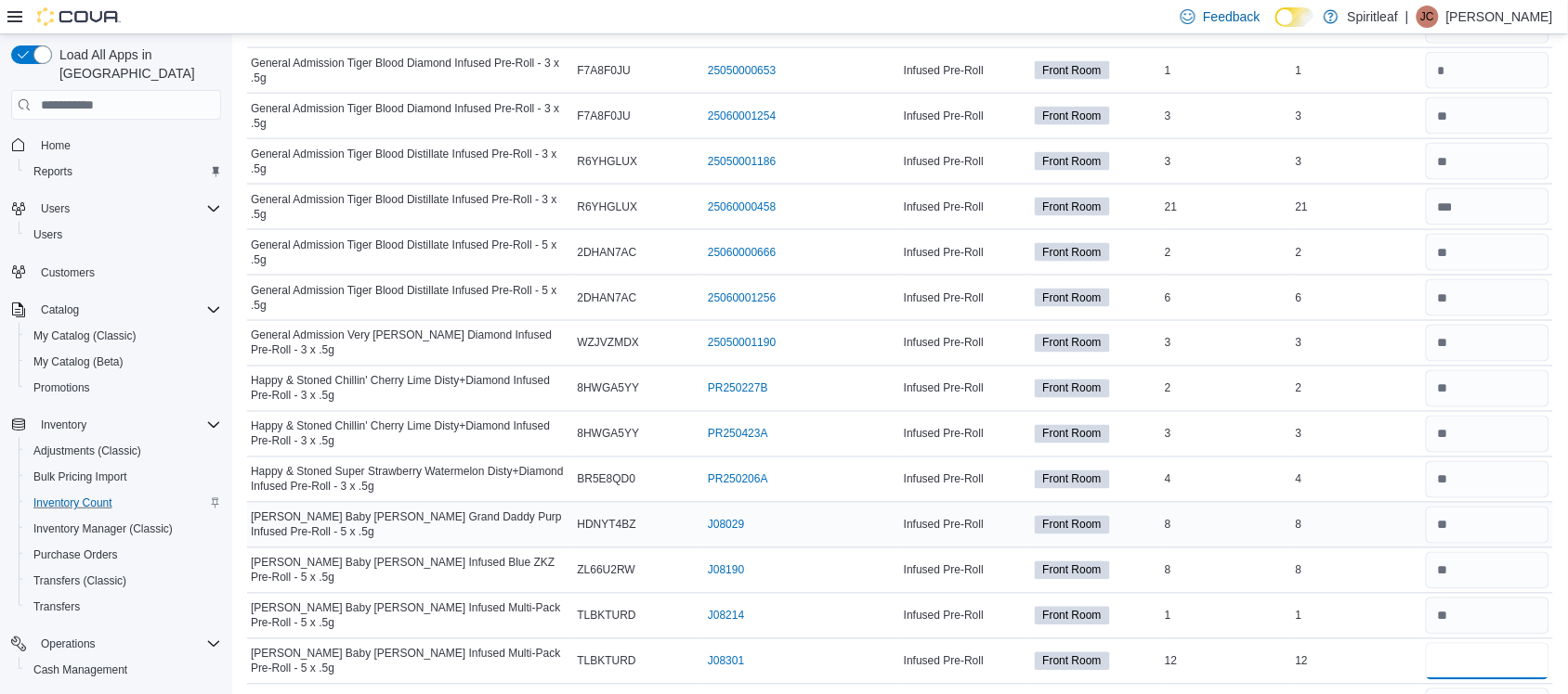
type input "**"
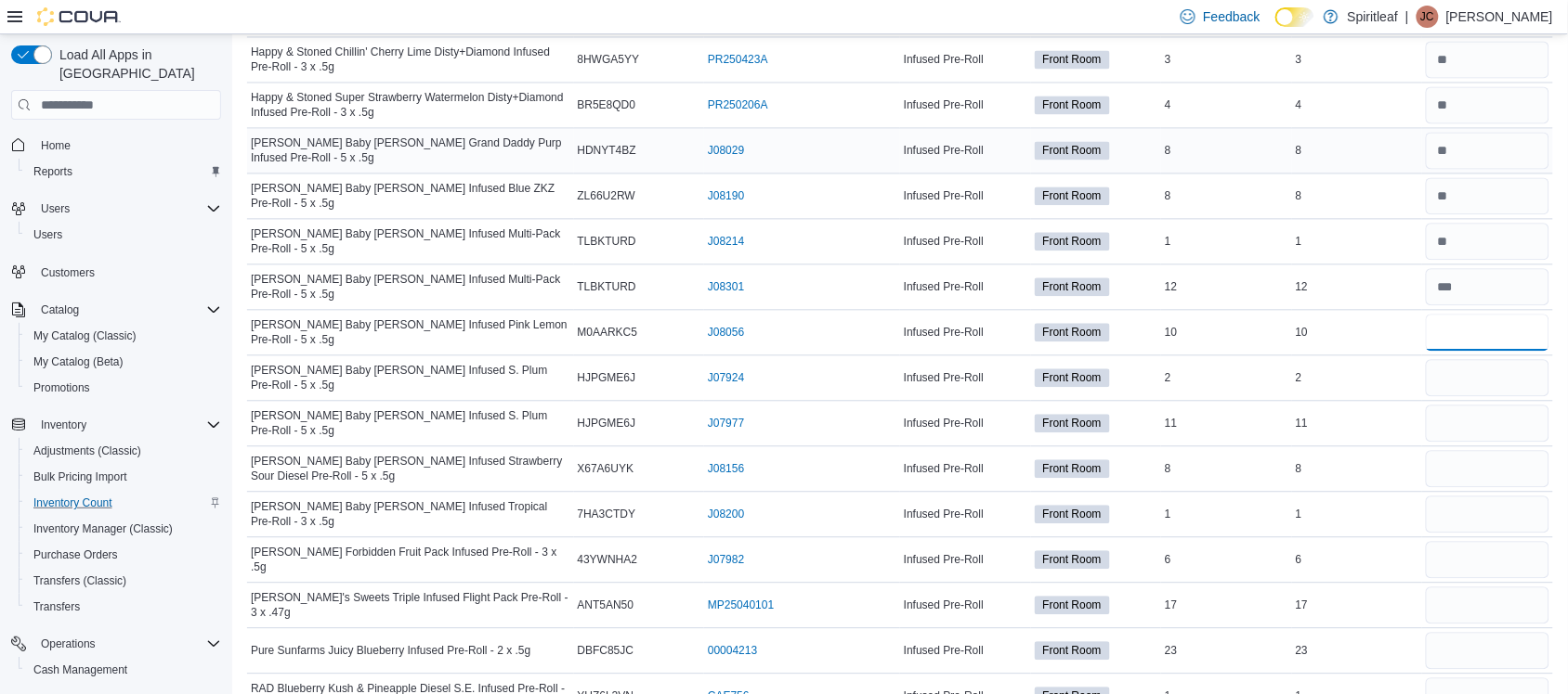
type input "**"
type input "*"
type input "**"
type input "*"
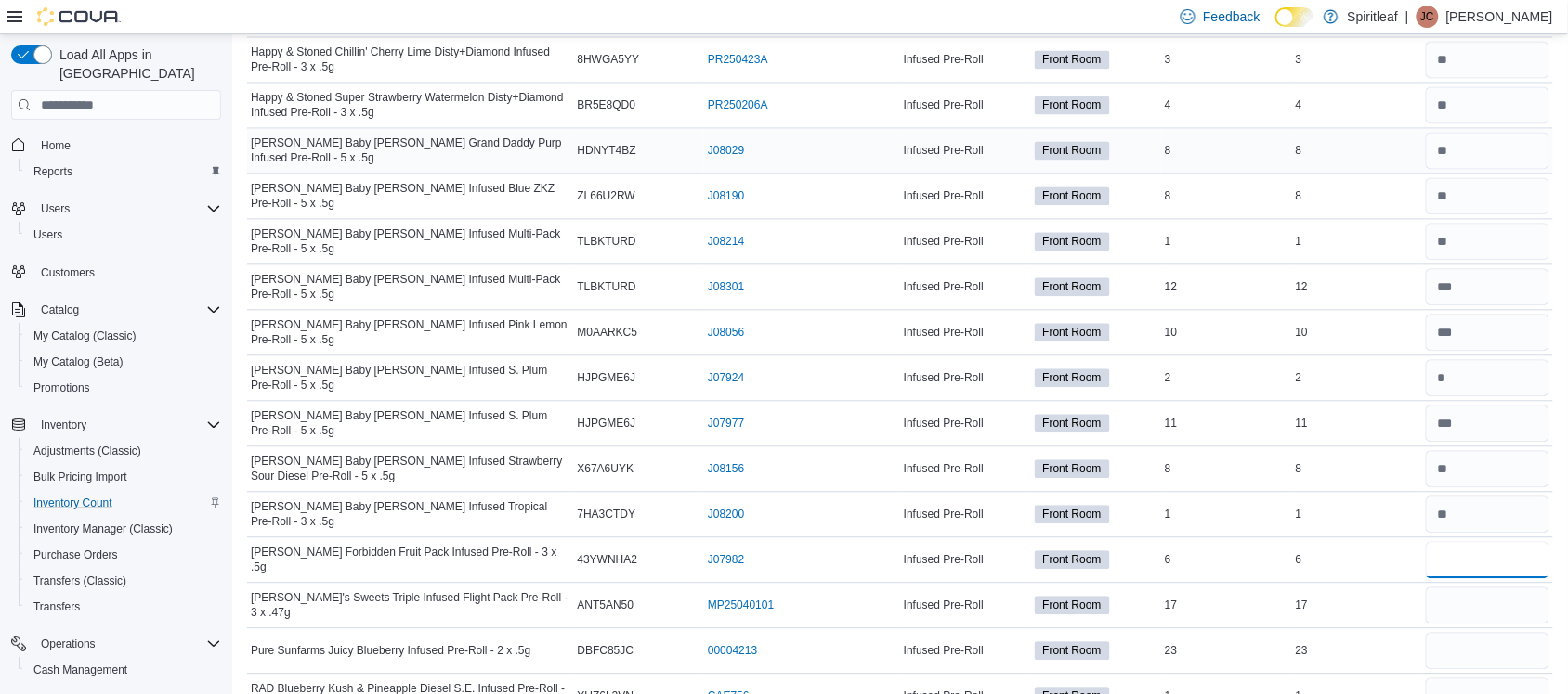
type input "*"
click at [1491, 662] on input "number" at bounding box center [1488, 651] width 123 height 37
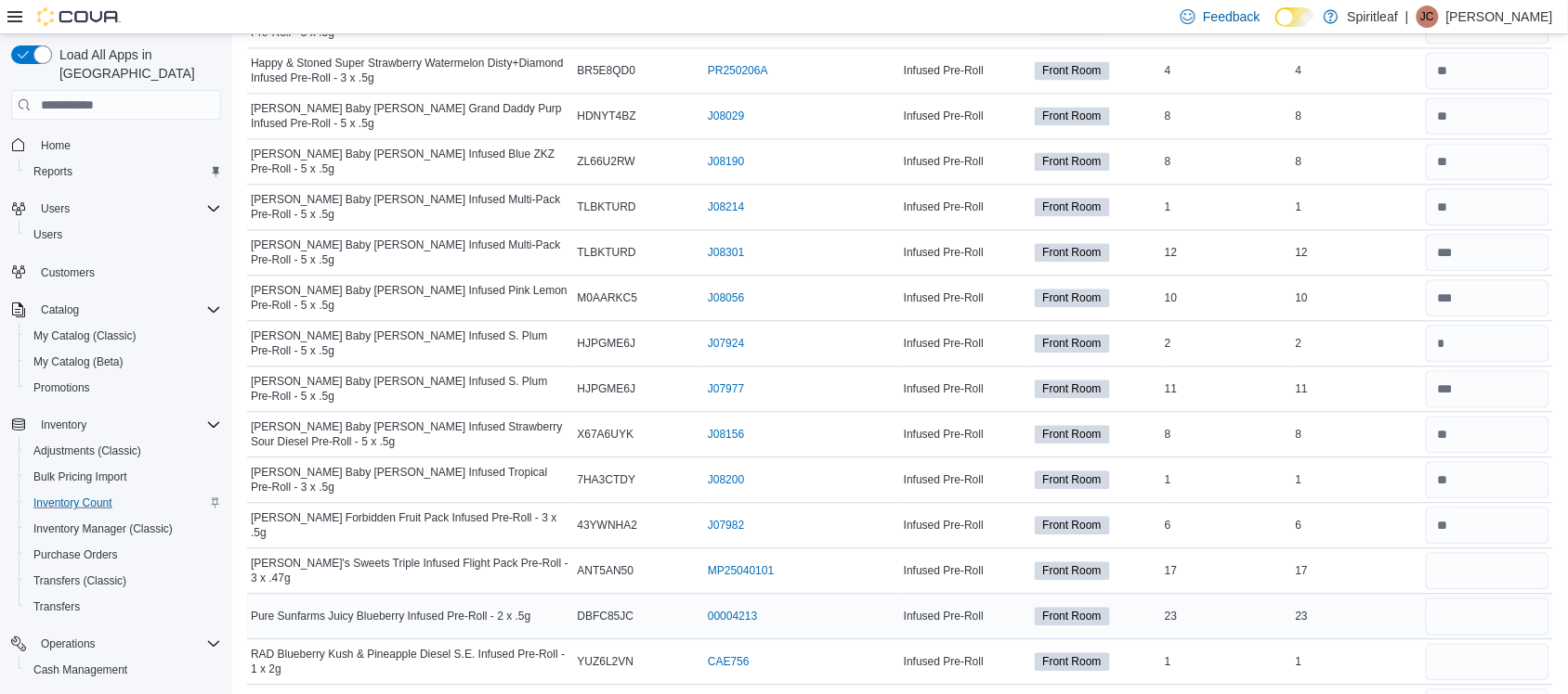
scroll to position [3231, 0]
click at [1491, 625] on input "number" at bounding box center [1488, 615] width 123 height 37
type input "**"
click at [1488, 582] on input "number" at bounding box center [1488, 569] width 123 height 37
type input "**"
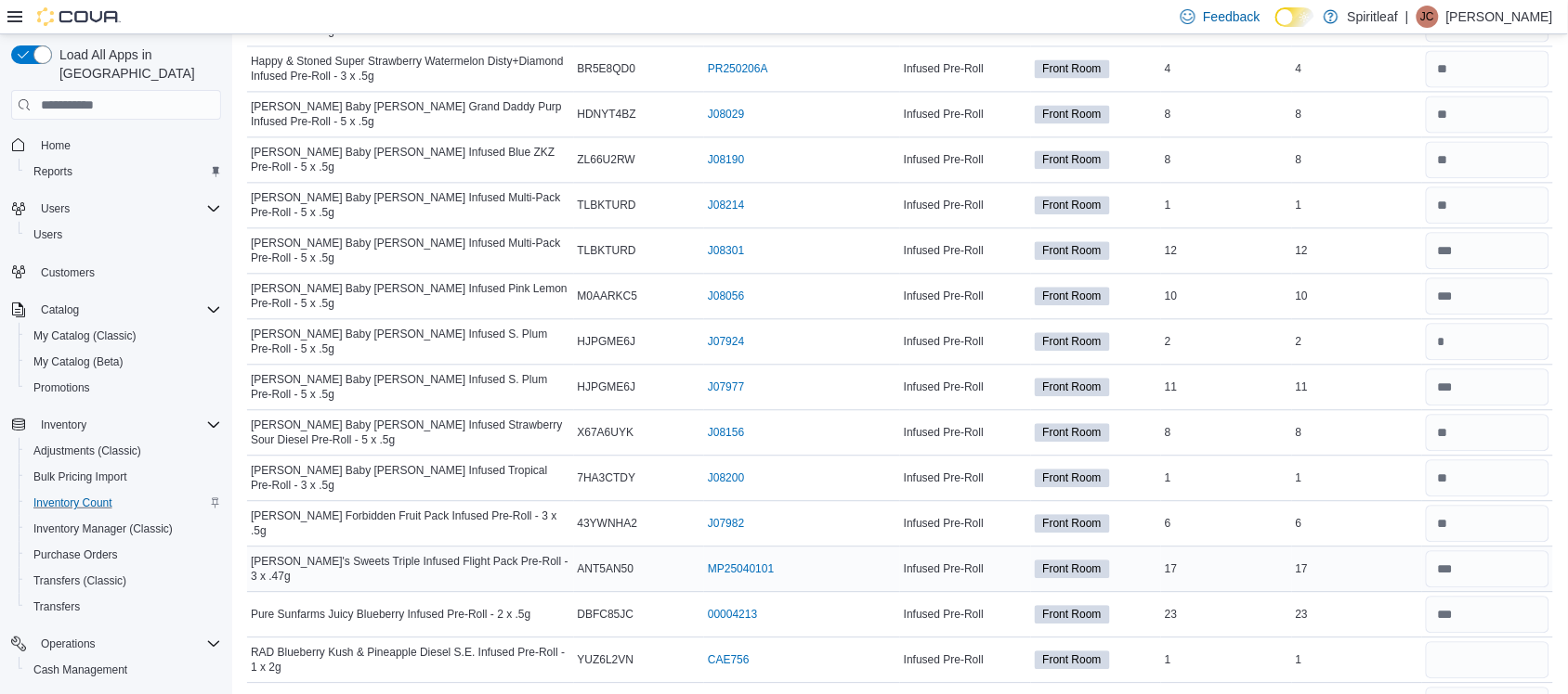
scroll to position [3269, 0]
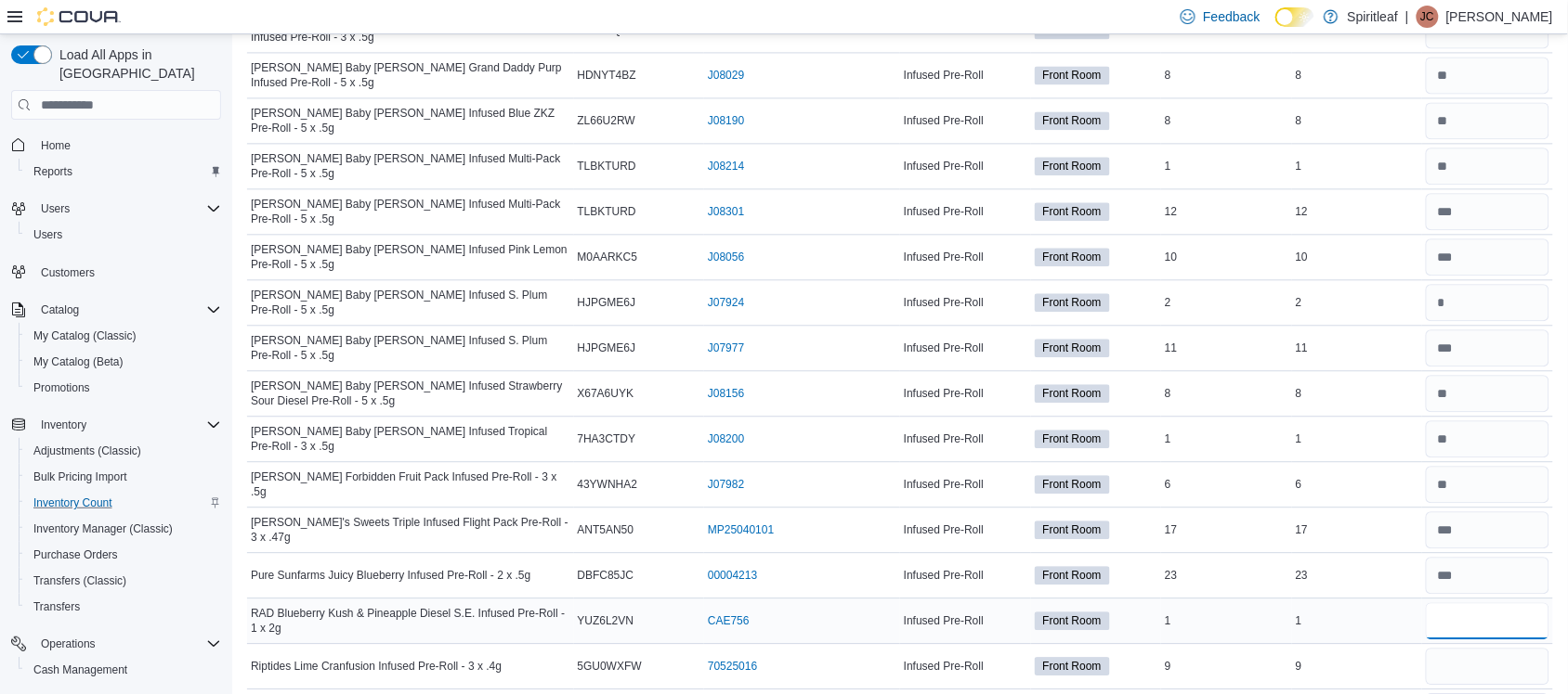
click at [1485, 639] on input "number" at bounding box center [1488, 622] width 123 height 37
type input "*"
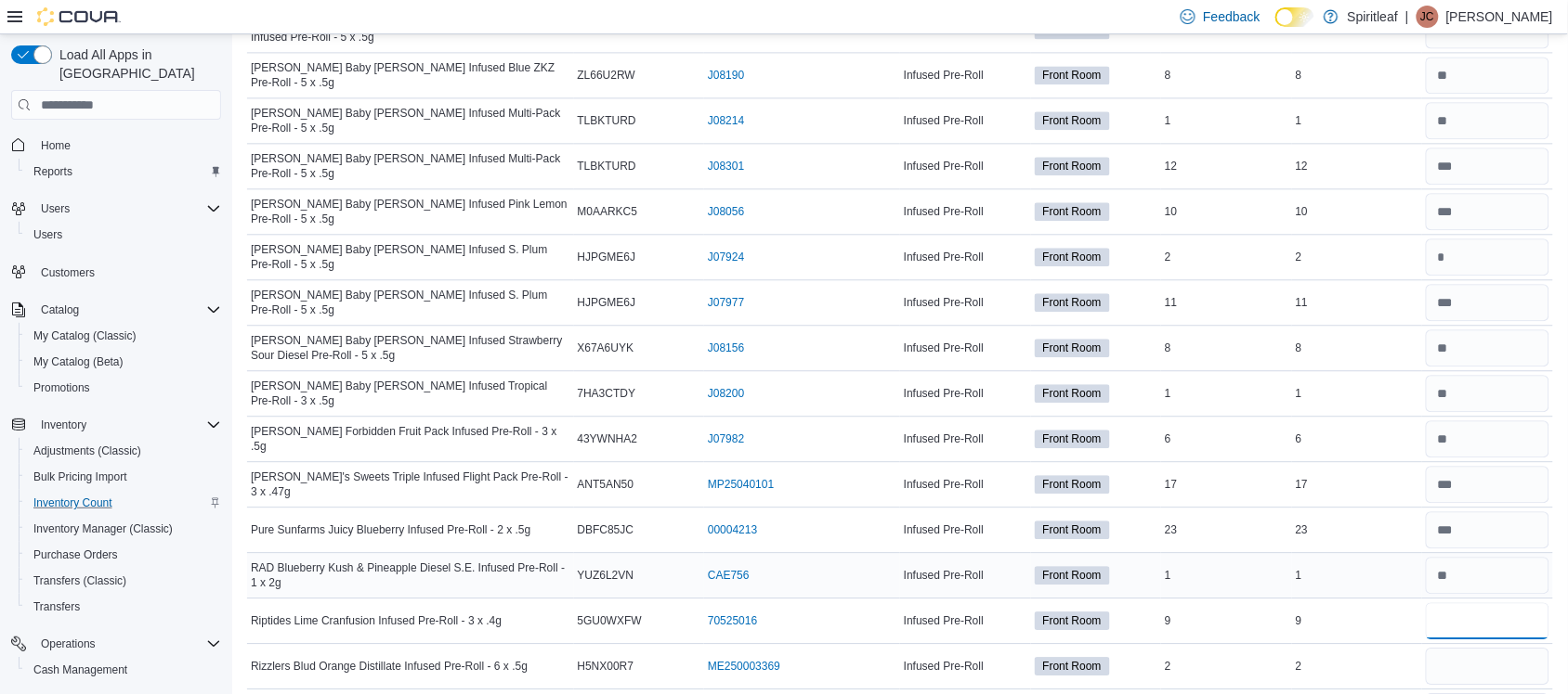
click at [1485, 639] on input "number" at bounding box center [1488, 622] width 123 height 37
type input "*"
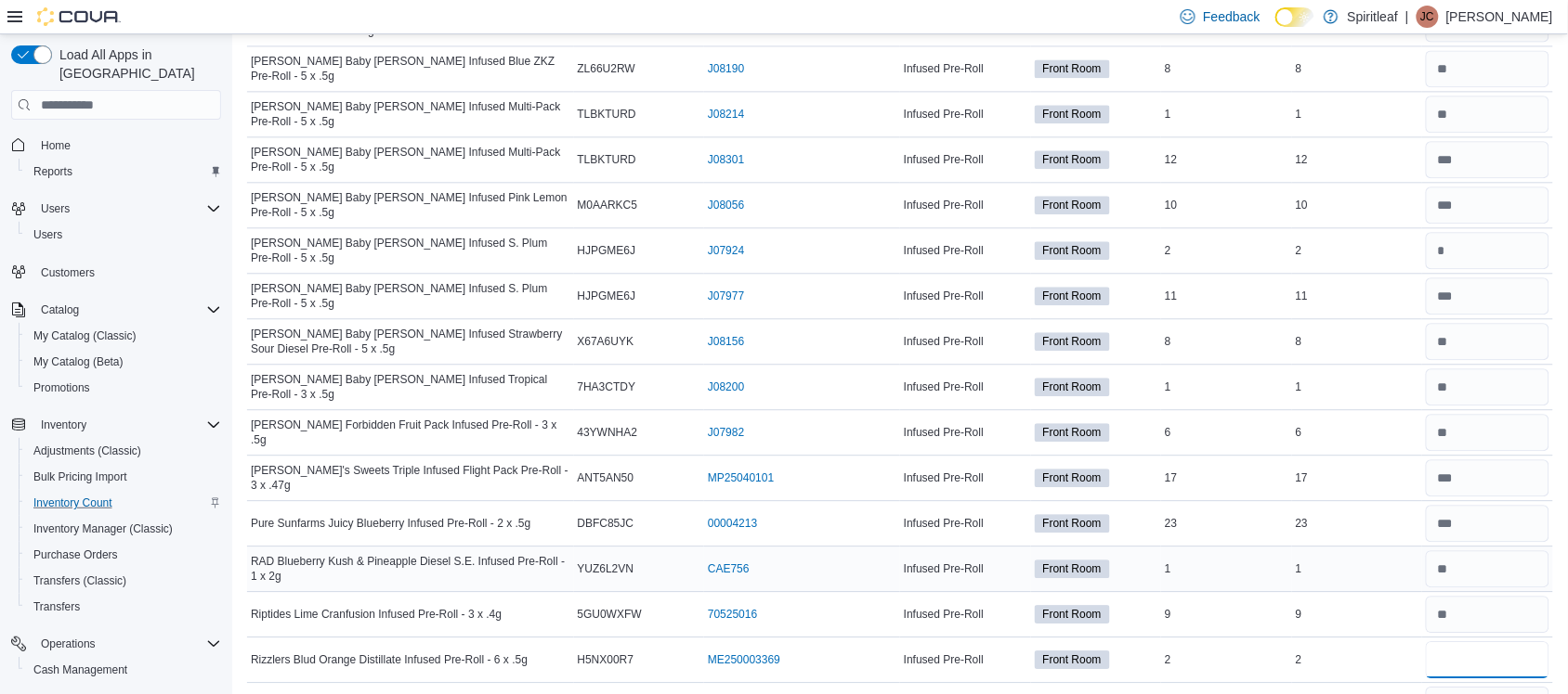
scroll to position [3458, 0]
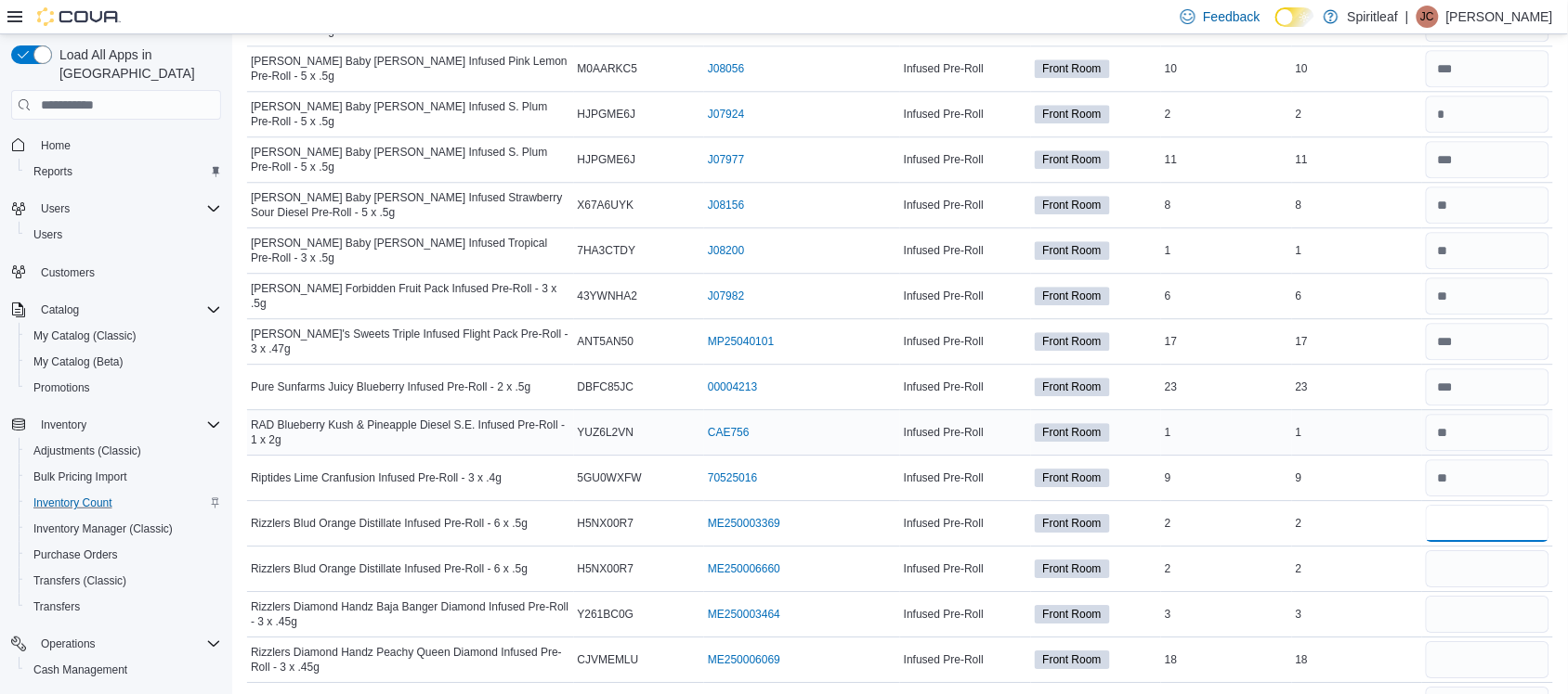
type input "*"
click at [1474, 542] on input "number" at bounding box center [1488, 524] width 123 height 37
type input "*"
click at [1470, 576] on input "number" at bounding box center [1488, 569] width 123 height 37
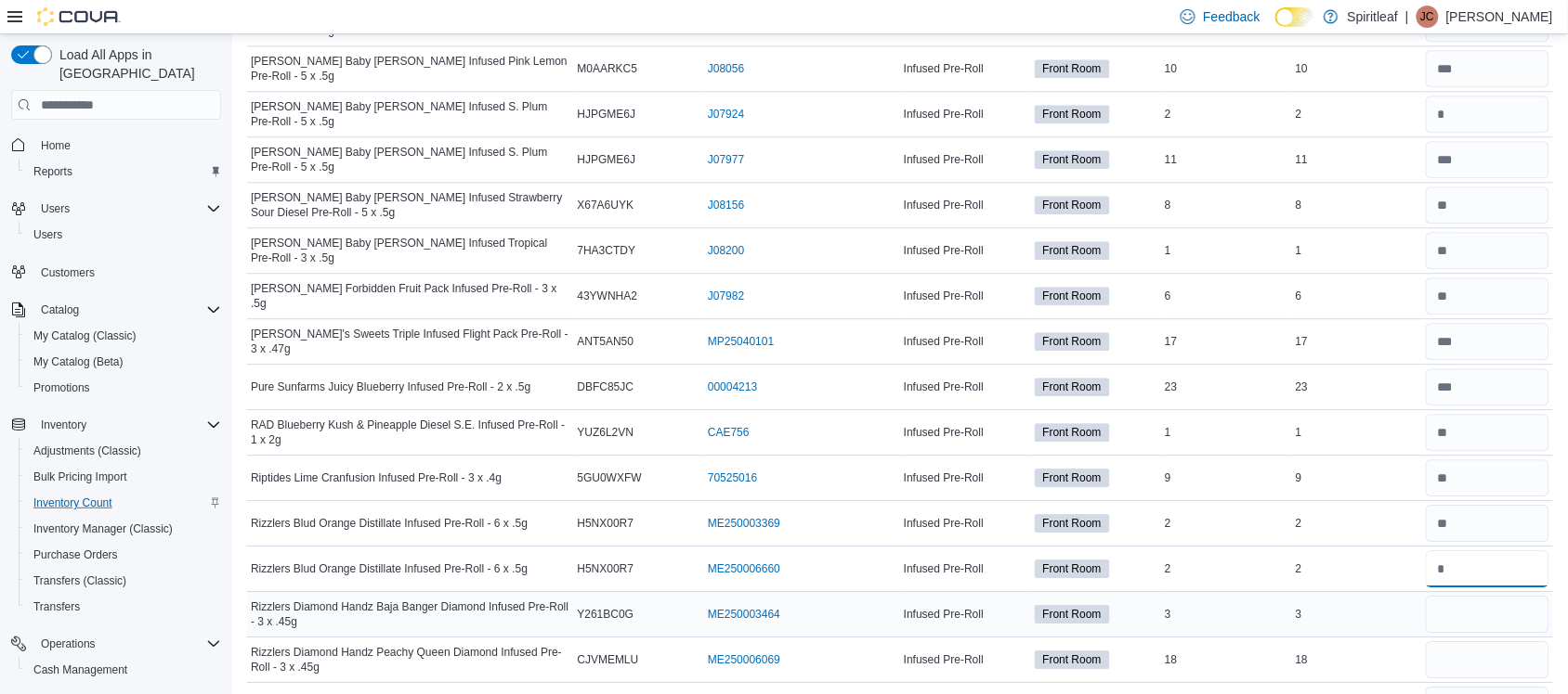
type input "*"
click at [1472, 633] on input "number" at bounding box center [1488, 615] width 123 height 37
type input "*"
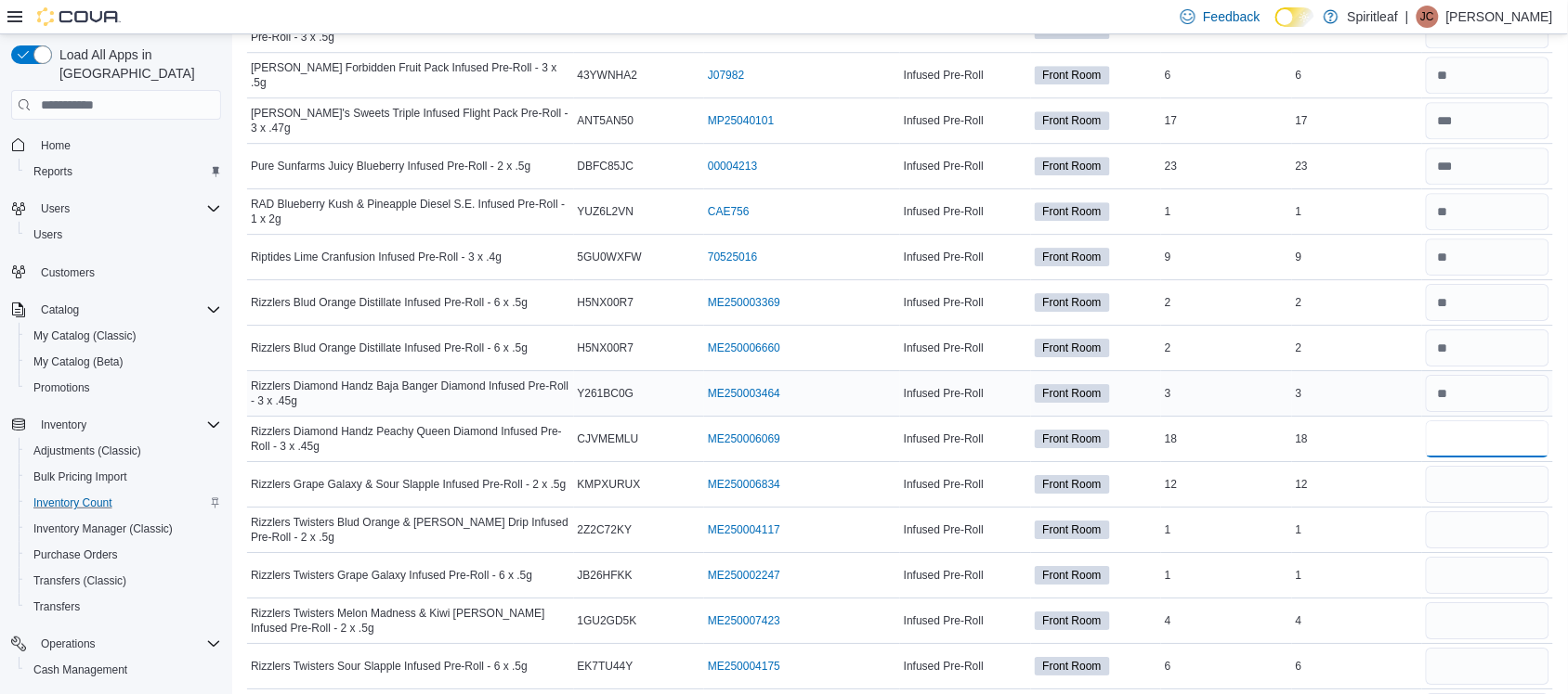
scroll to position [3685, 0]
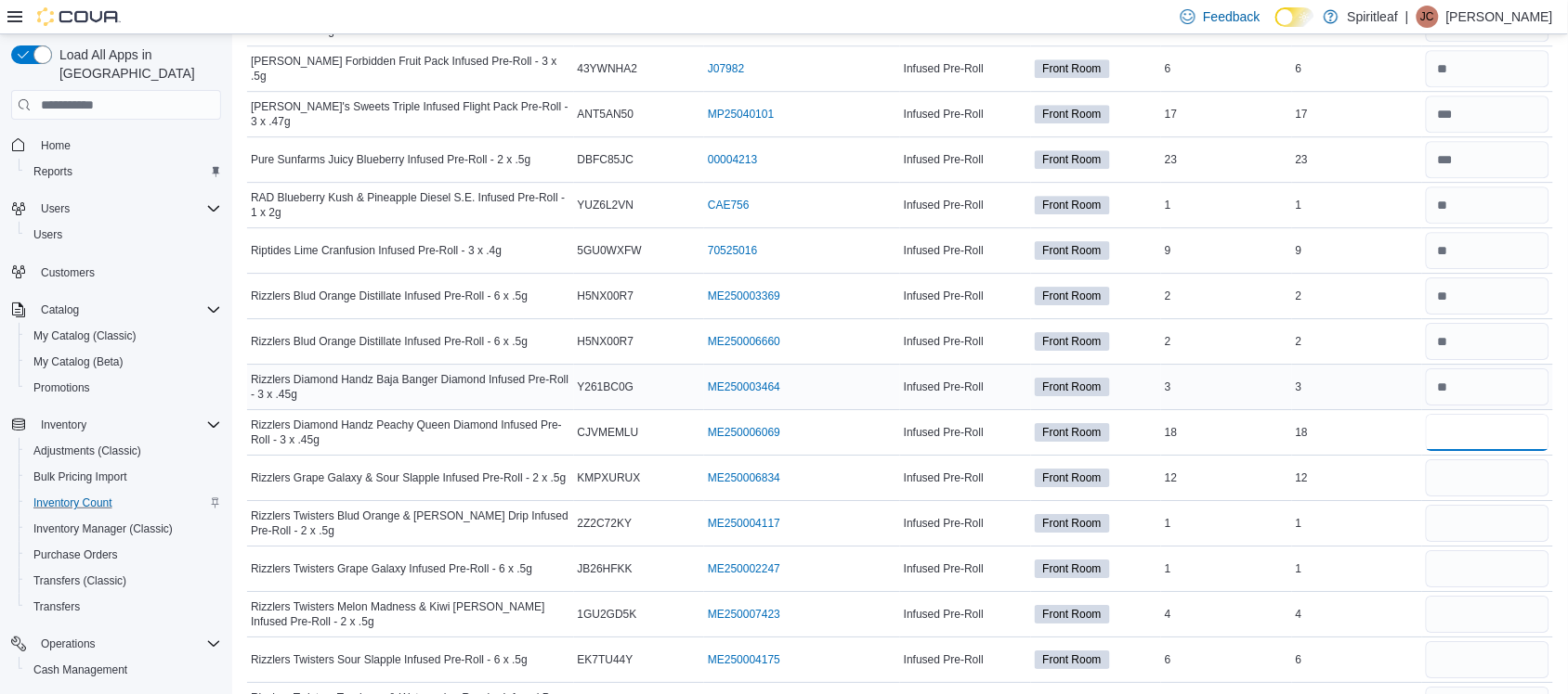
type input "**"
type input "*"
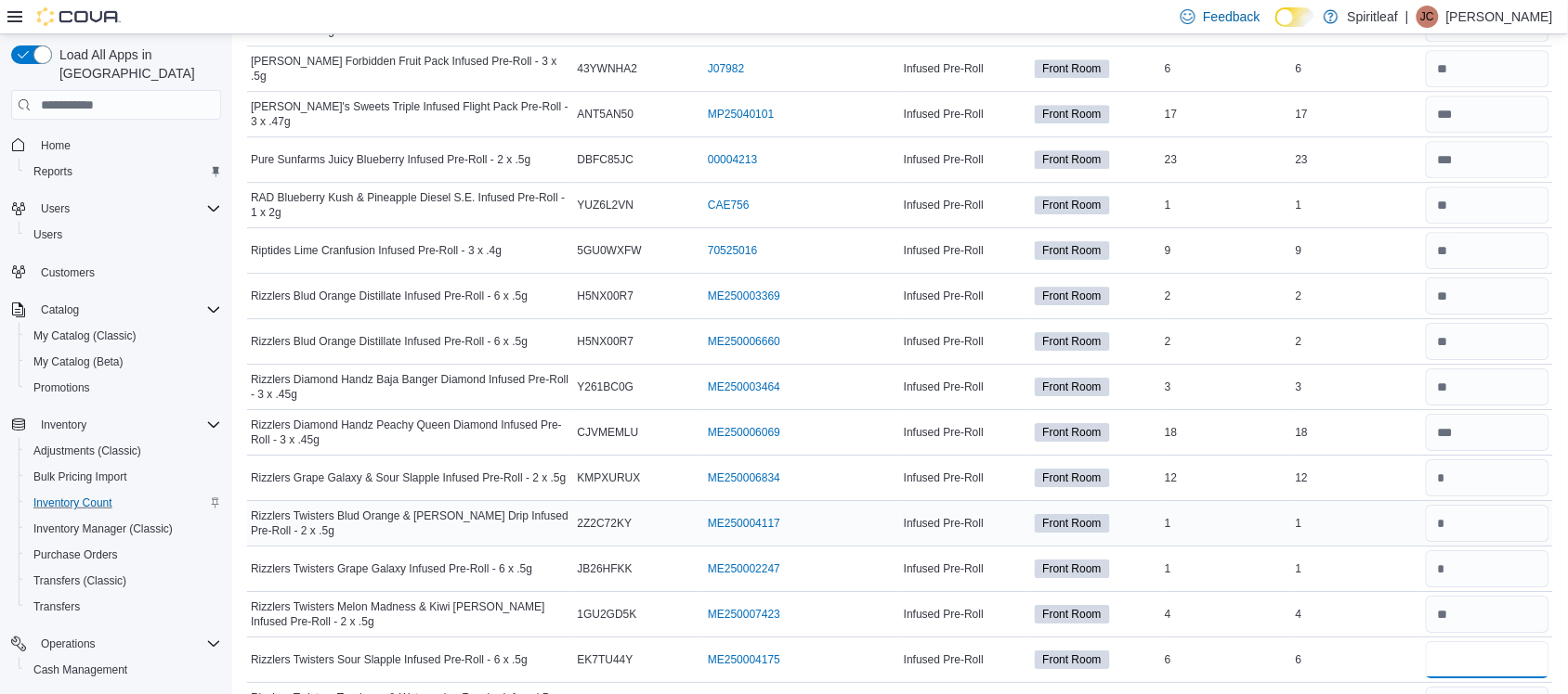
scroll to position [3687, 0]
type input "*"
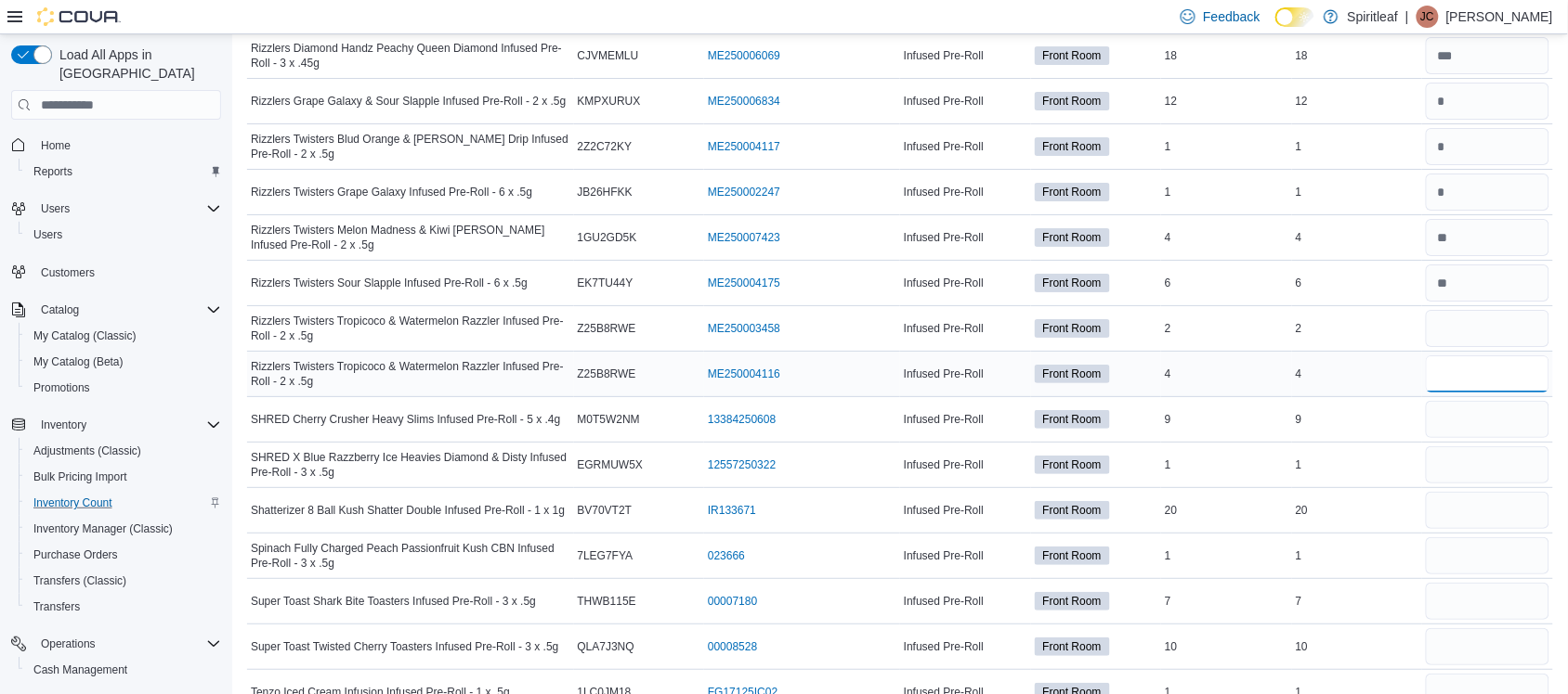
click at [1497, 393] on input "number" at bounding box center [1488, 374] width 123 height 37
click at [1483, 439] on input "number" at bounding box center [1488, 420] width 123 height 37
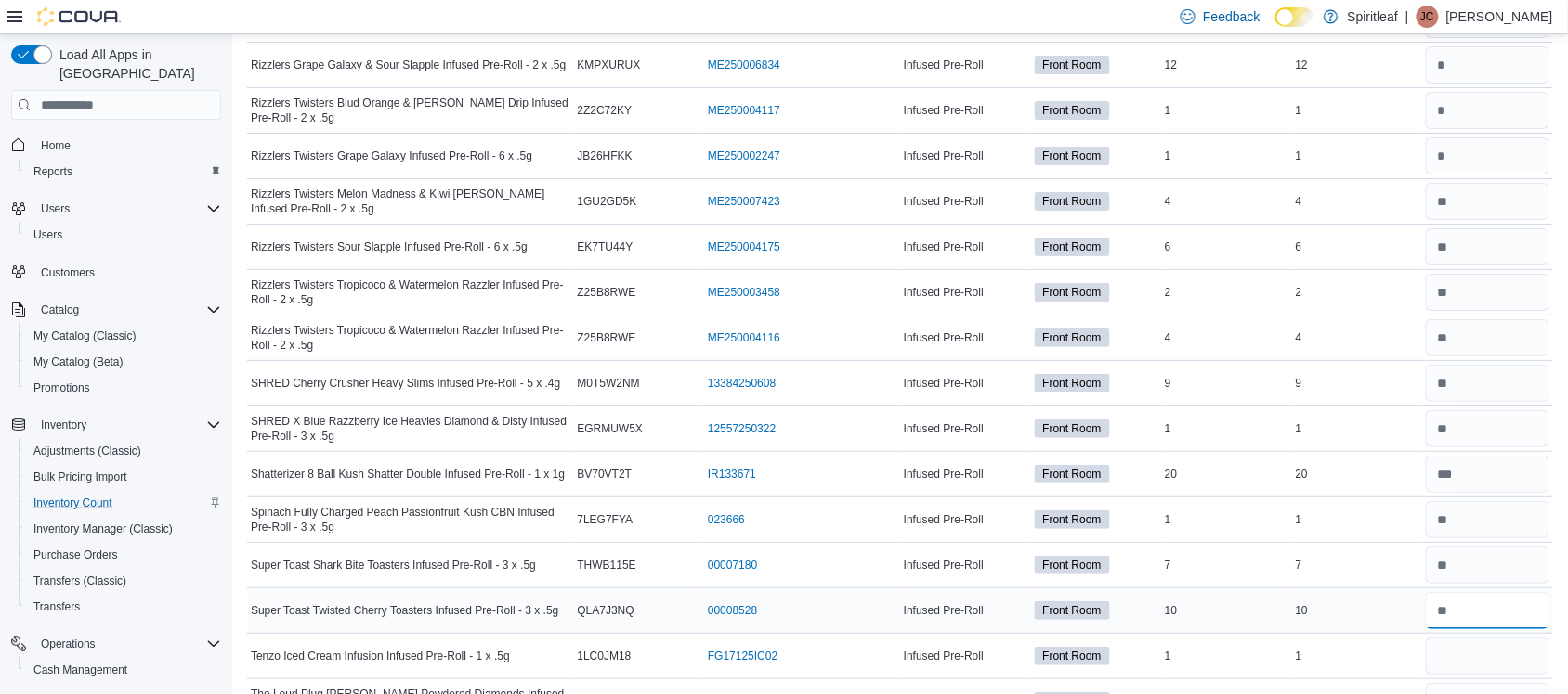
click at [1487, 628] on input "number" at bounding box center [1488, 611] width 123 height 37
click at [1479, 581] on input "number" at bounding box center [1488, 566] width 123 height 37
click at [1464, 673] on input "number" at bounding box center [1488, 657] width 123 height 37
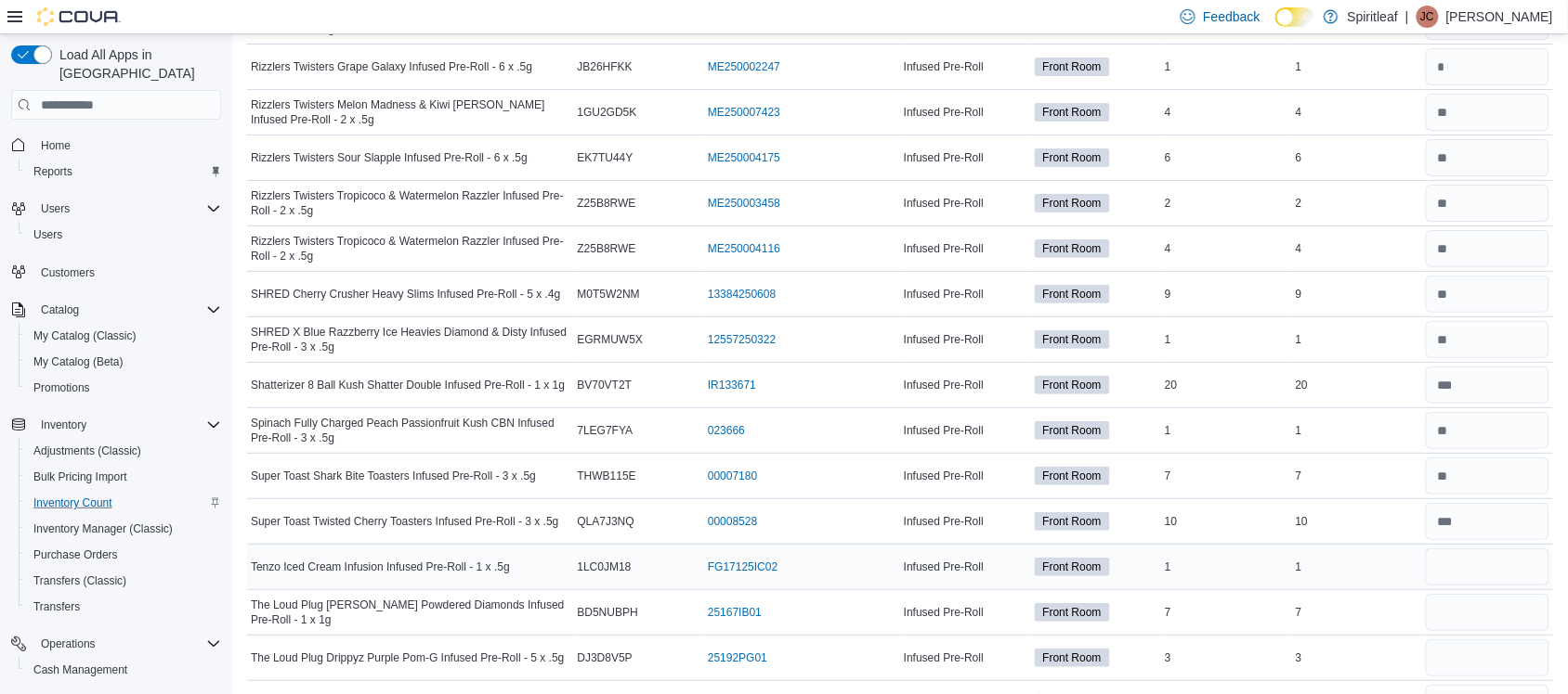
scroll to position [4189, 0]
click at [1493, 584] on input "number" at bounding box center [1488, 566] width 123 height 37
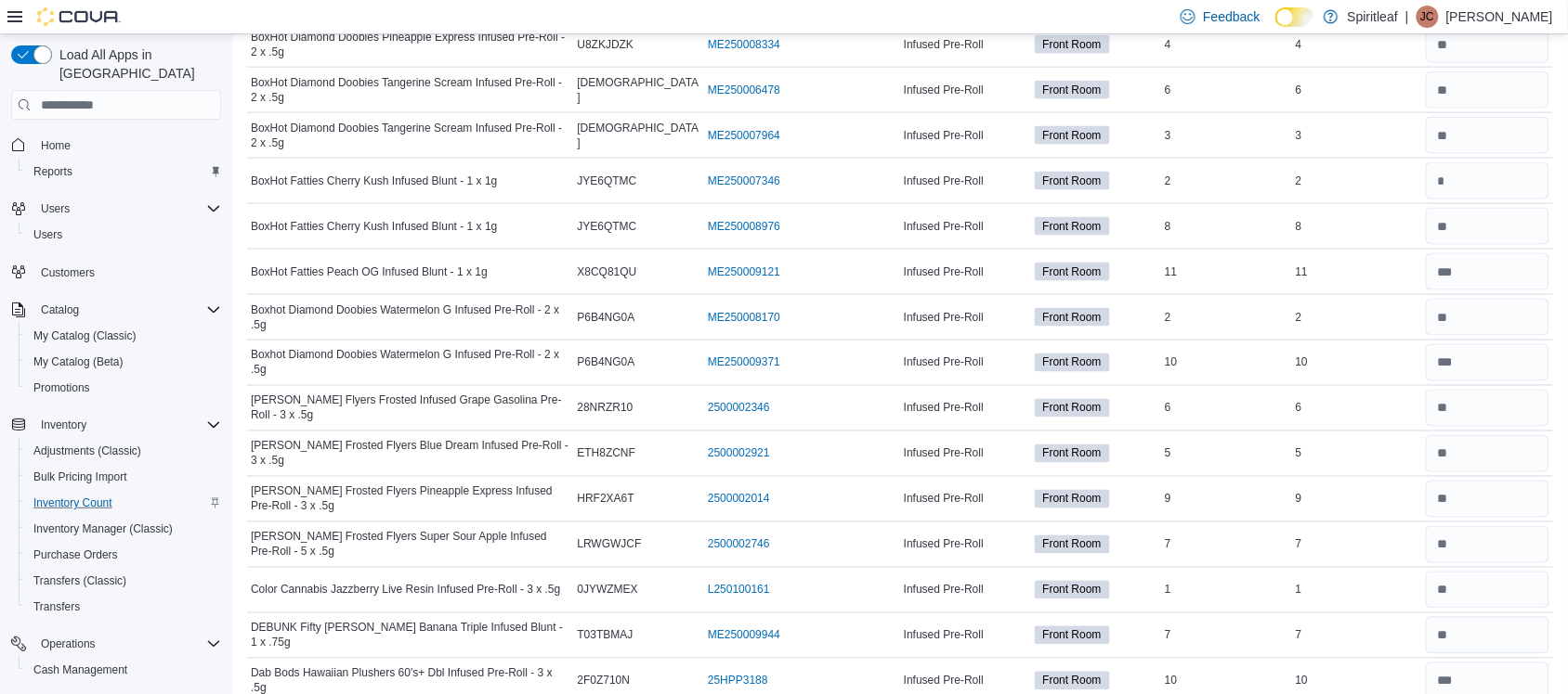
scroll to position [0, 0]
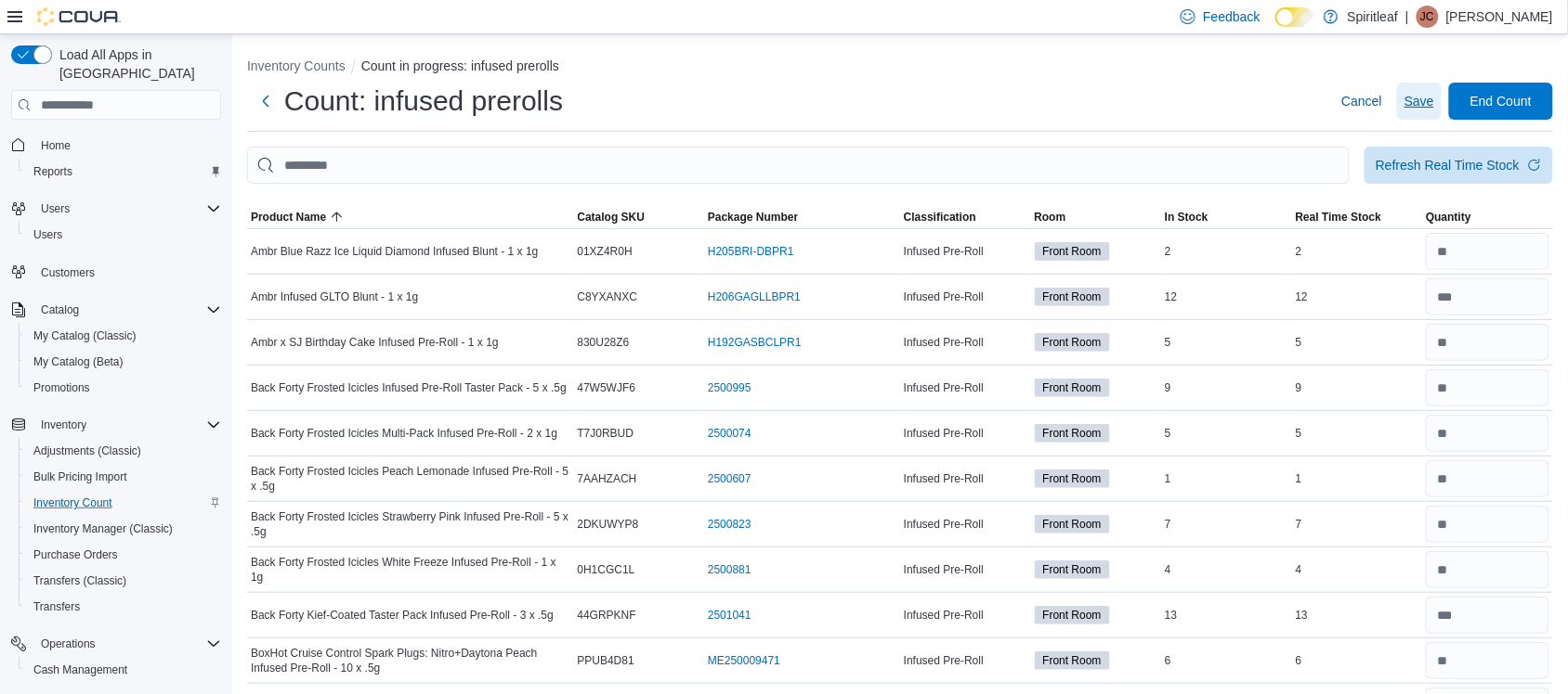
click at [1434, 99] on span "Save" at bounding box center [1419, 101] width 29 height 19
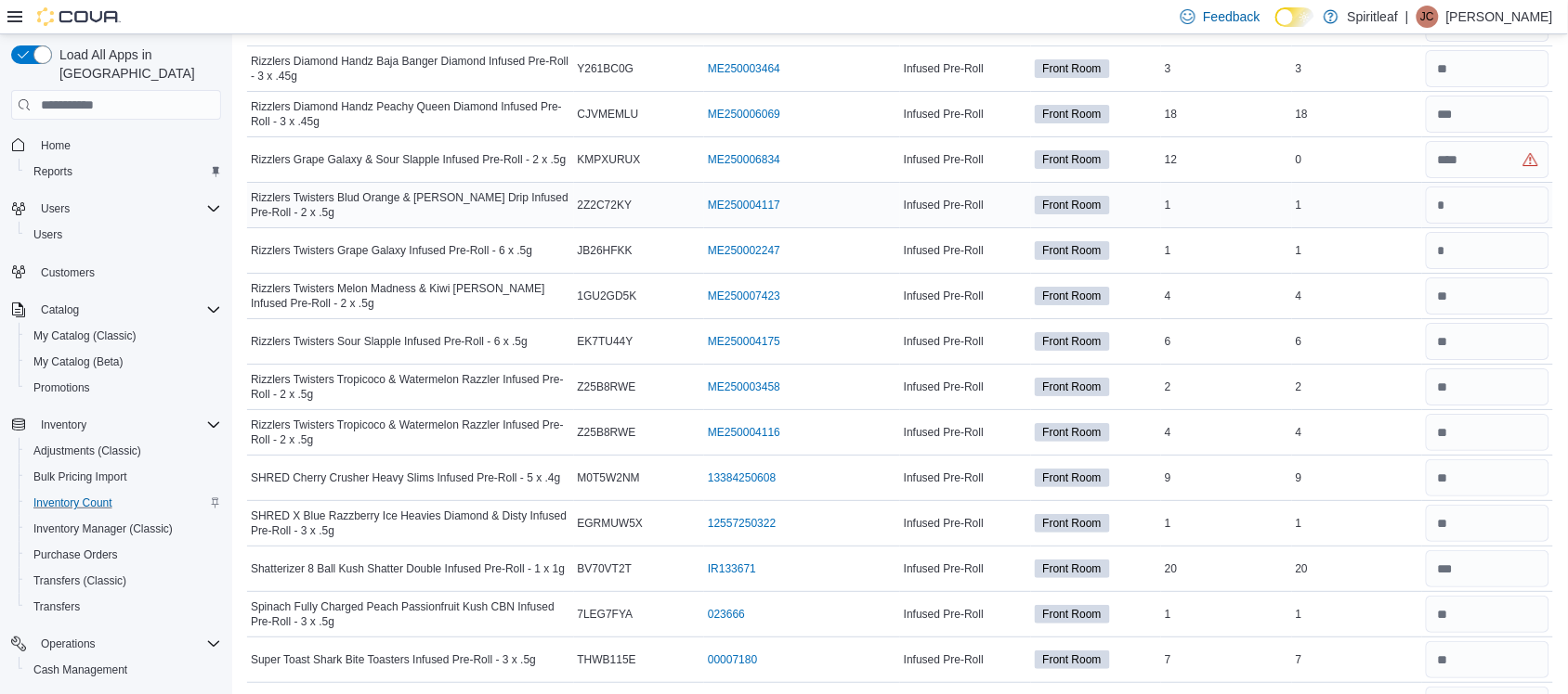
scroll to position [4018, 0]
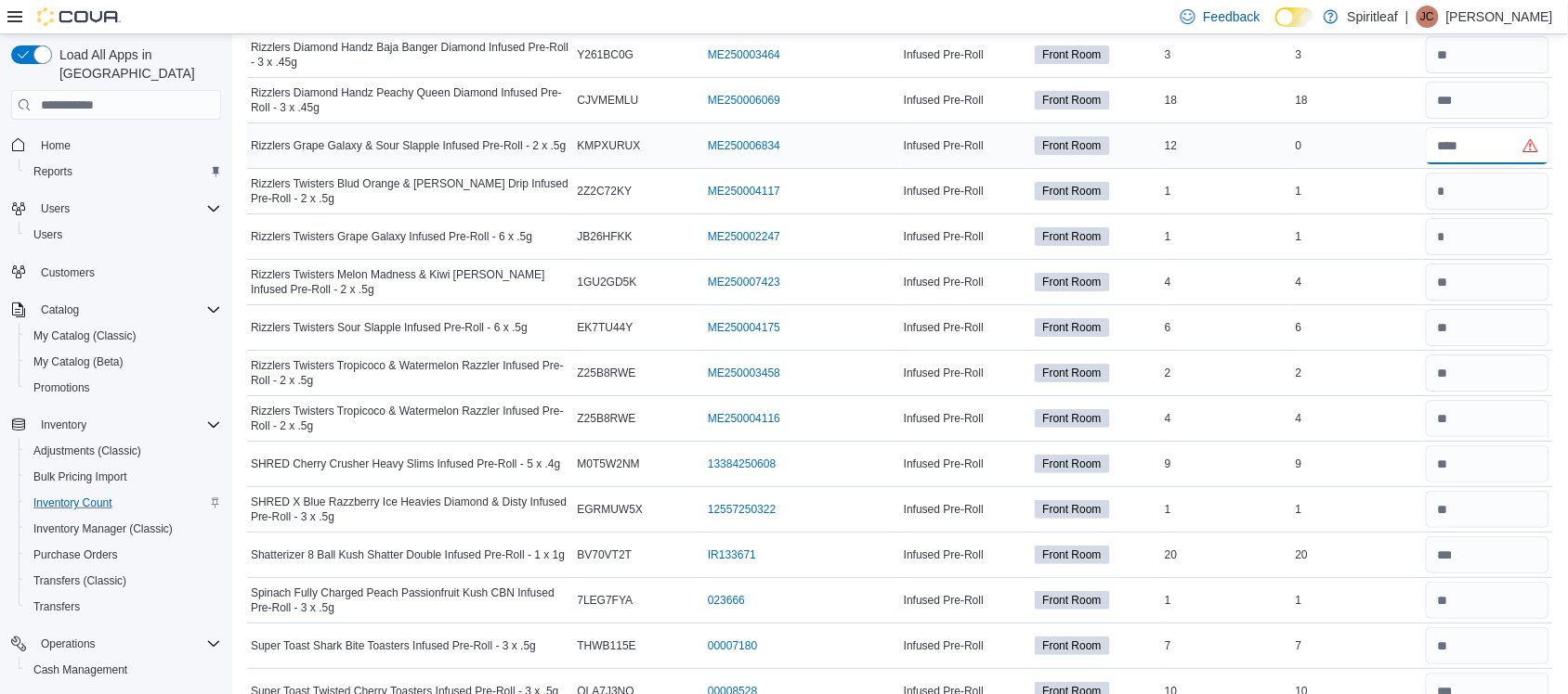
click at [1459, 160] on input "number" at bounding box center [1488, 146] width 123 height 37
click at [1386, 186] on td "Real Time Stock 1" at bounding box center [1357, 192] width 131 height 45
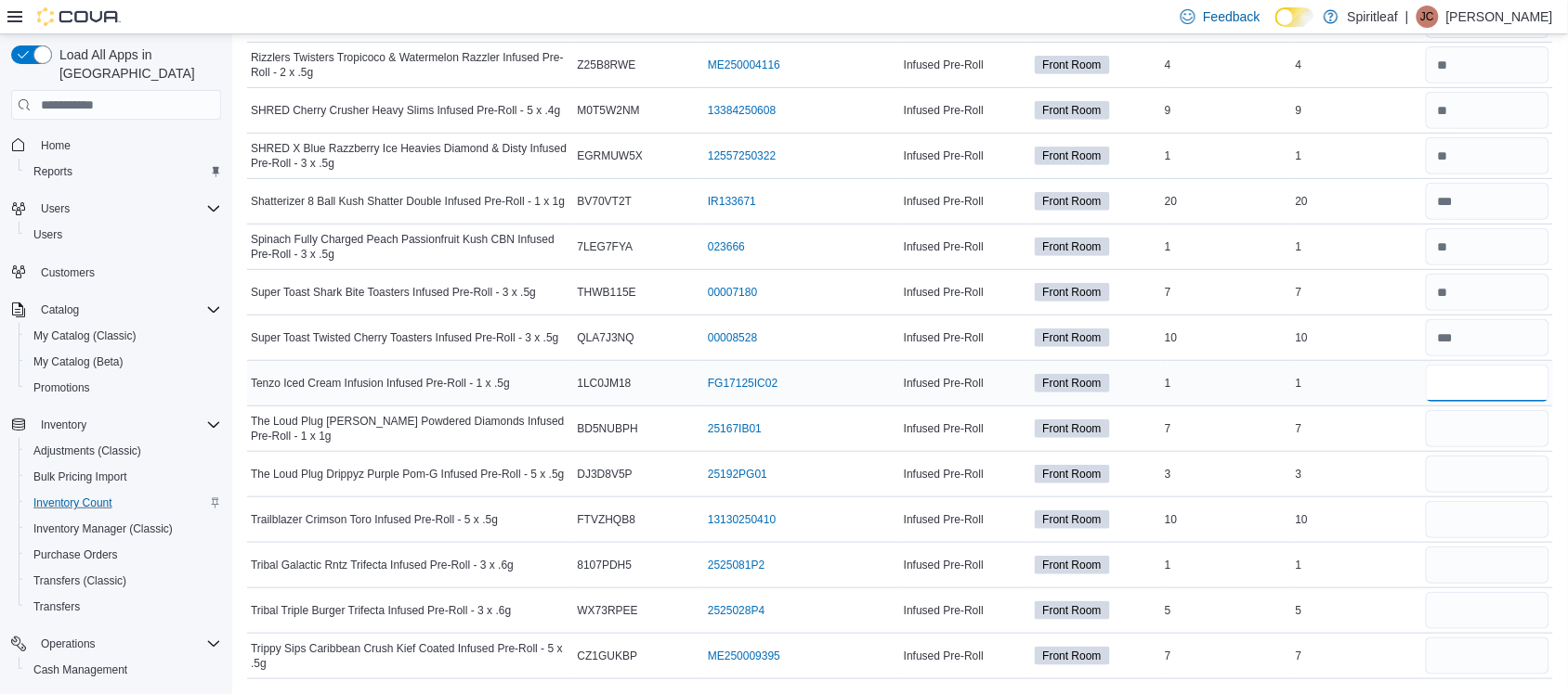
click at [1477, 388] on input "number" at bounding box center [1488, 384] width 123 height 37
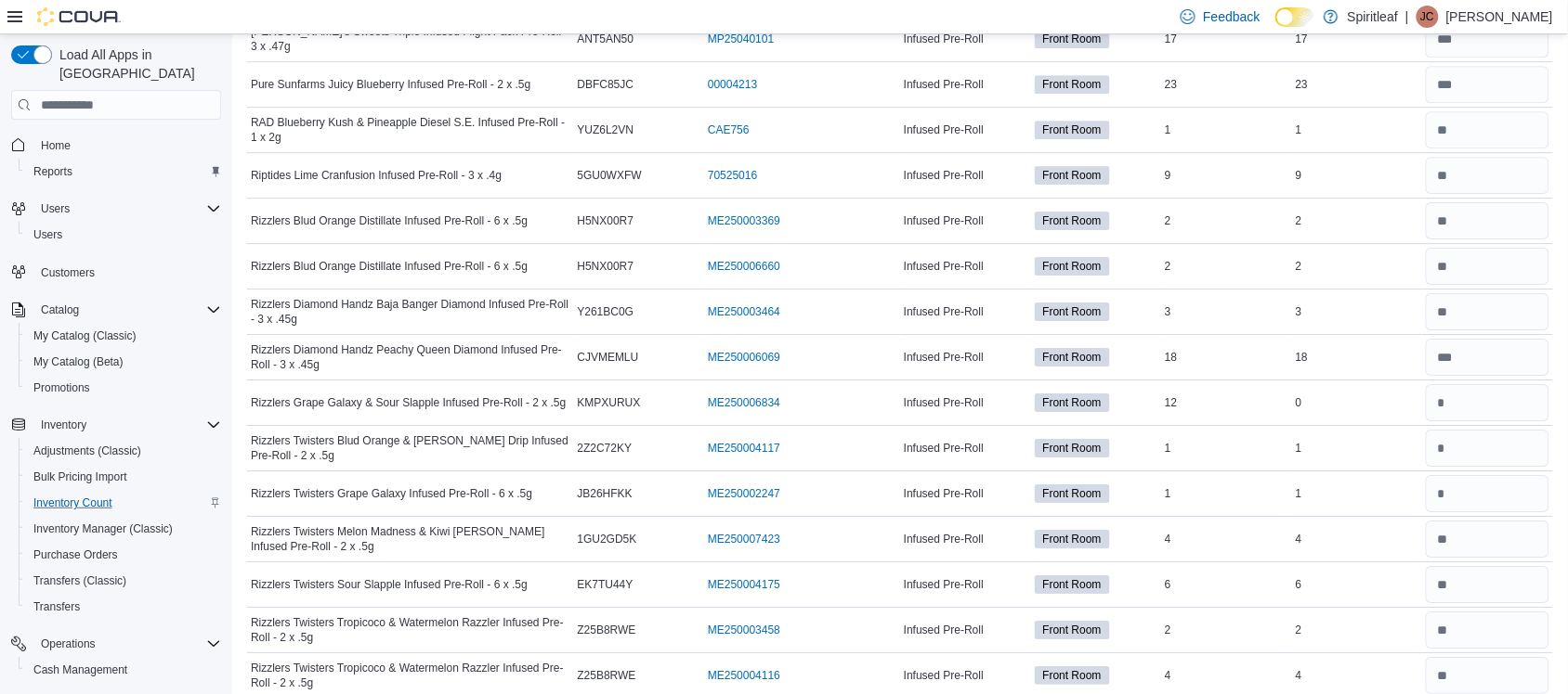
scroll to position [3762, 0]
click at [1502, 512] on input "number" at bounding box center [1488, 493] width 123 height 37
click at [1423, 504] on div "1" at bounding box center [1357, 492] width 131 height 23
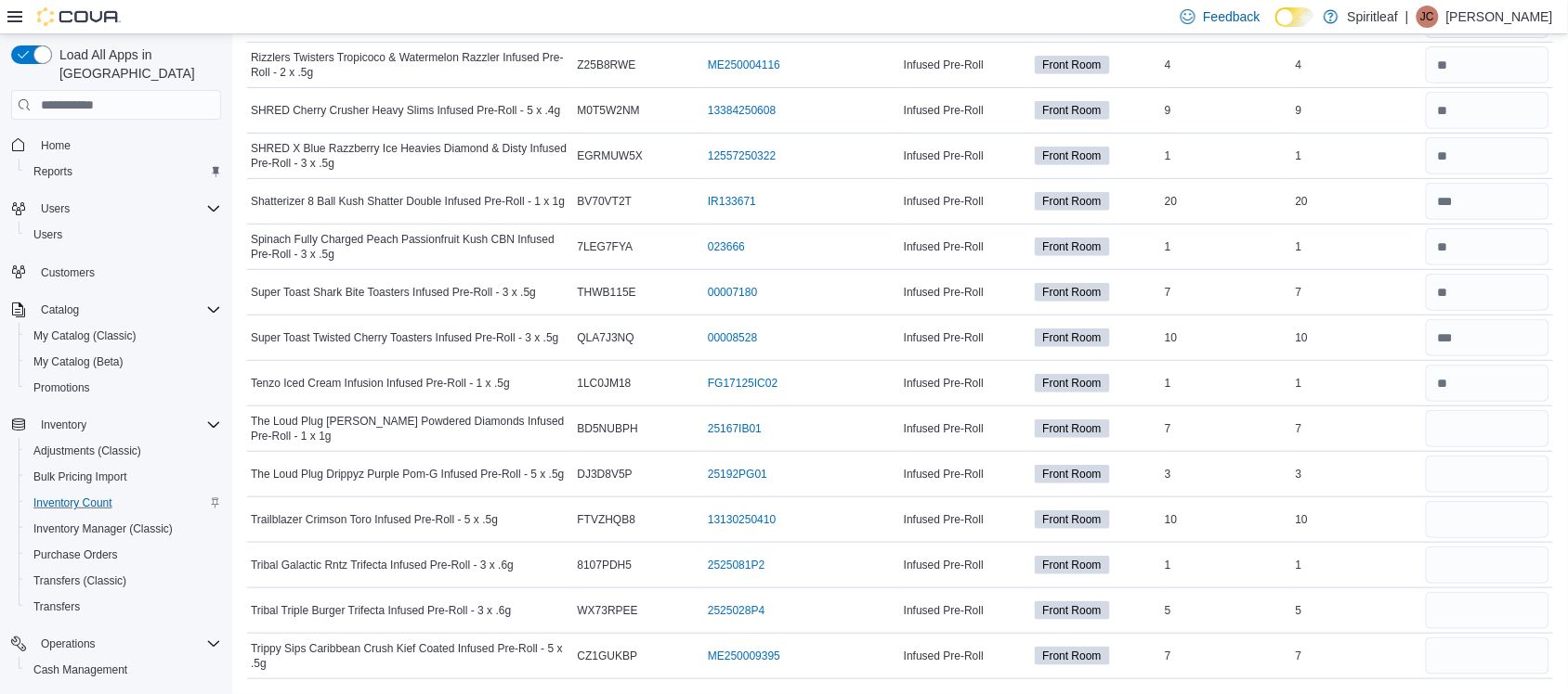
scroll to position [4392, 0]
click at [1479, 424] on input "number" at bounding box center [1488, 429] width 123 height 37
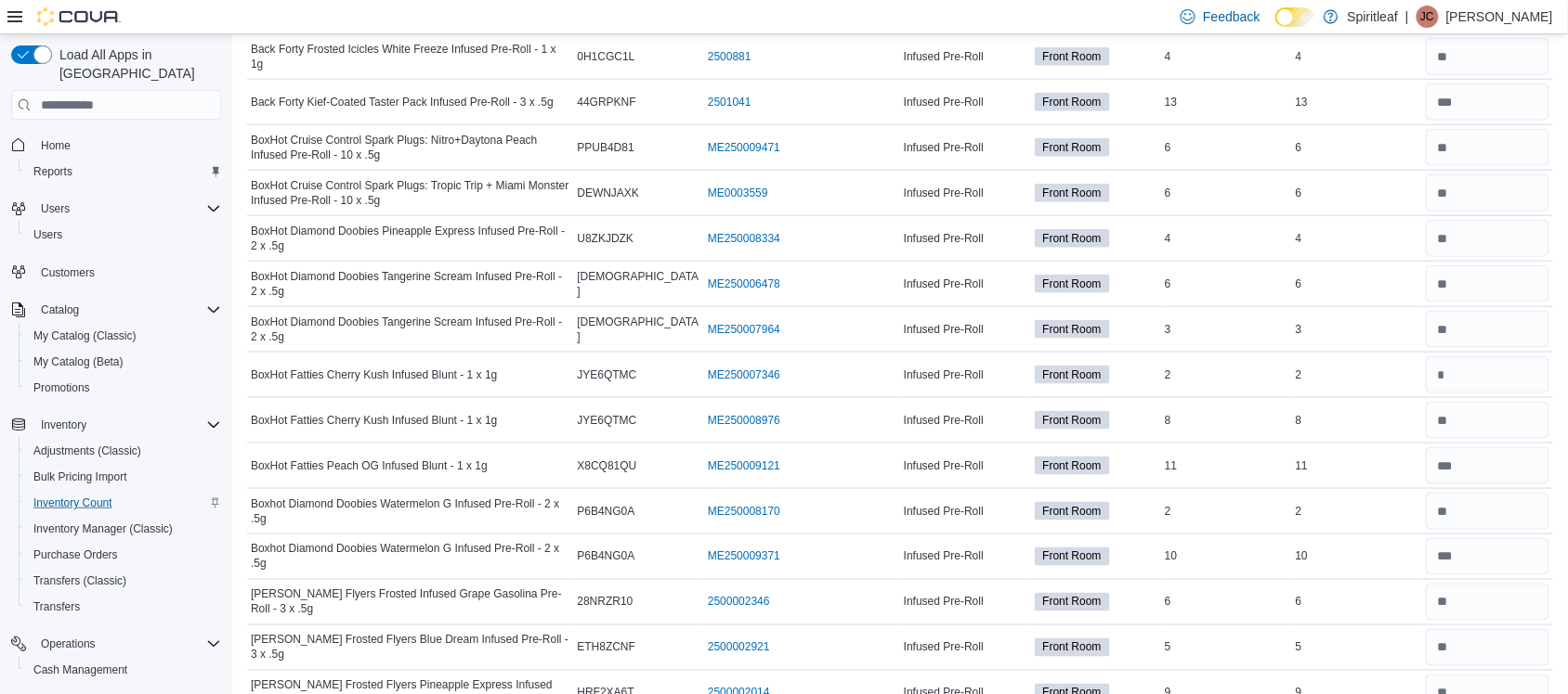
scroll to position [0, 0]
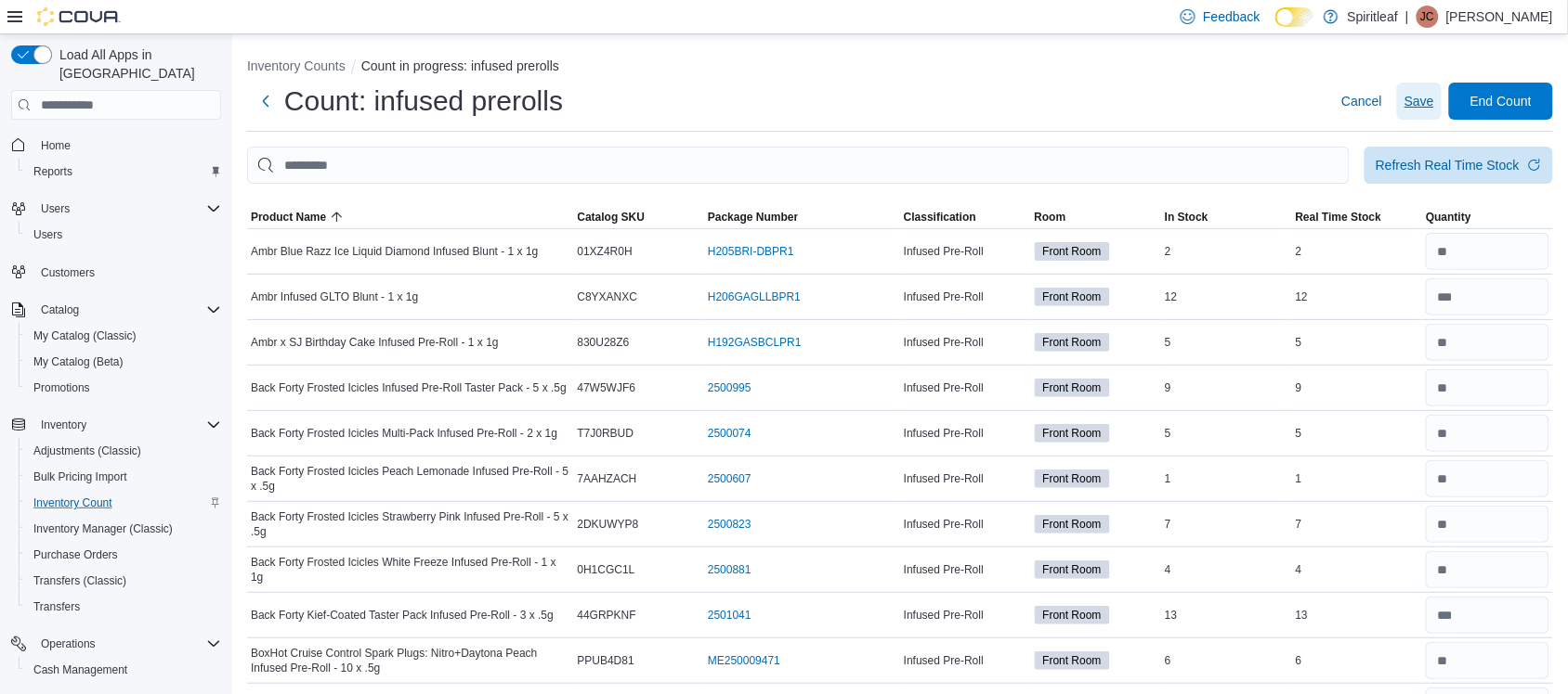
click at [1434, 94] on span "Save" at bounding box center [1419, 101] width 29 height 19
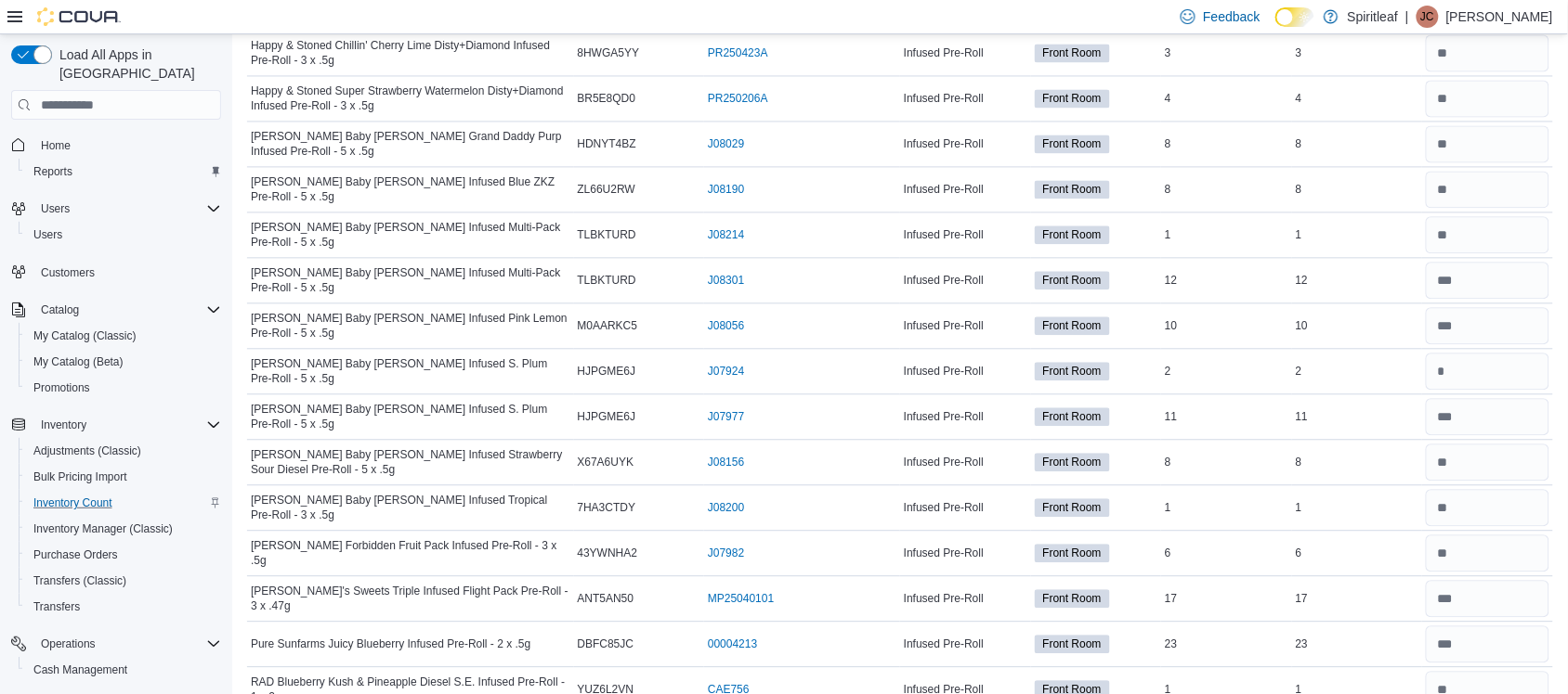
scroll to position [3203, 0]
click at [1492, 388] on input "number" at bounding box center [1488, 370] width 123 height 37
click at [1381, 426] on div "11" at bounding box center [1357, 415] width 131 height 23
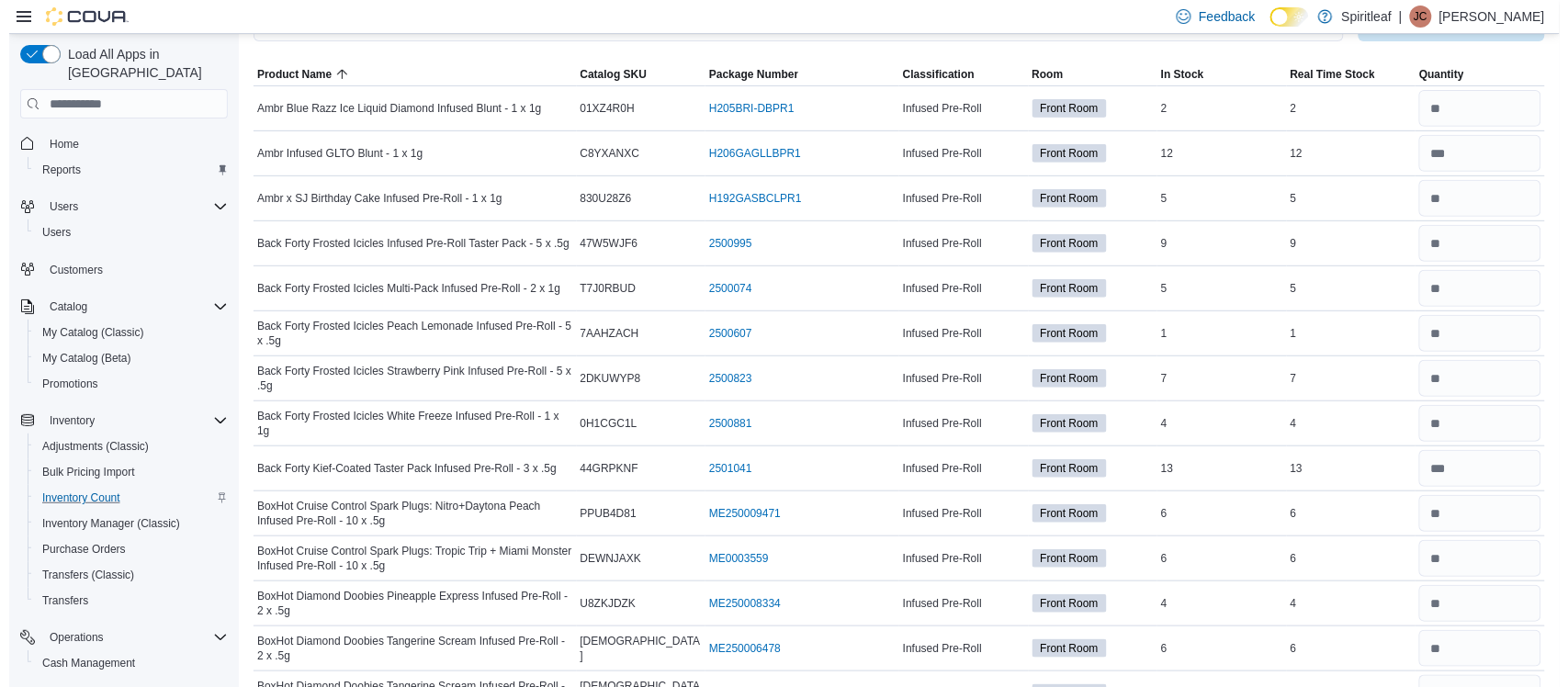
scroll to position [0, 0]
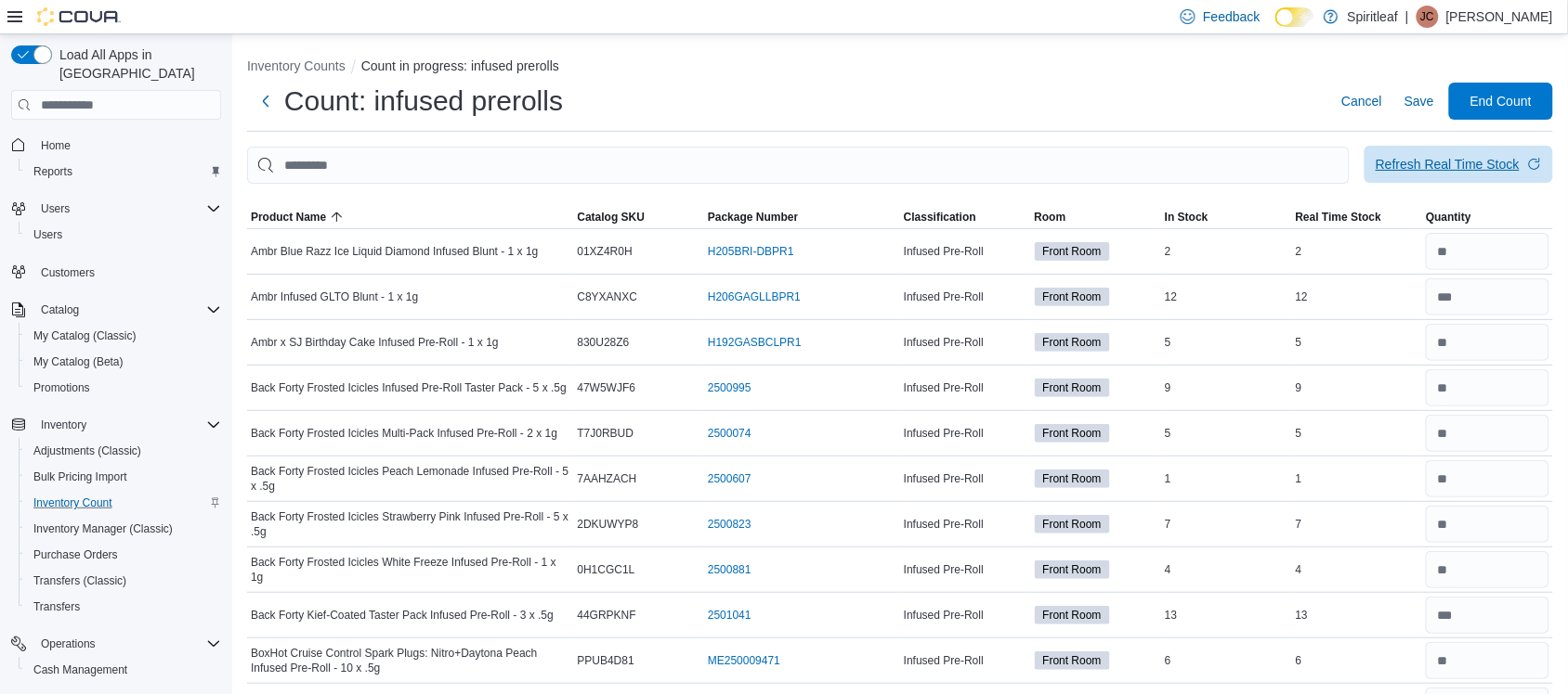
click at [1458, 162] on div "Refresh Real Time Stock" at bounding box center [1448, 163] width 144 height 19
click at [1451, 160] on div "Refresh Real Time Stock" at bounding box center [1448, 163] width 144 height 19
click at [1496, 88] on span "End Count" at bounding box center [1500, 100] width 81 height 37
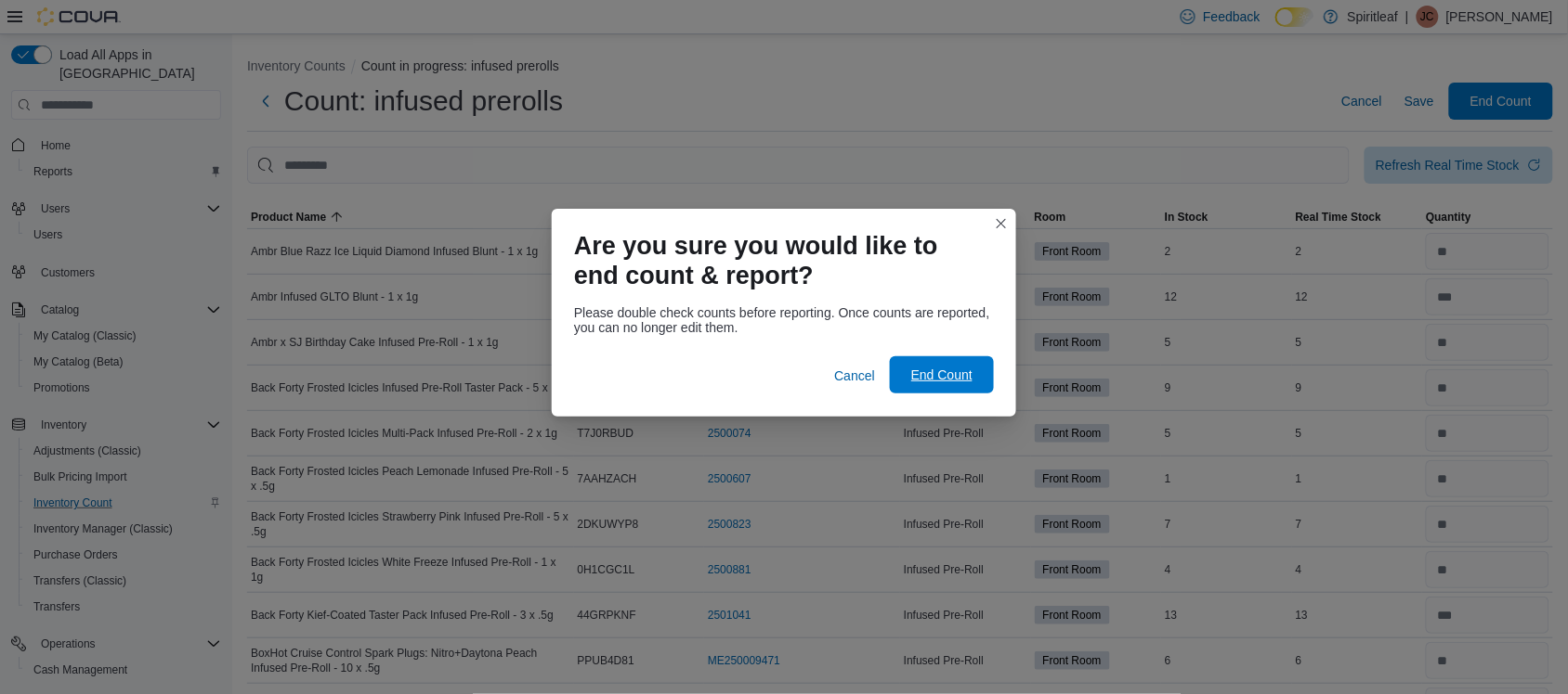
click at [926, 373] on span "End Count" at bounding box center [941, 375] width 62 height 19
click at [1138, 408] on div "Are you sure you would like to end count & report? Please double check counts b…" at bounding box center [784, 347] width 1568 height 694
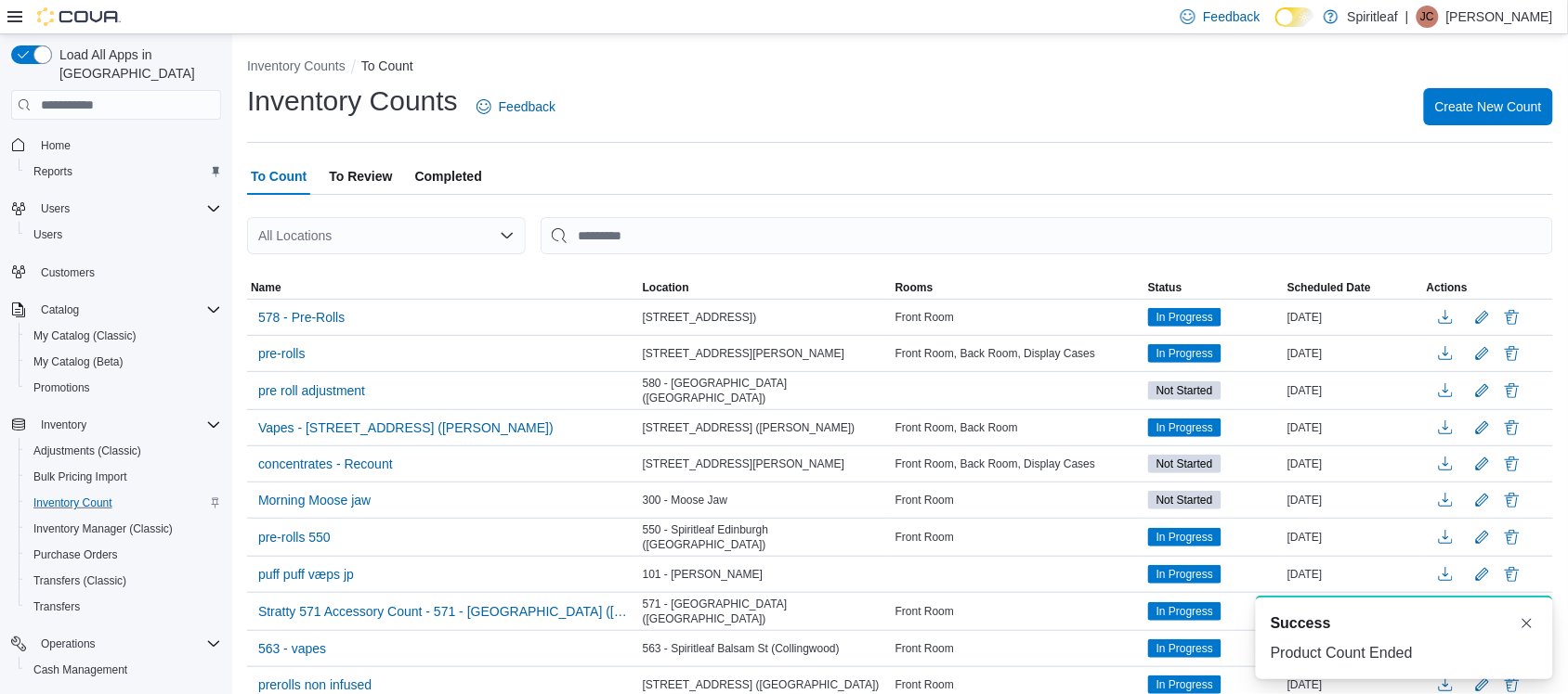
click at [341, 182] on span "To Review" at bounding box center [360, 176] width 63 height 37
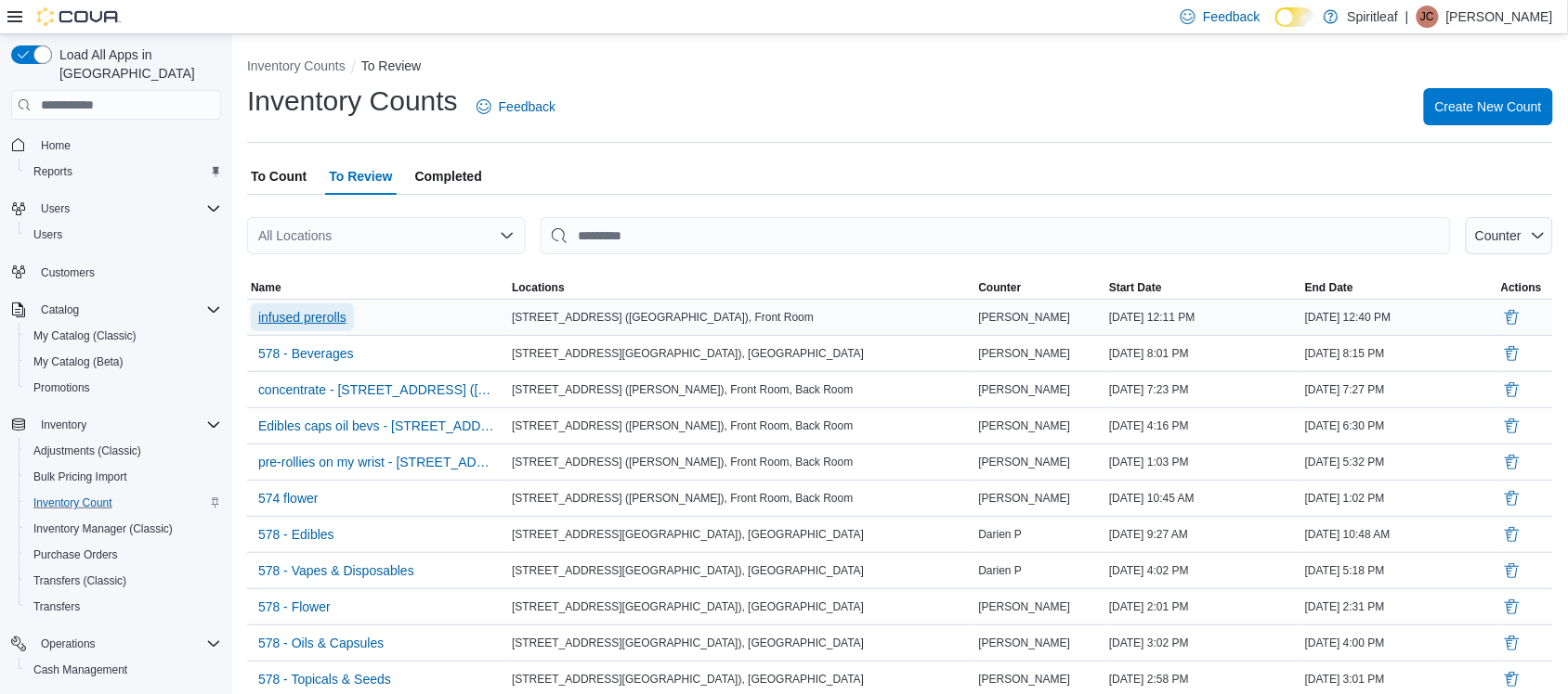
click at [304, 321] on span "infused prerolls" at bounding box center [303, 317] width 88 height 19
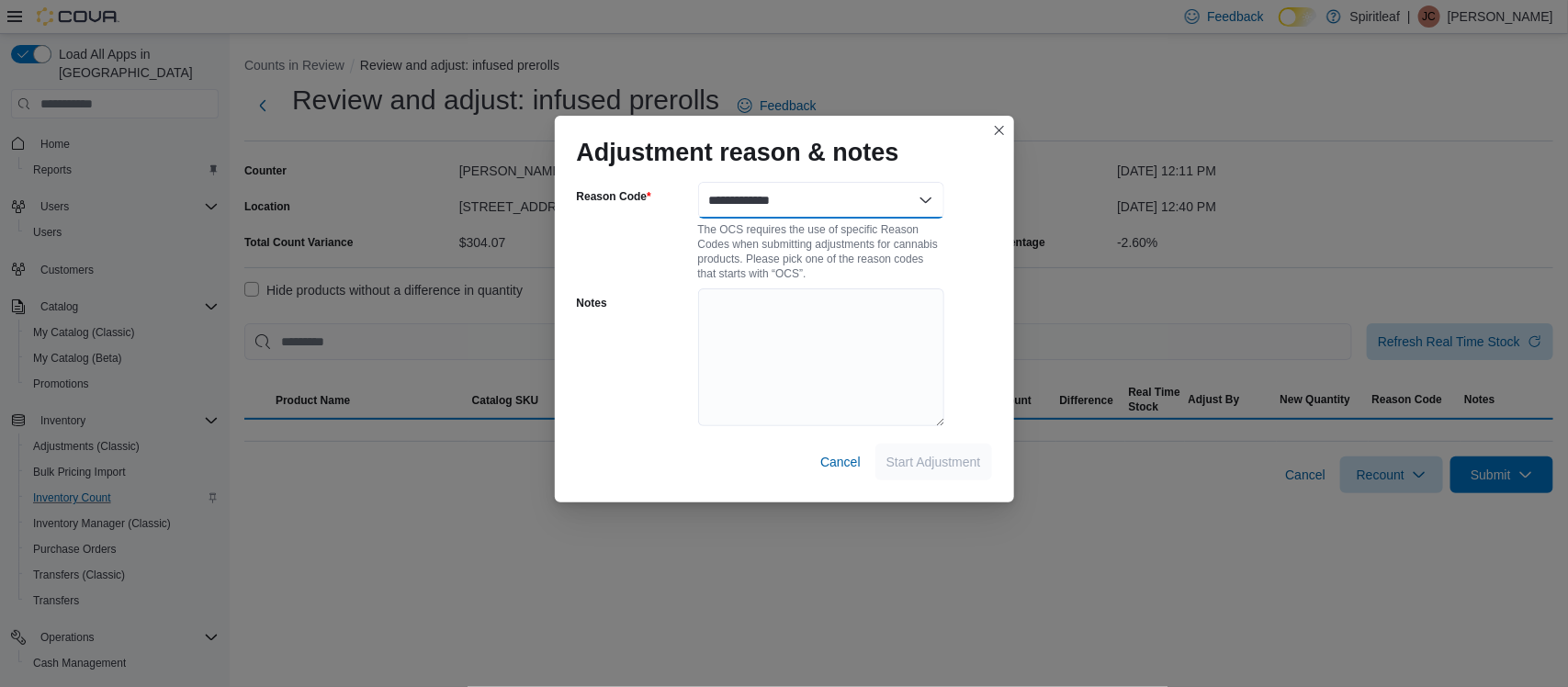
click at [793, 208] on select "**********" at bounding box center [821, 201] width 246 height 37
click at [791, 172] on div "Adjustment reason & notes" at bounding box center [784, 145] width 459 height 59
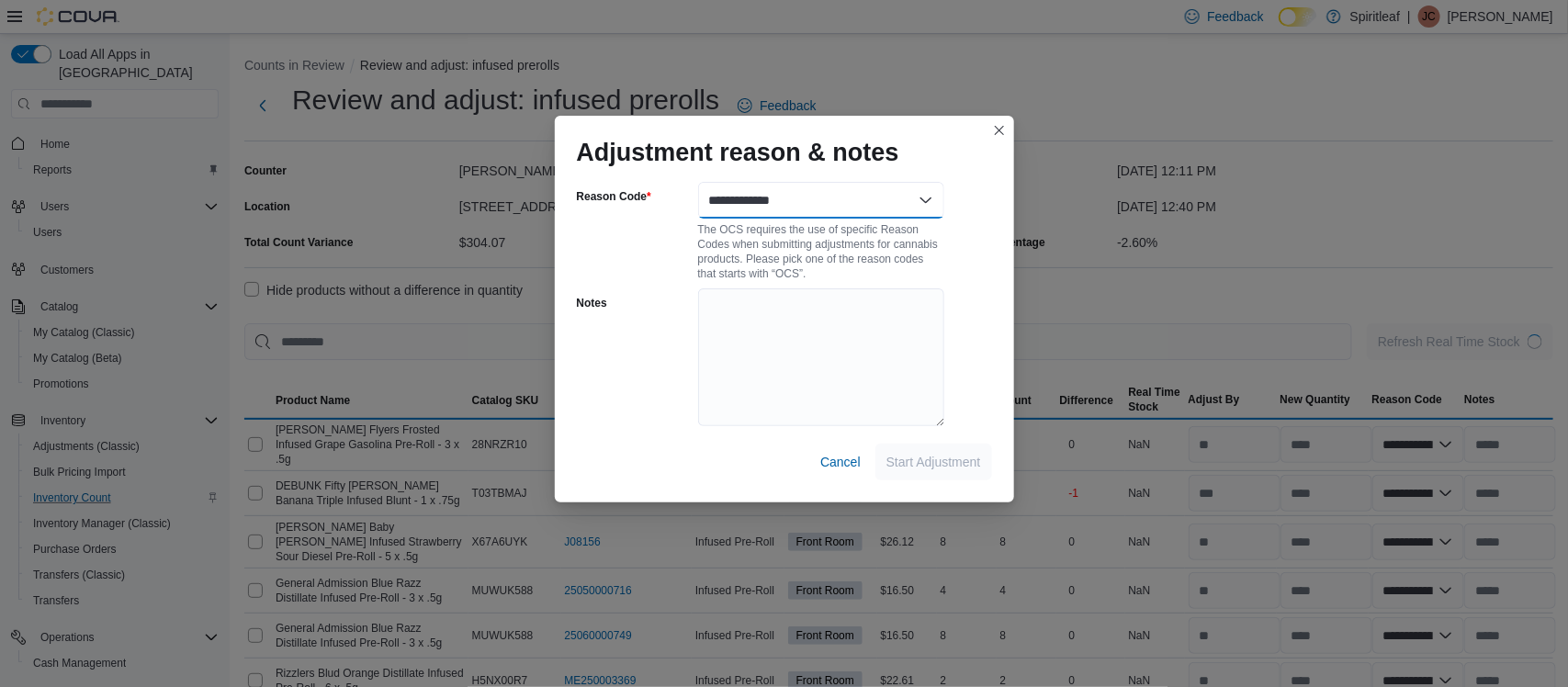
click at [779, 191] on select "**********" at bounding box center [821, 201] width 246 height 37
click at [779, 199] on select "**********" at bounding box center [821, 201] width 246 height 37
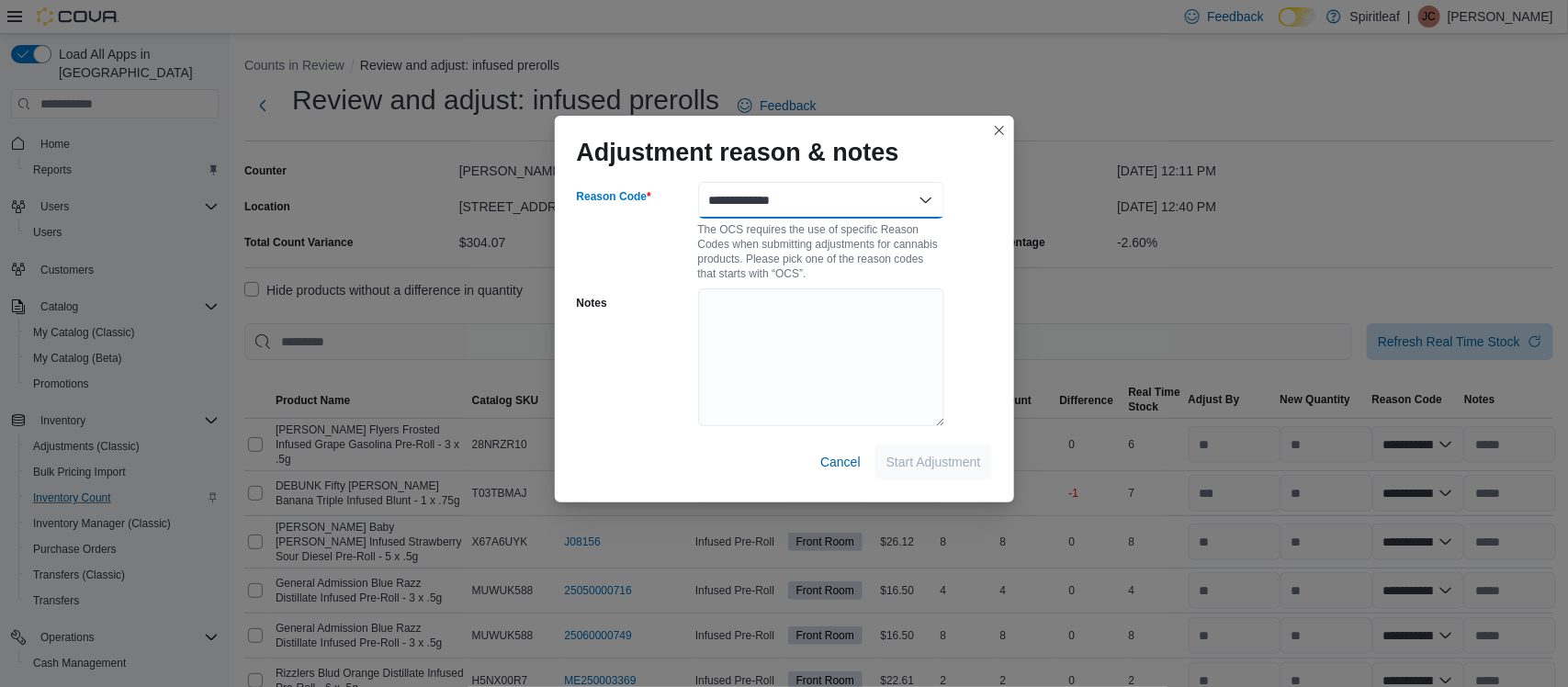
click at [782, 198] on select "**********" at bounding box center [821, 201] width 246 height 37
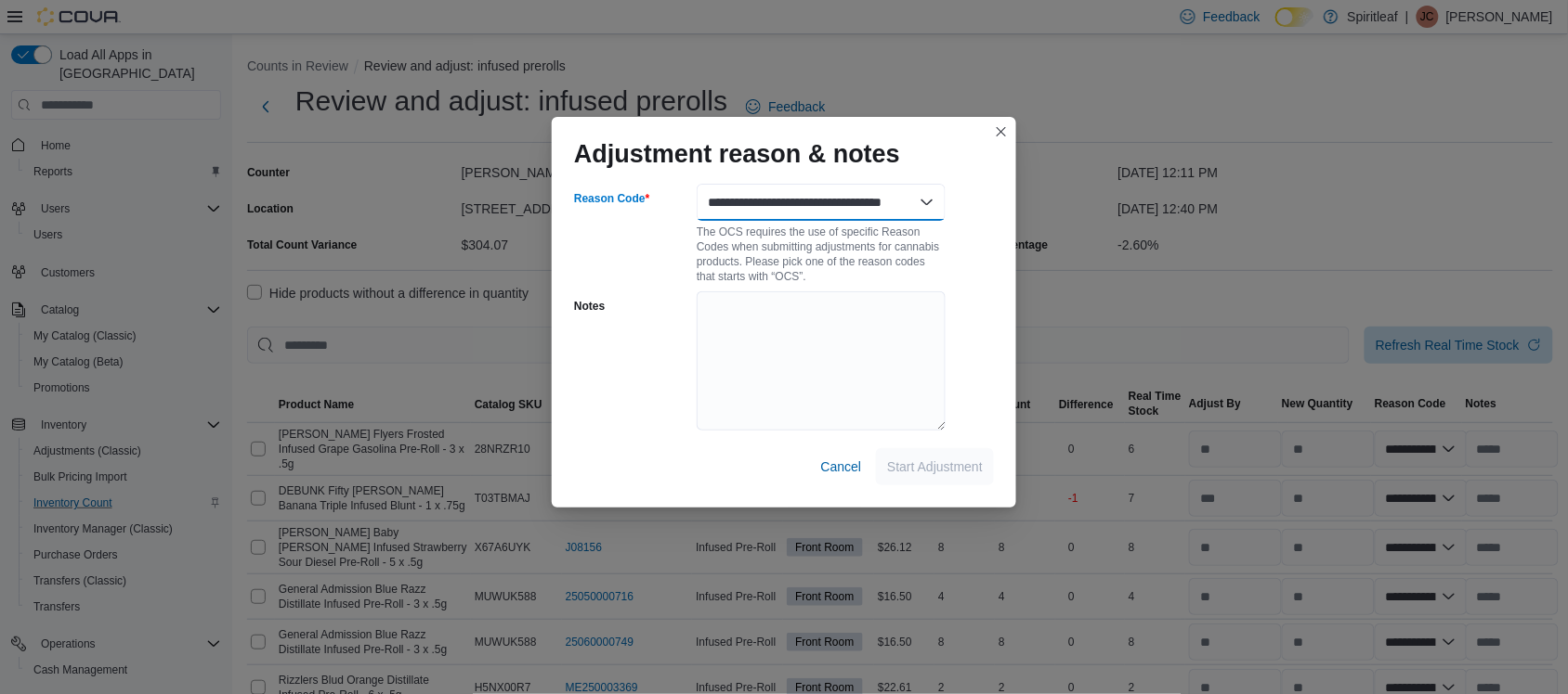
click at [696, 184] on select "**********" at bounding box center [821, 203] width 249 height 37
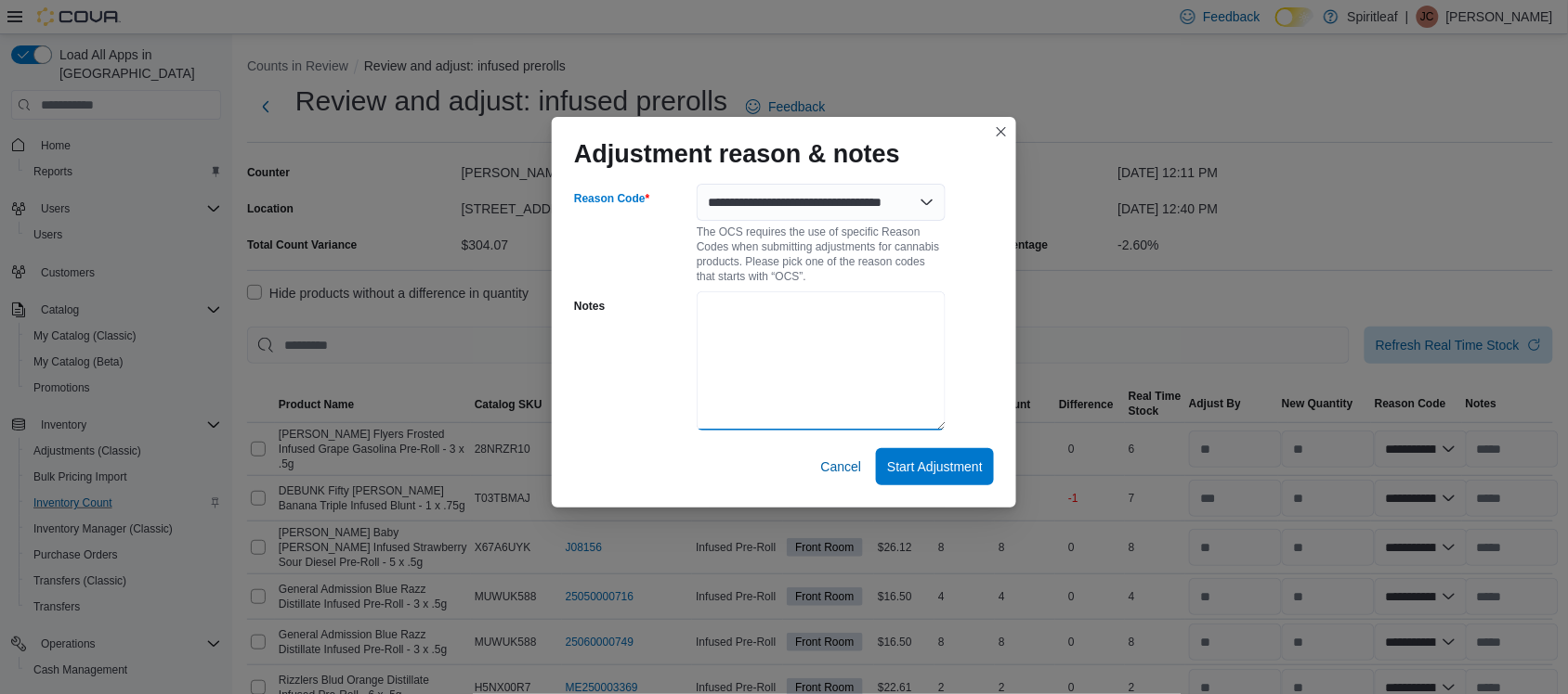
click at [794, 388] on textarea "Notes" at bounding box center [821, 361] width 249 height 139
click at [913, 460] on span "Start Adjustment" at bounding box center [935, 466] width 96 height 19
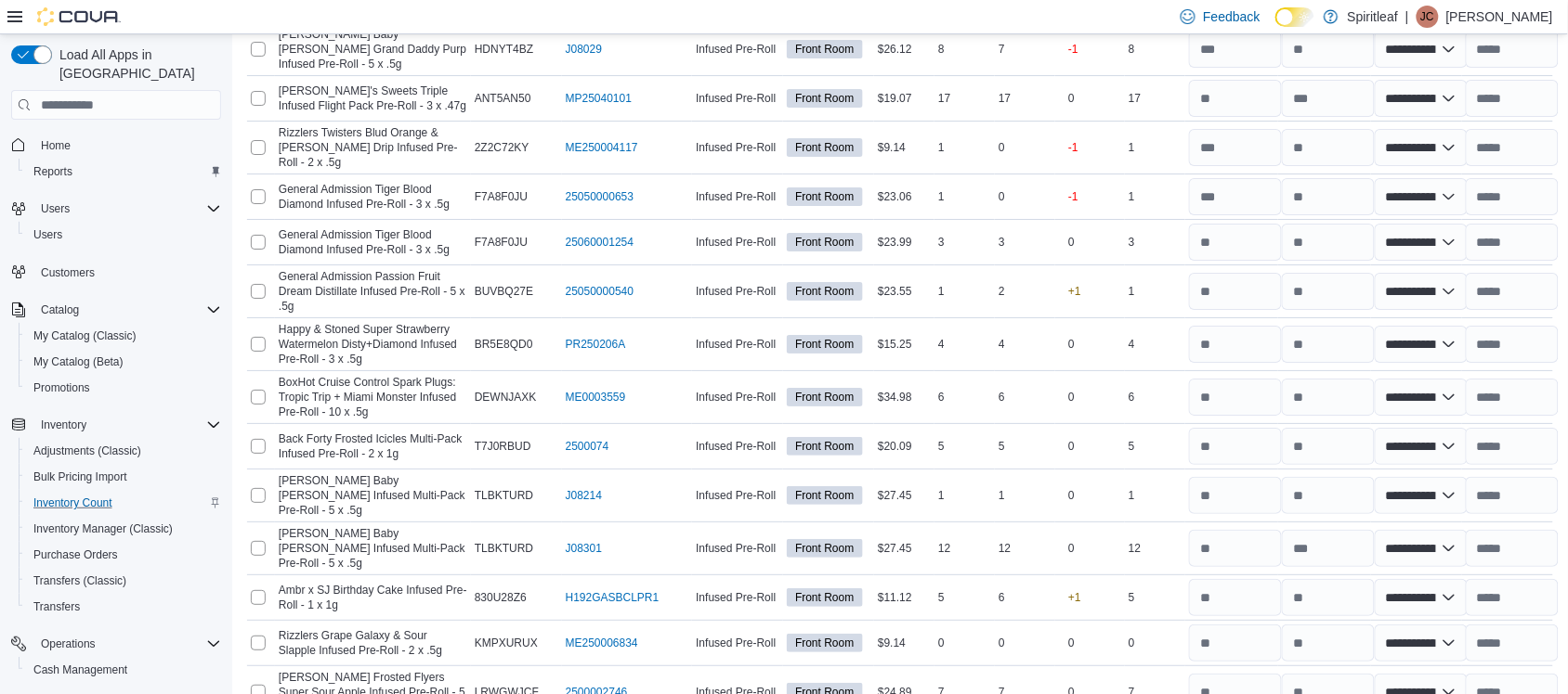
scroll to position [4742, 0]
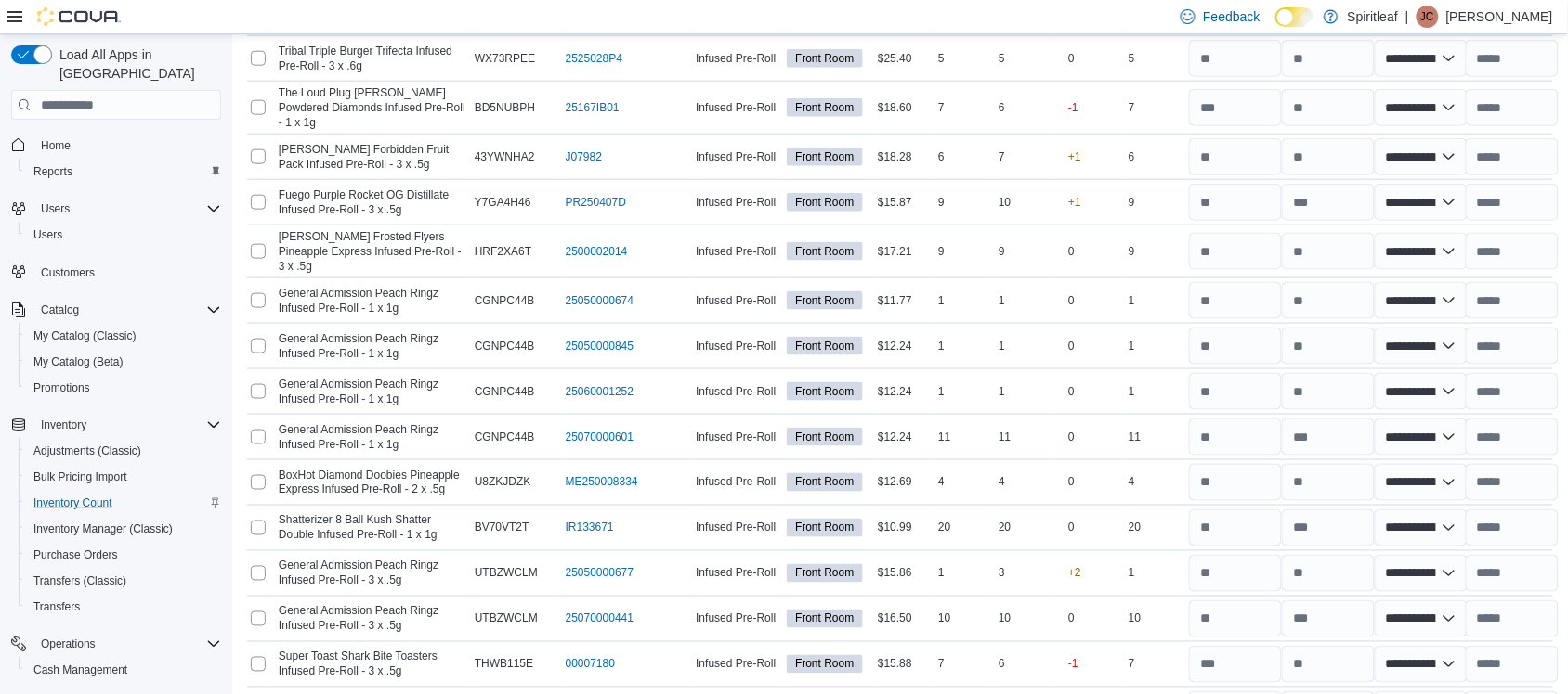
click at [1497, 580] on span "Submit Adjustments" at bounding box center [1444, 579] width 116 height 19
